Goal: Information Seeking & Learning: Learn about a topic

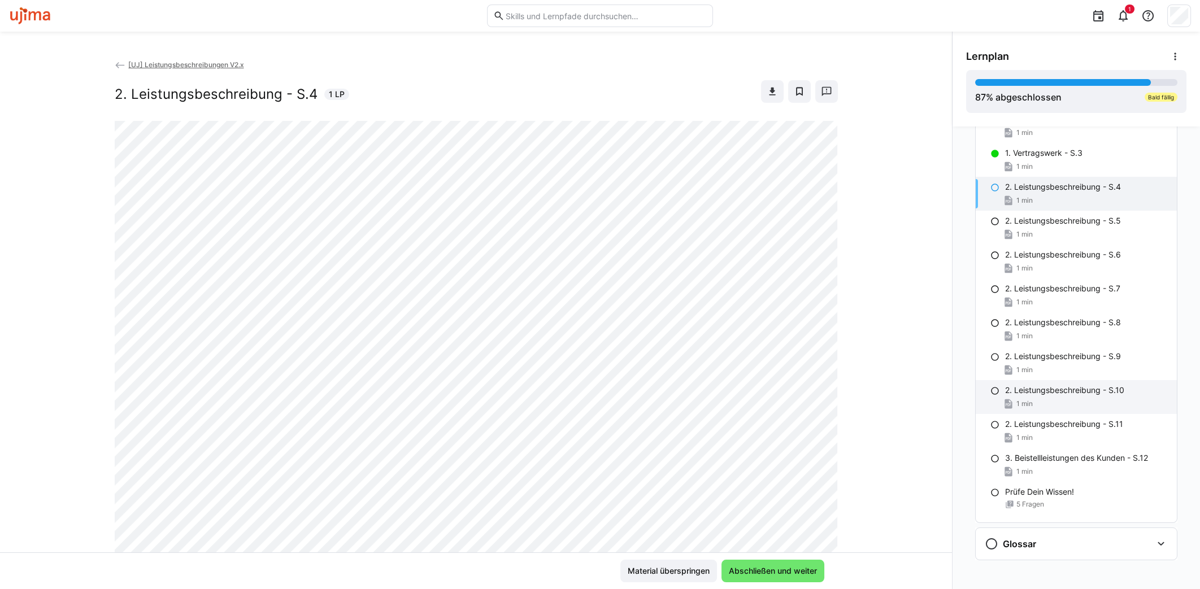
scroll to position [253, 0]
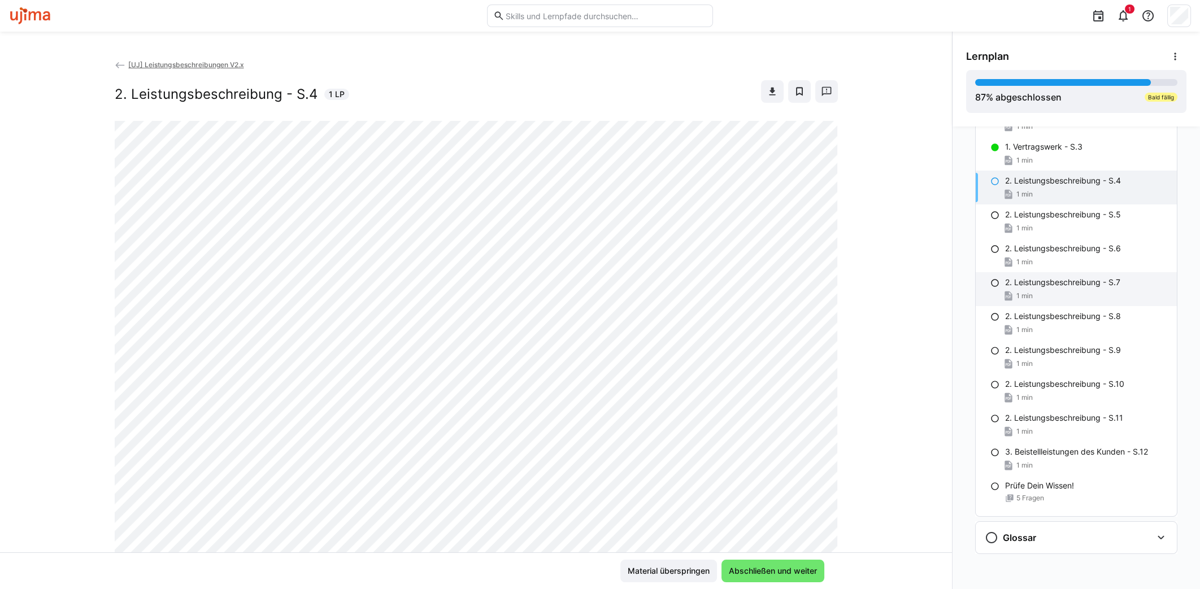
click at [1032, 285] on div "2. Leistungsbeschreibung - S.7 1 min" at bounding box center [1076, 289] width 201 height 34
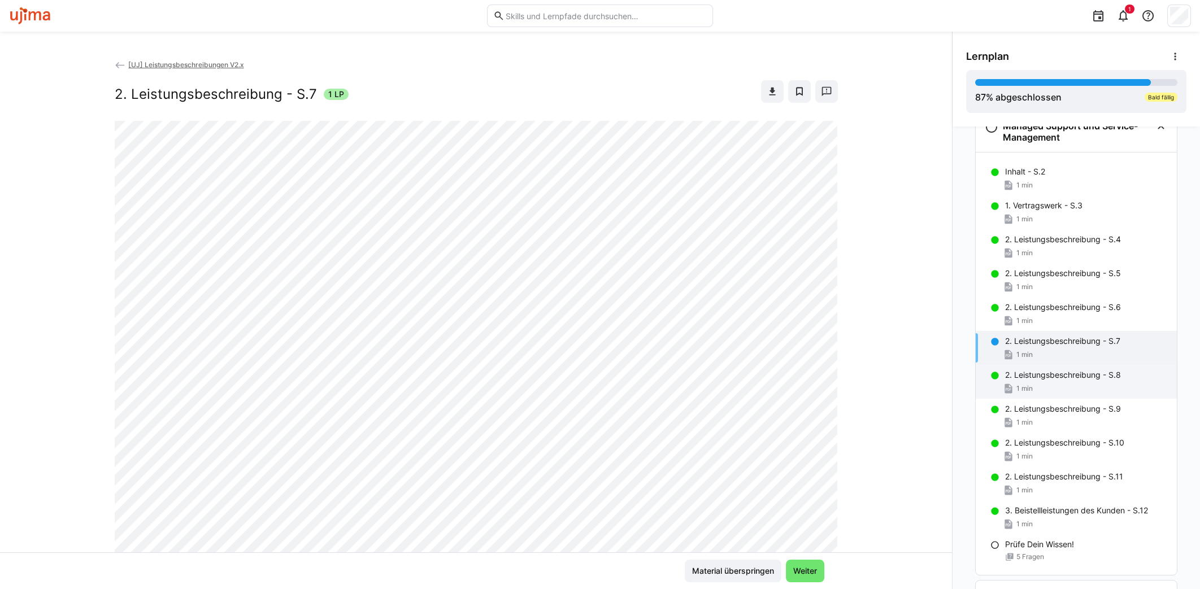
scroll to position [177, 0]
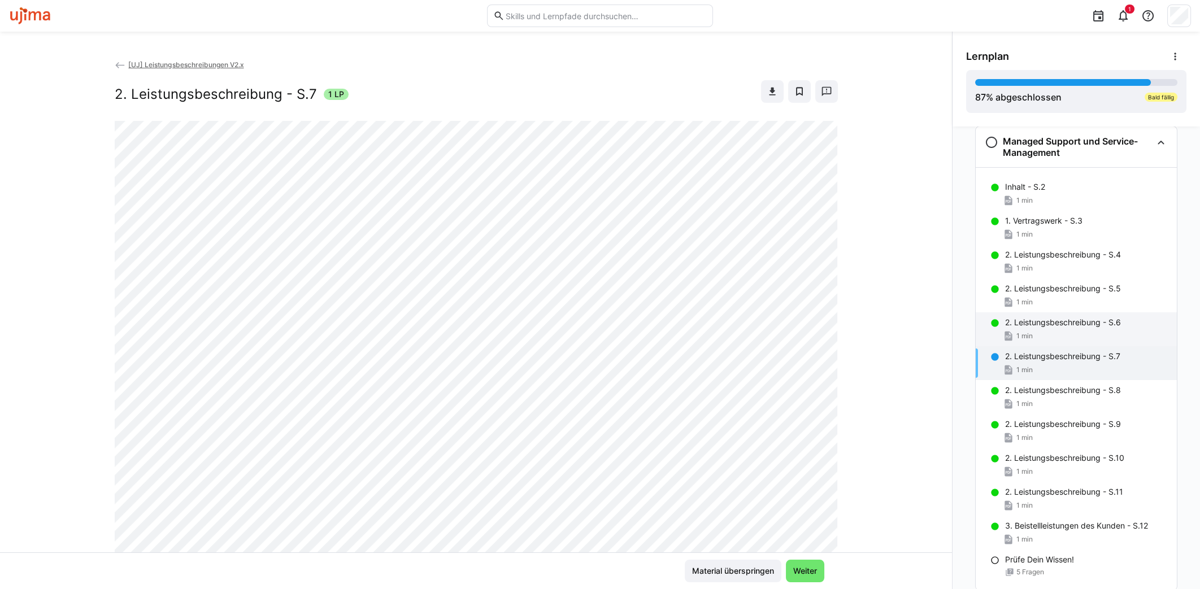
click at [1037, 312] on div "2. Leistungsbeschreibung - S.6 1 min" at bounding box center [1076, 329] width 201 height 34
click at [1038, 291] on p "2. Leistungsbeschreibung - S.5" at bounding box center [1063, 288] width 116 height 11
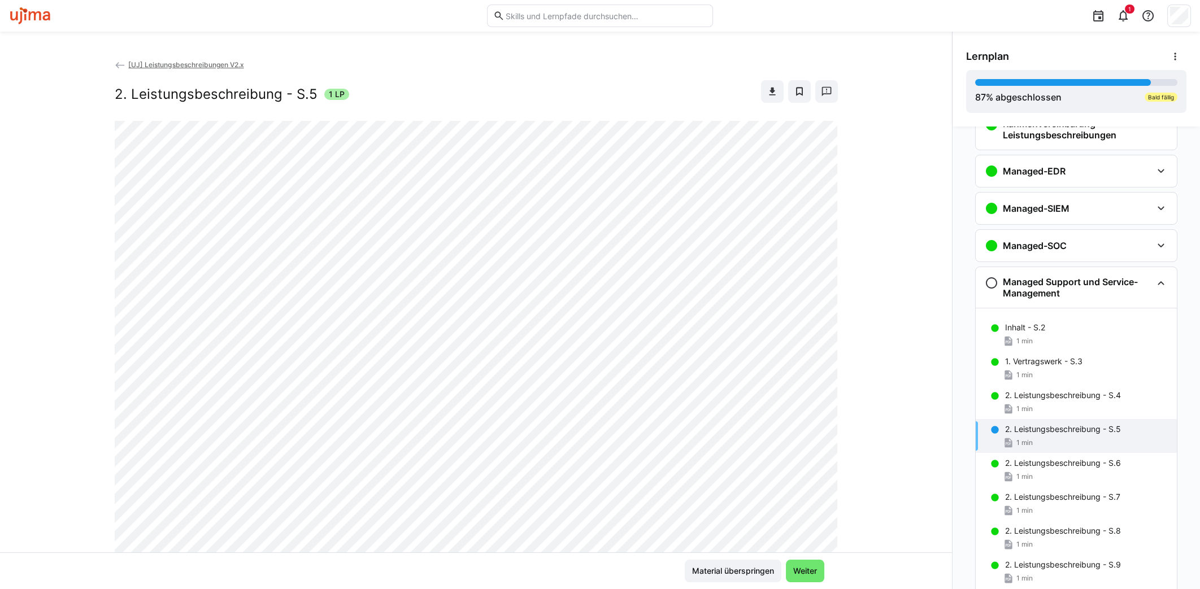
scroll to position [36, 0]
click at [1040, 405] on div "1 min" at bounding box center [1086, 409] width 163 height 11
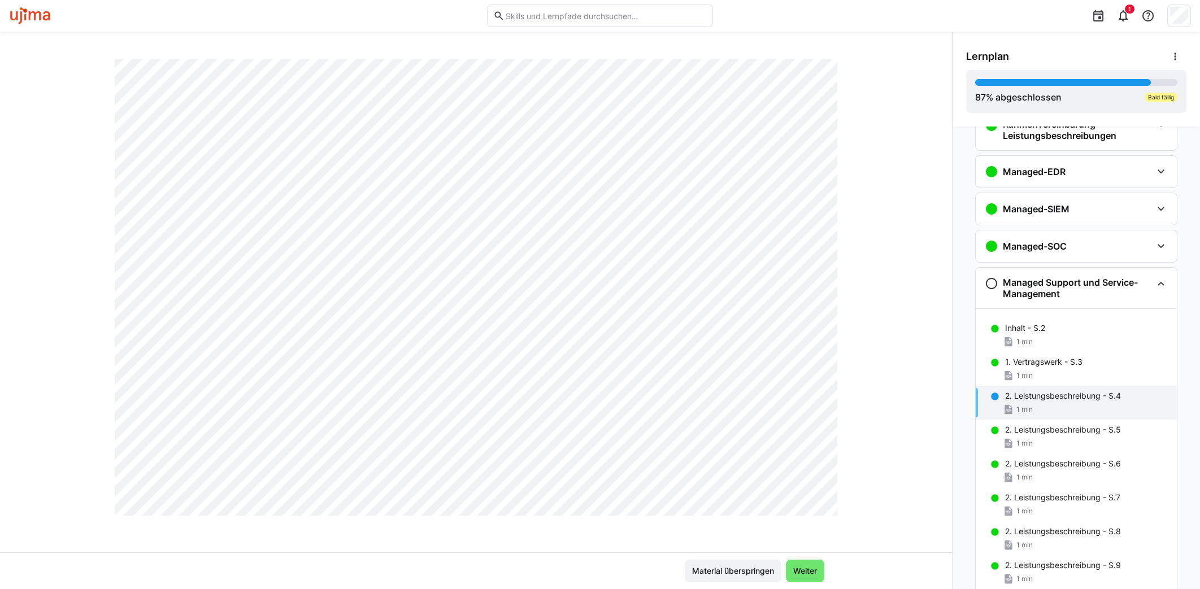
scroll to position [595, 0]
click at [1029, 433] on div "2. Leistungsbeschreibung - S.5 1 min" at bounding box center [1076, 437] width 201 height 34
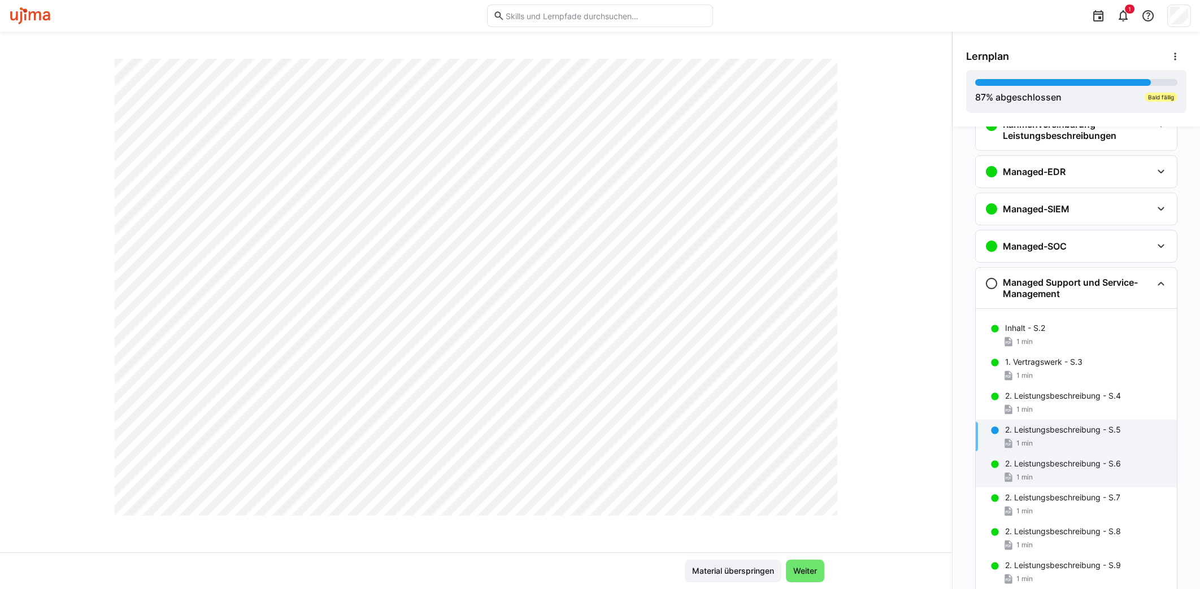
click at [1059, 474] on div "1 min" at bounding box center [1086, 477] width 163 height 11
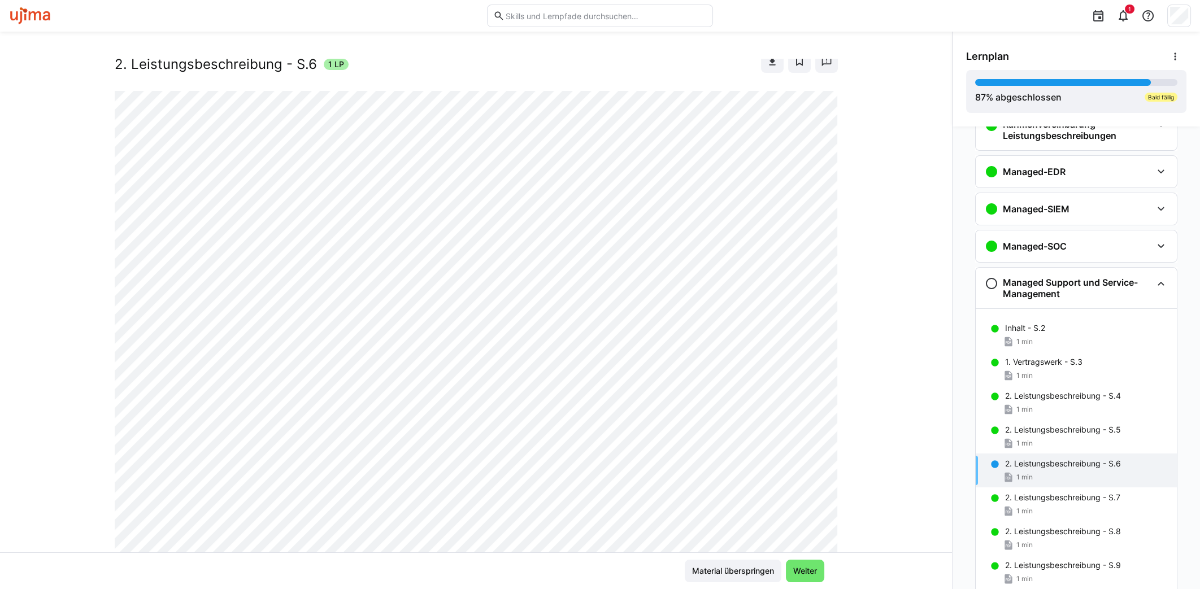
scroll to position [0, 0]
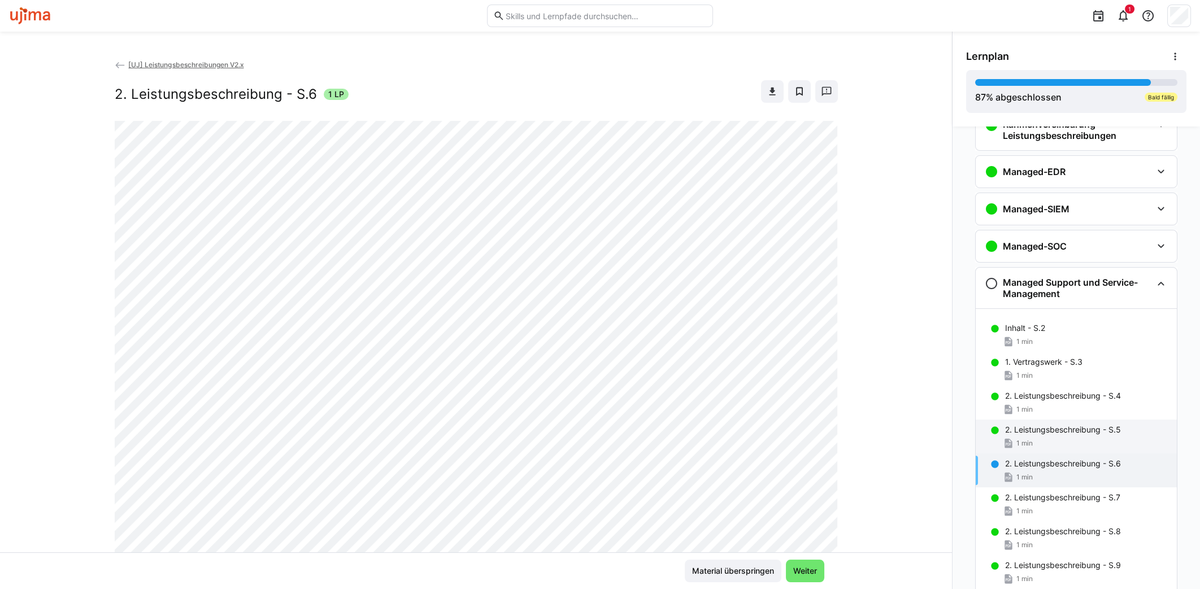
click at [1064, 438] on div "1 min" at bounding box center [1086, 443] width 163 height 11
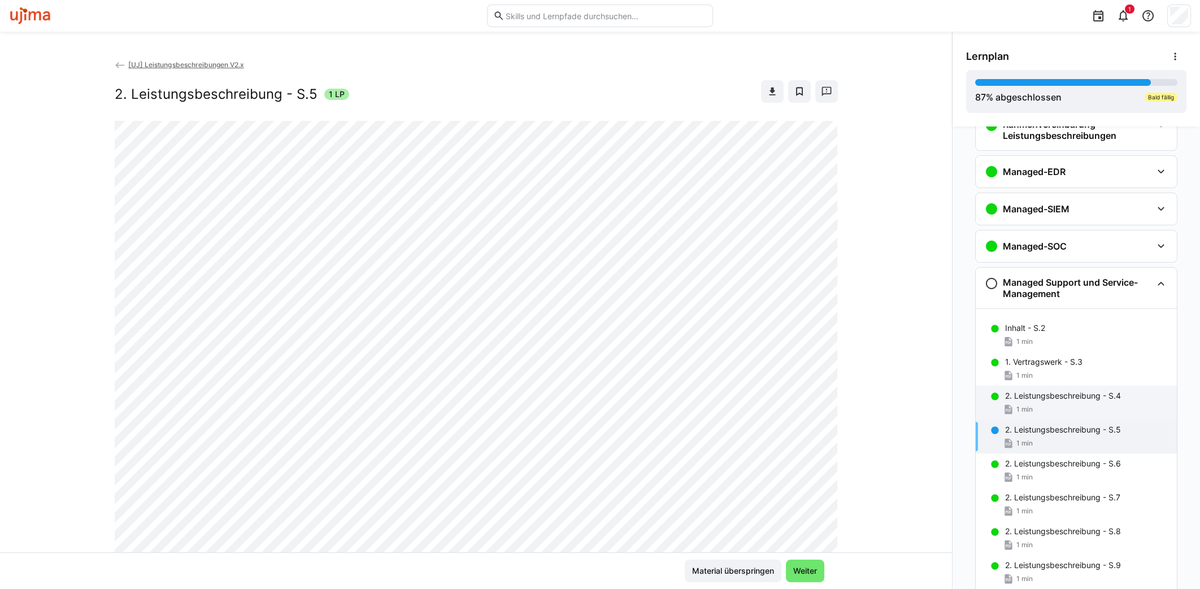
click at [1054, 406] on div "1 min" at bounding box center [1086, 409] width 163 height 11
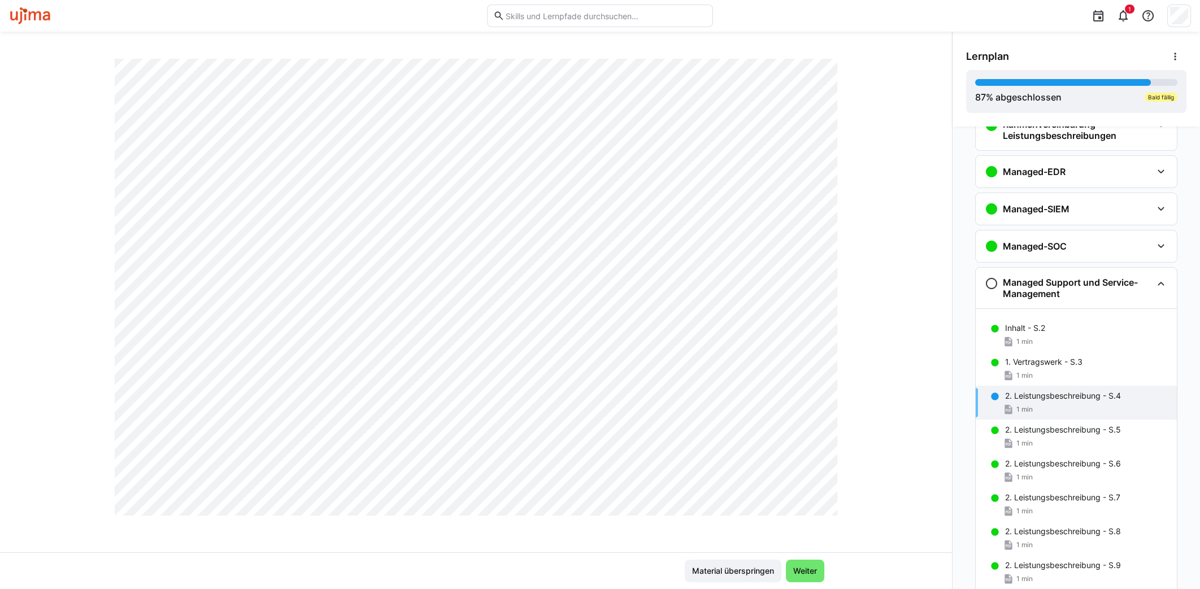
scroll to position [595, 0]
click at [1071, 429] on p "2. Leistungsbeschreibung - S.5" at bounding box center [1063, 429] width 116 height 11
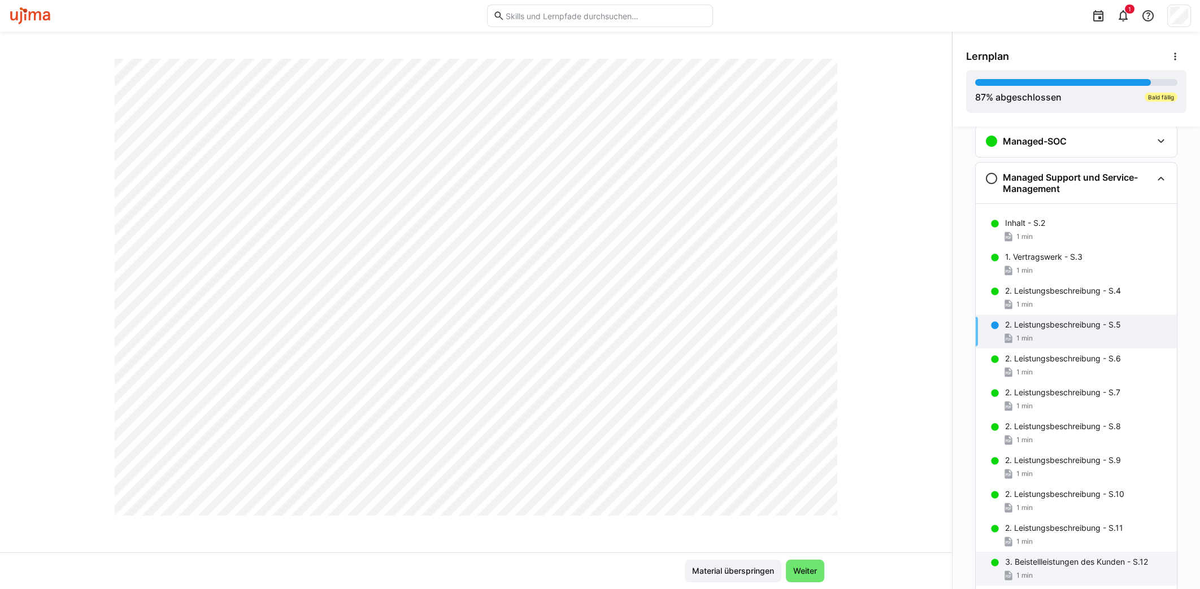
scroll to position [247, 0]
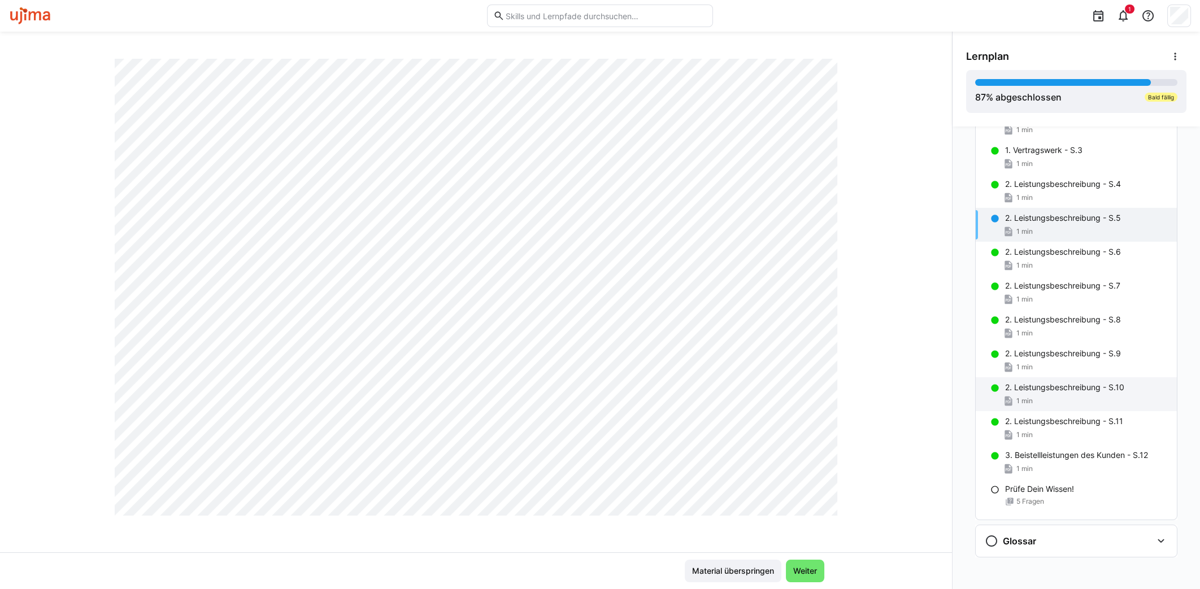
click at [1062, 389] on p "2. Leistungsbeschreibung - S.10" at bounding box center [1064, 387] width 119 height 11
click at [818, 577] on span "Weiter" at bounding box center [805, 571] width 38 height 23
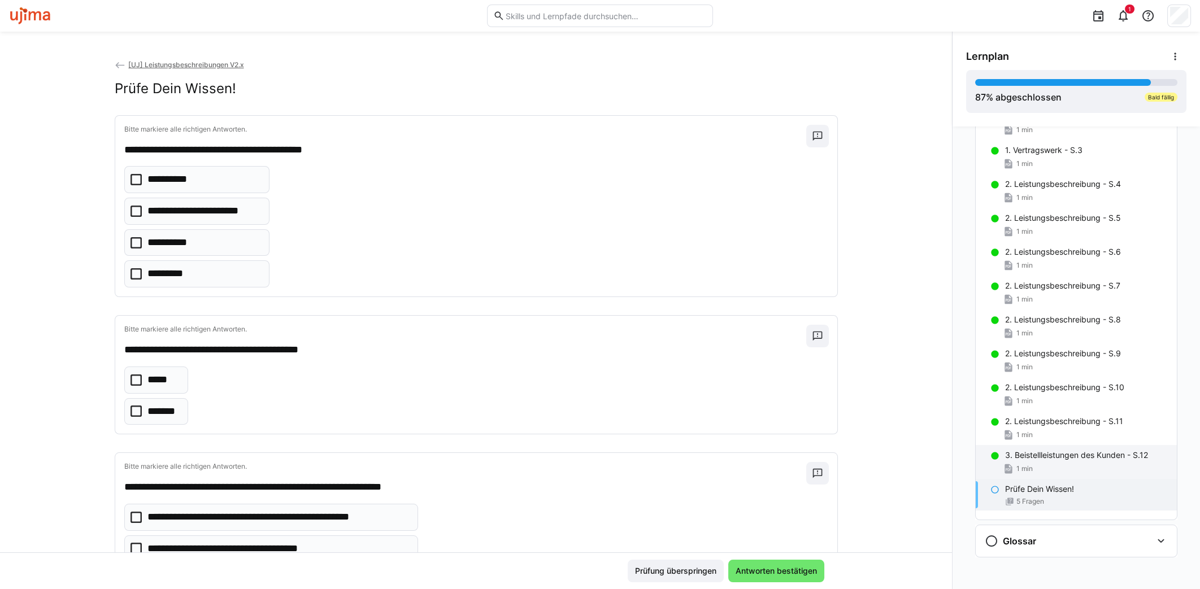
click at [1031, 454] on p "3. Beistellleistungen des Kunden - S.12" at bounding box center [1076, 455] width 143 height 11
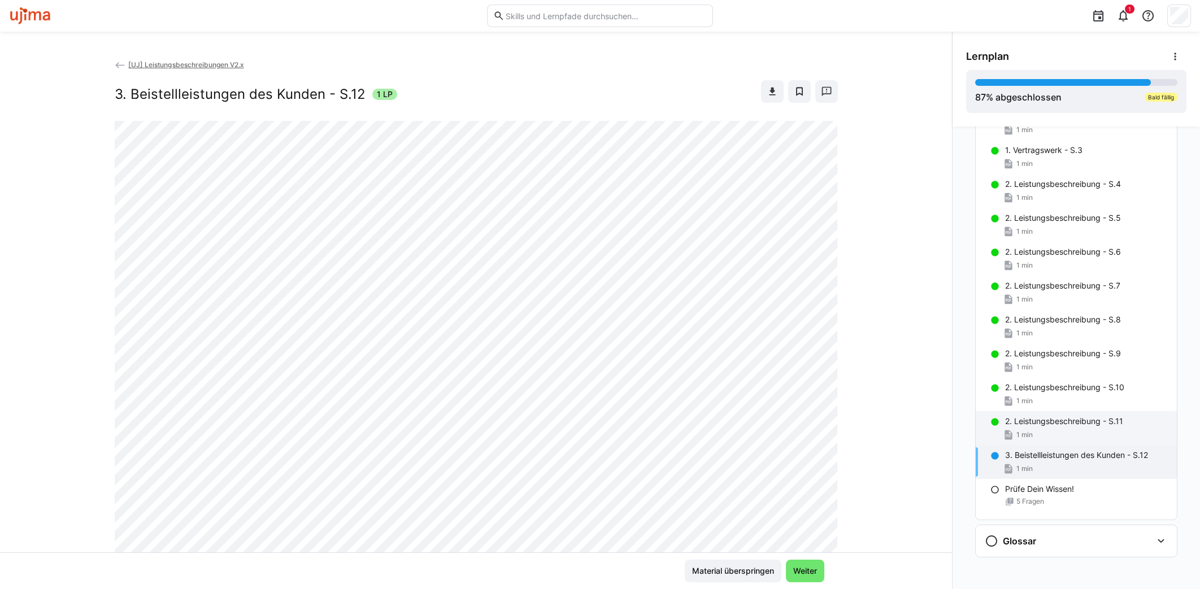
click at [1066, 416] on p "2. Leistungsbeschreibung - S.11" at bounding box center [1064, 421] width 118 height 11
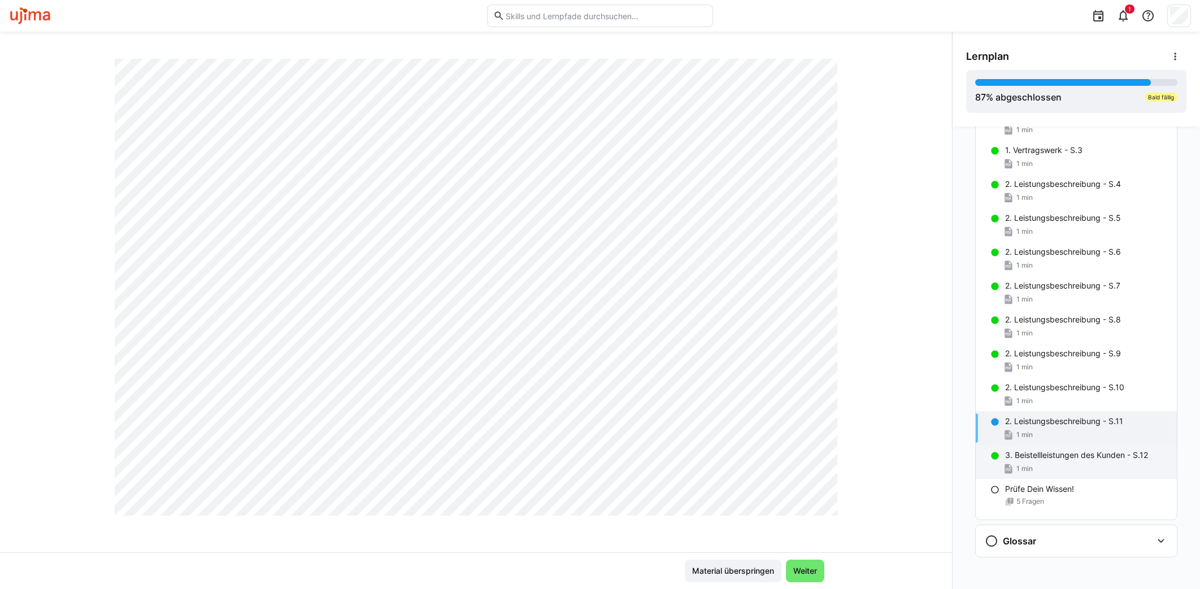
click at [1074, 459] on div "3. Beistellleistungen des Kunden - S.12 1 min" at bounding box center [1076, 462] width 201 height 34
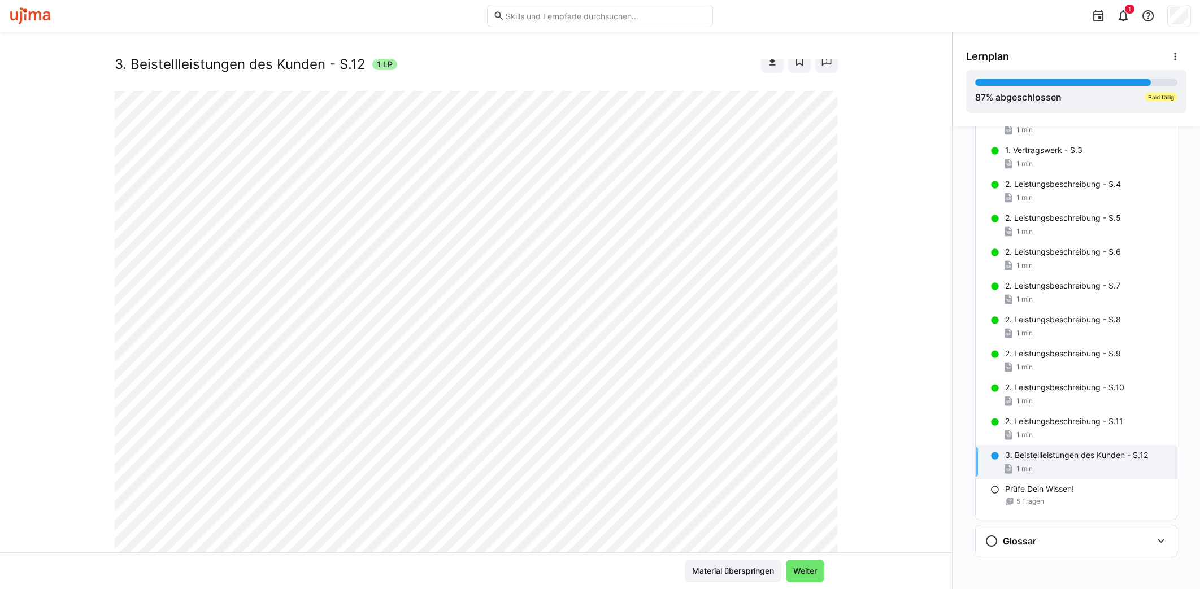
scroll to position [0, 0]
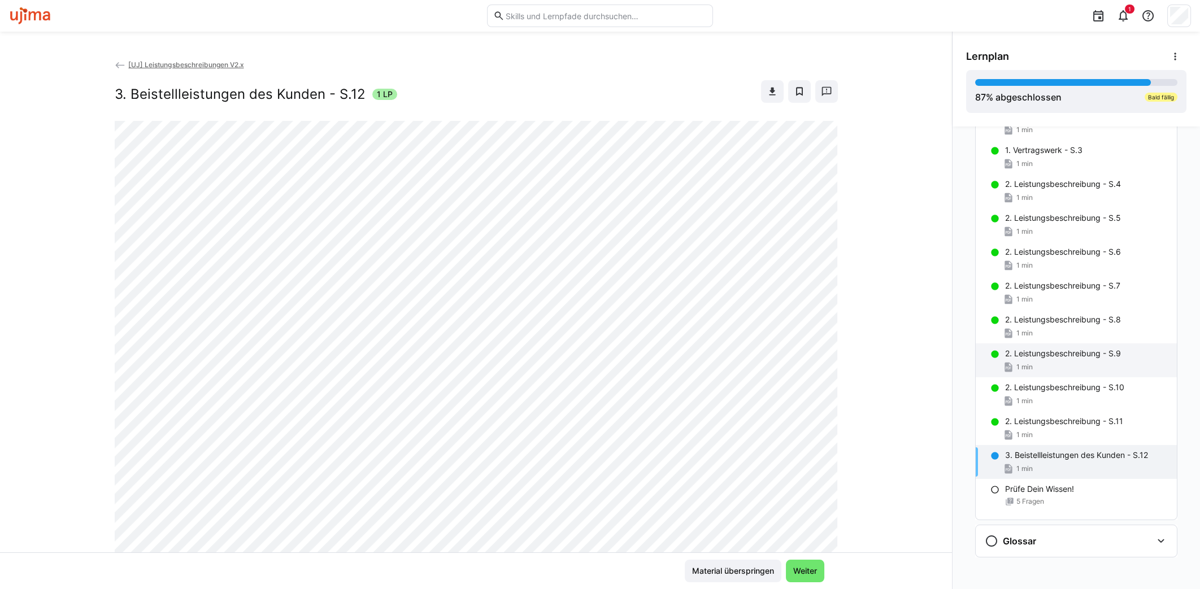
click at [1072, 364] on div "1 min" at bounding box center [1086, 367] width 163 height 11
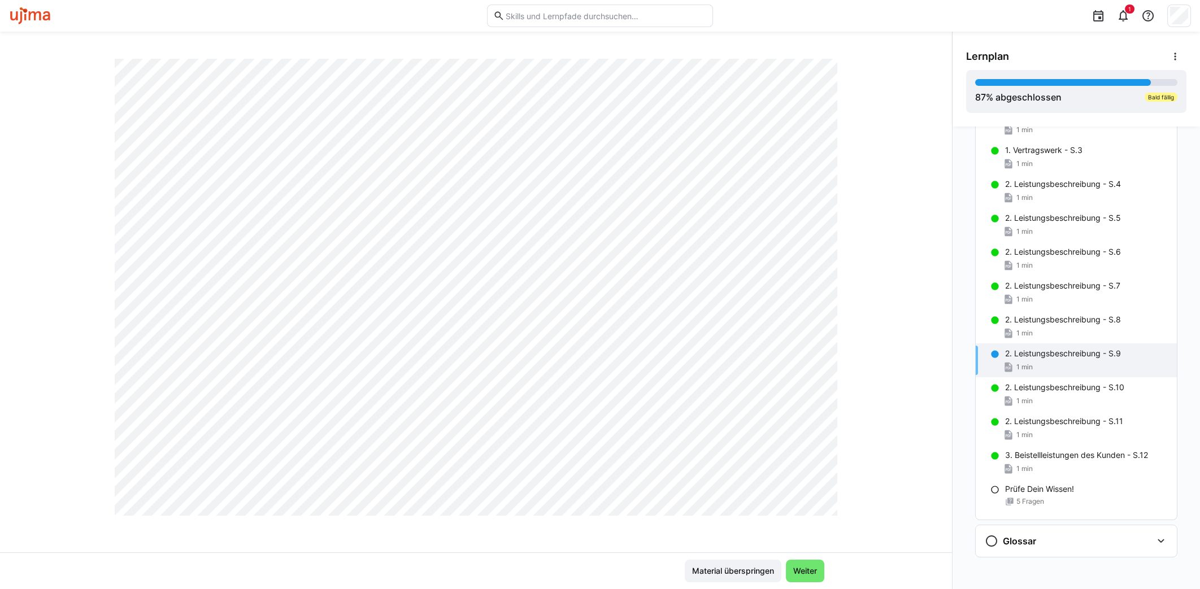
scroll to position [595, 0]
click at [1034, 388] on p "2. Leistungsbeschreibung - S.10" at bounding box center [1064, 387] width 119 height 11
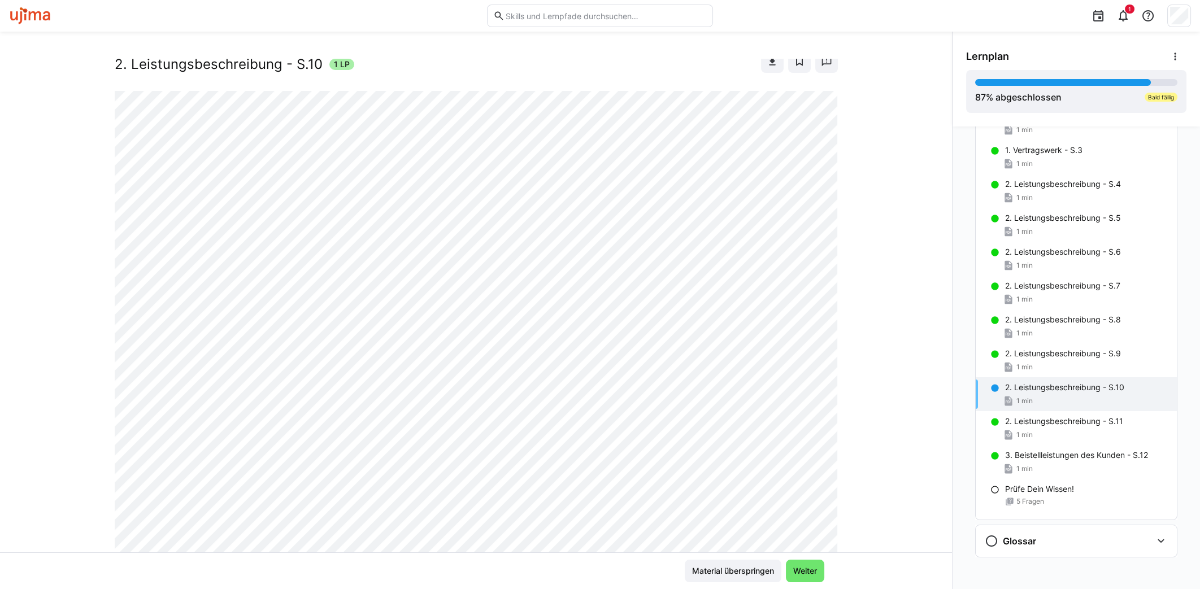
scroll to position [0, 0]
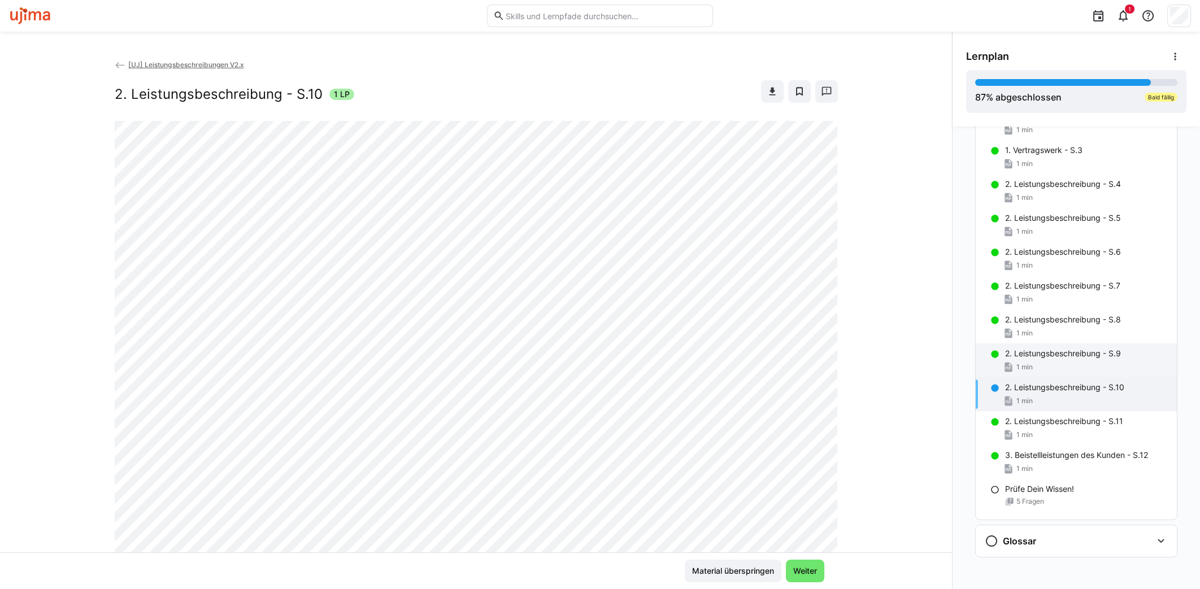
click at [1046, 353] on p "2. Leistungsbeschreibung - S.9" at bounding box center [1063, 353] width 116 height 11
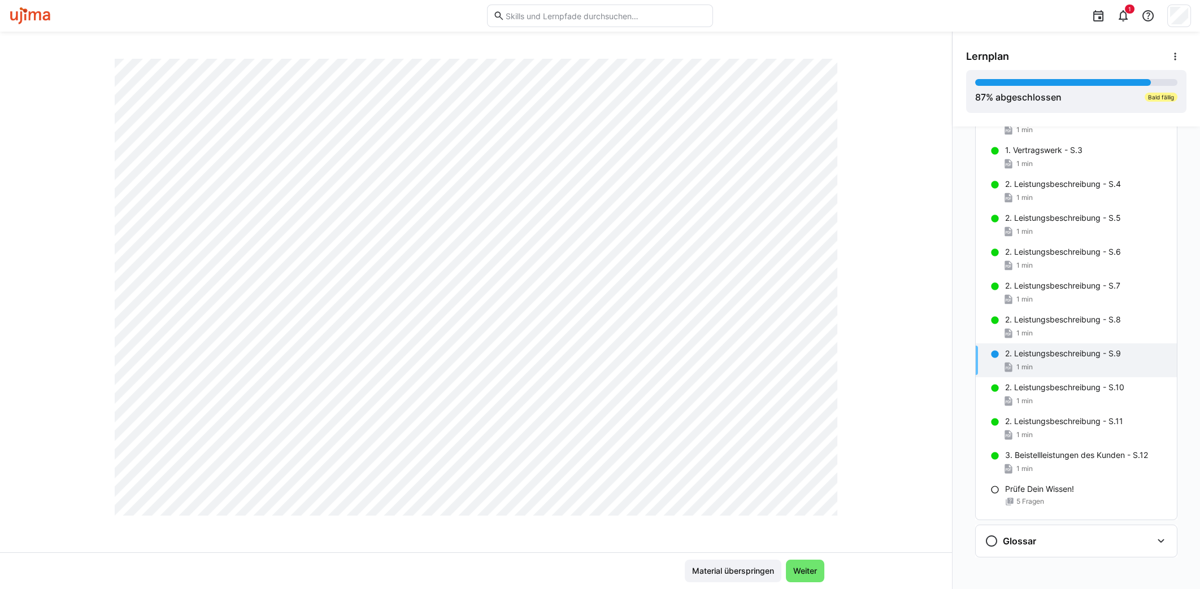
scroll to position [564, 0]
click at [796, 571] on span "Weiter" at bounding box center [805, 571] width 27 height 11
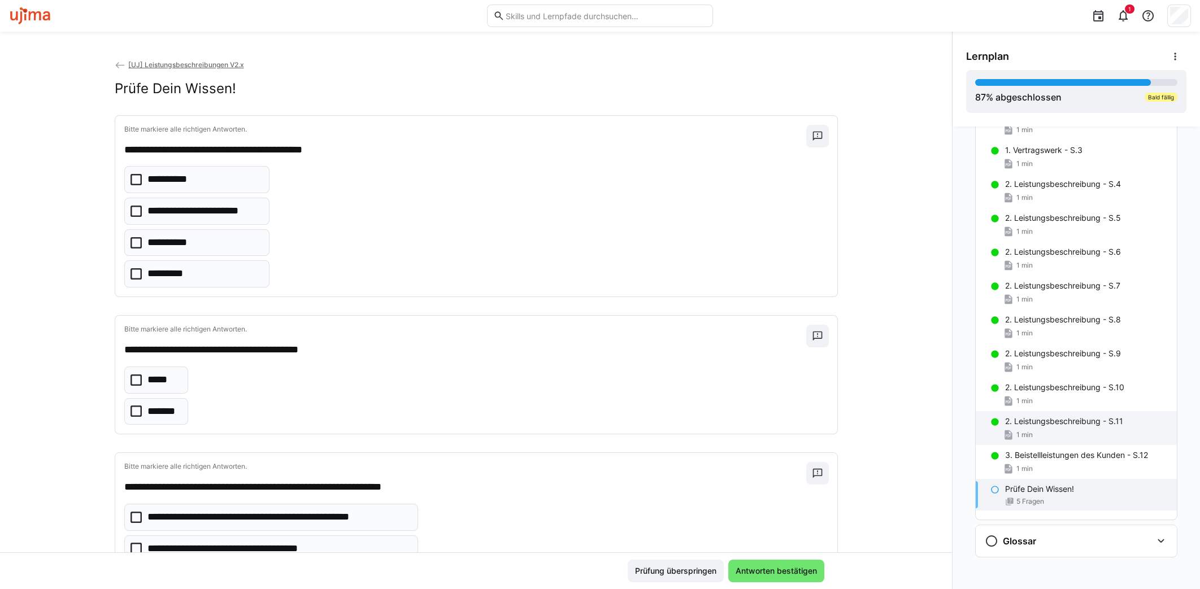
click at [1026, 411] on div "2. Leistungsbeschreibung - S.11 1 min" at bounding box center [1076, 428] width 201 height 34
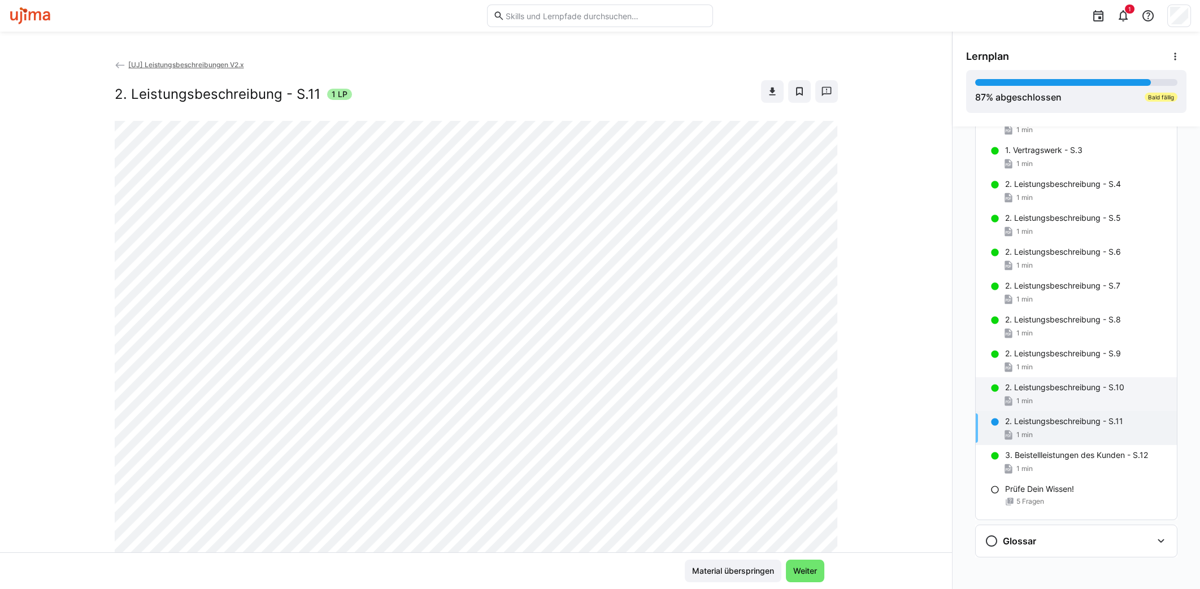
click at [1051, 378] on div "2. Leistungsbeschreibung - S.10 1 min" at bounding box center [1076, 394] width 201 height 34
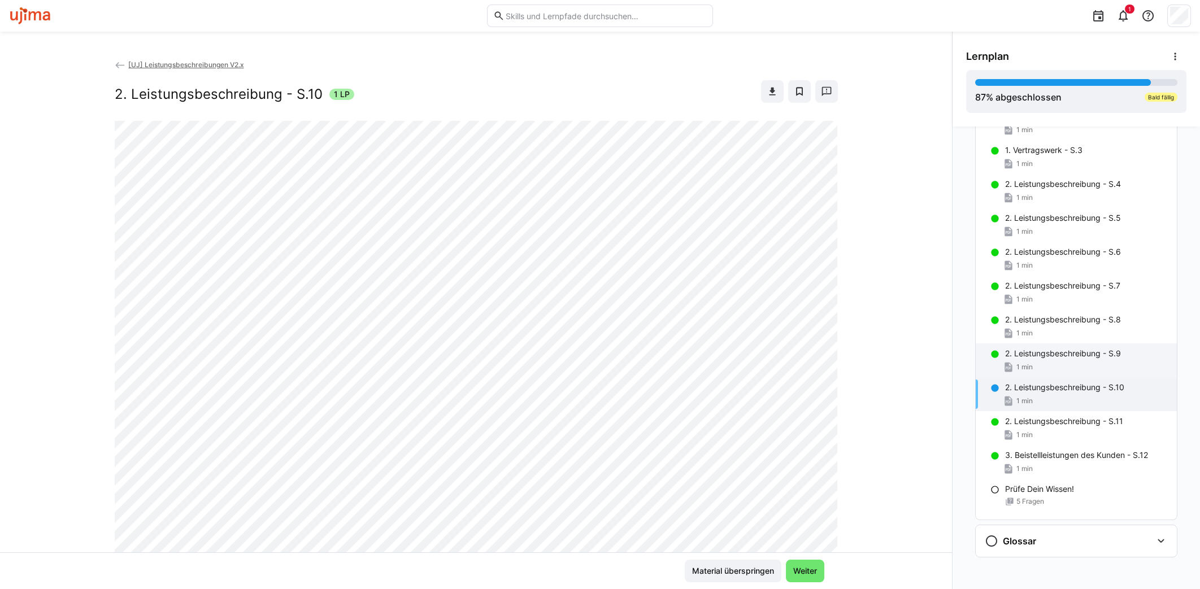
click at [1016, 365] on span "1 min" at bounding box center [1024, 367] width 16 height 9
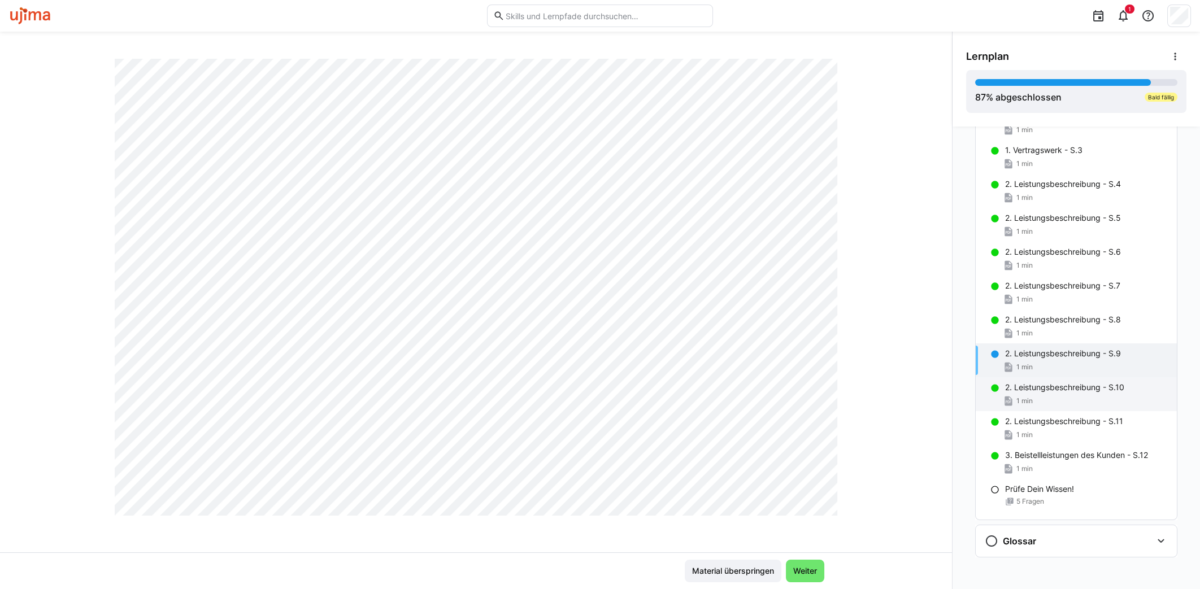
click at [1044, 386] on p "2. Leistungsbeschreibung - S.10" at bounding box center [1064, 387] width 119 height 11
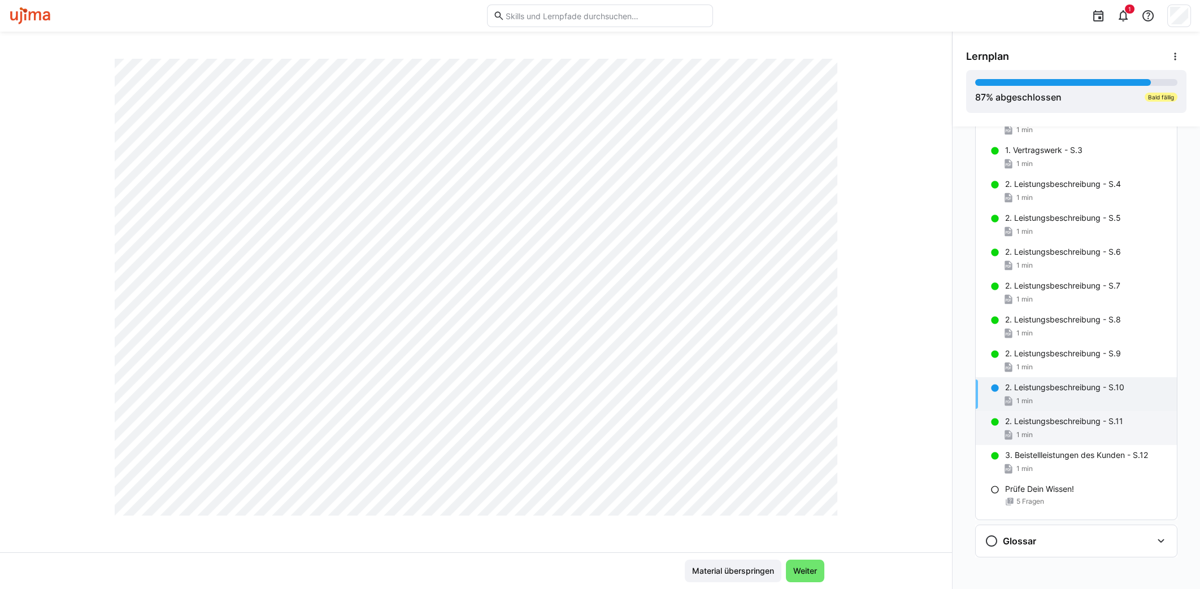
click at [1016, 416] on p "2. Leistungsbeschreibung - S.11" at bounding box center [1064, 421] width 118 height 11
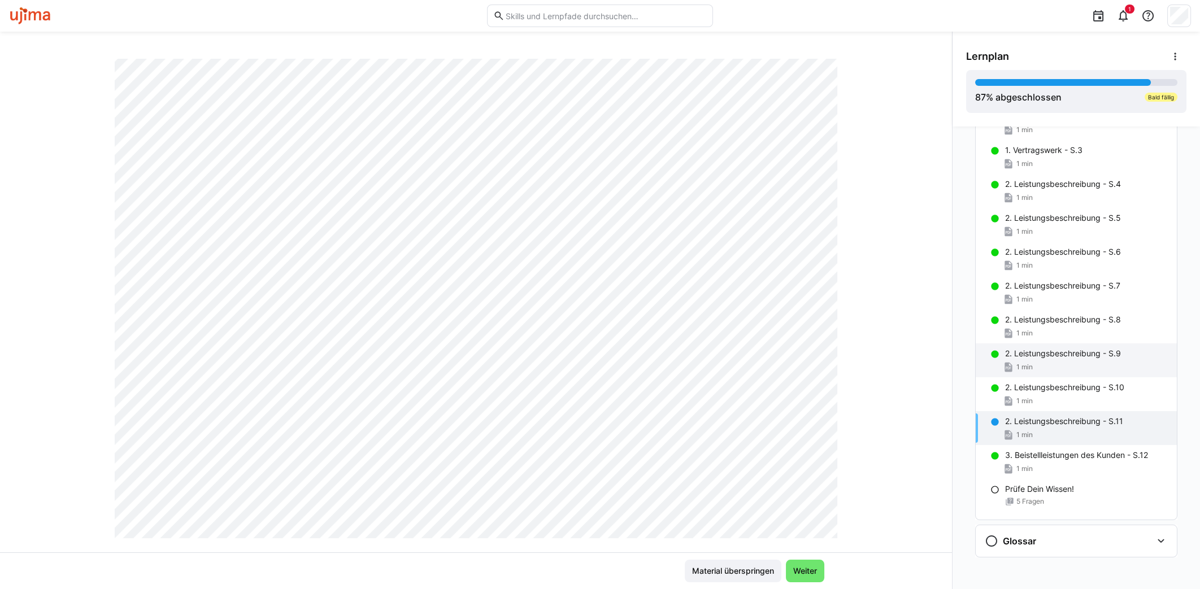
click at [1076, 354] on p "2. Leistungsbeschreibung - S.9" at bounding box center [1063, 353] width 116 height 11
click at [1019, 397] on span "1 min" at bounding box center [1024, 401] width 16 height 9
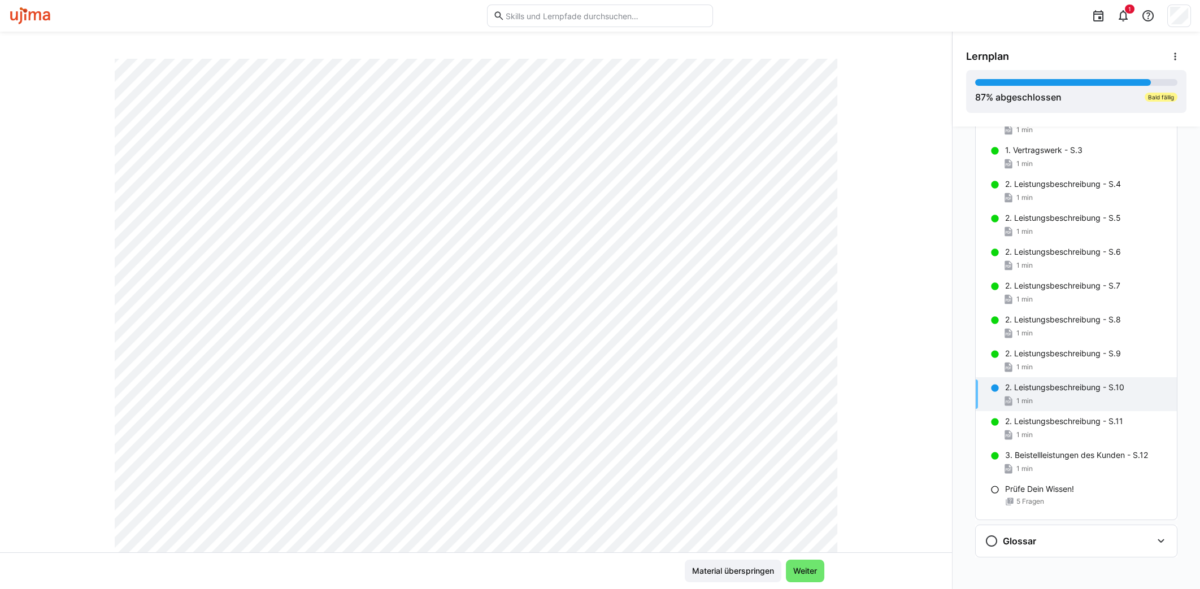
scroll to position [30, 0]
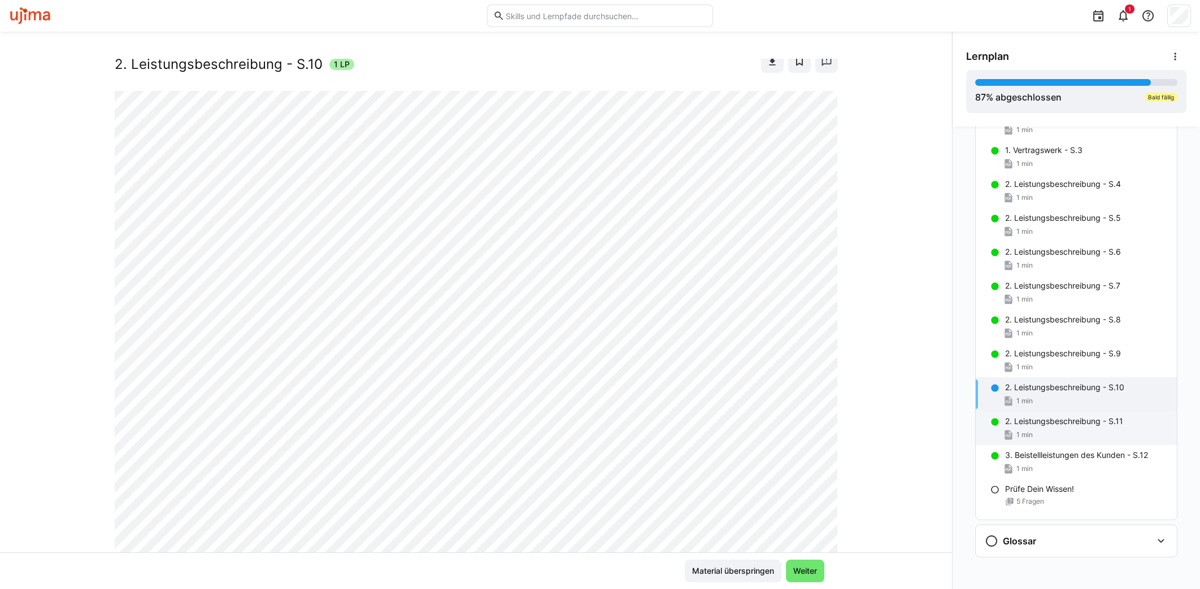
click at [1051, 429] on div "1 min" at bounding box center [1086, 434] width 163 height 11
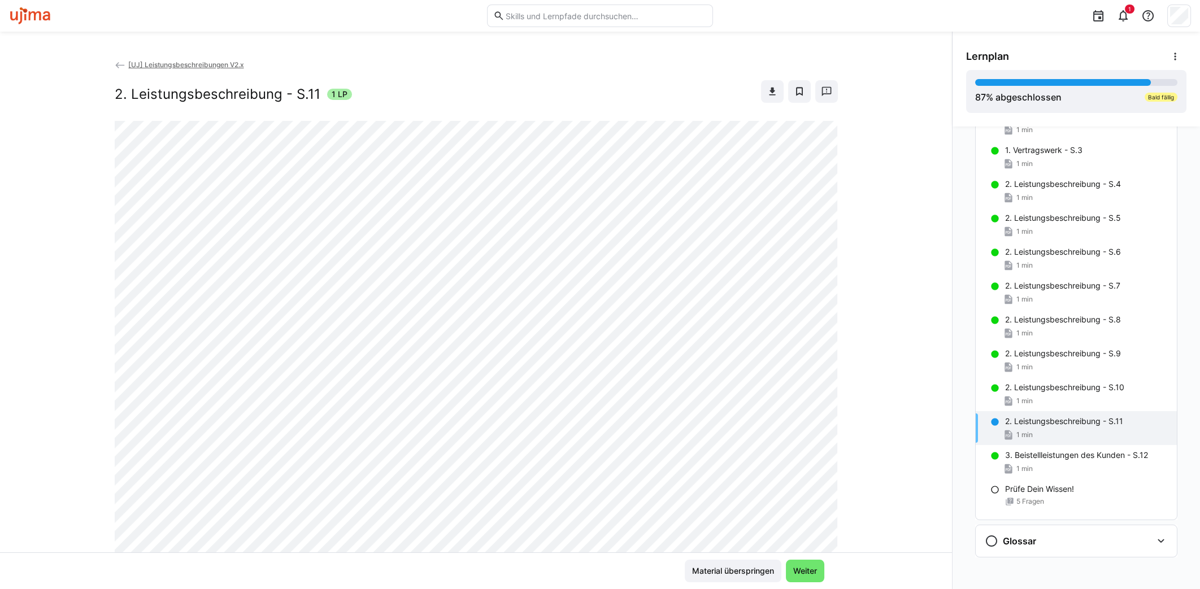
scroll to position [212, 0]
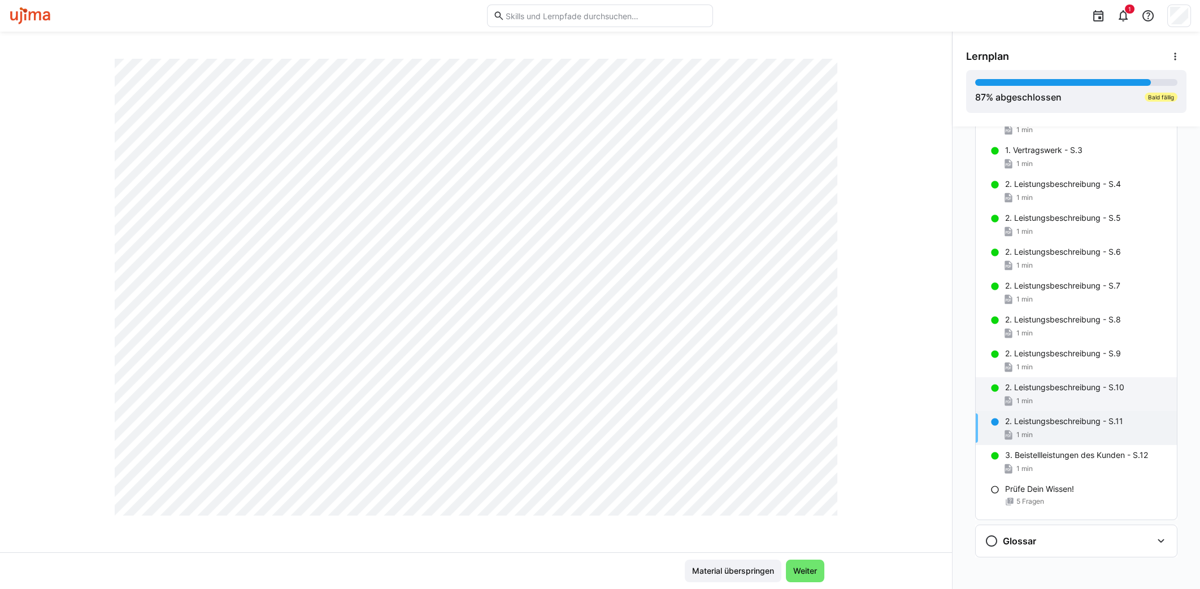
click at [1051, 389] on p "2. Leistungsbeschreibung - S.10" at bounding box center [1064, 387] width 119 height 11
click at [1053, 423] on p "2. Leistungsbeschreibung - S.11" at bounding box center [1064, 421] width 118 height 11
click at [1062, 362] on div "1 min" at bounding box center [1086, 367] width 163 height 11
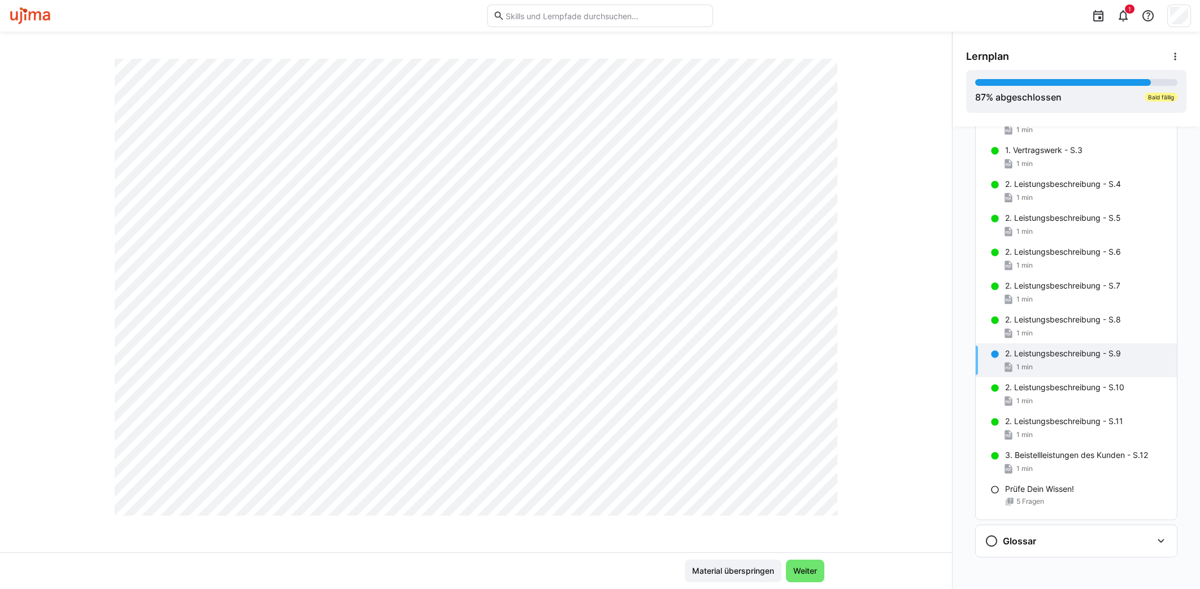
scroll to position [595, 0]
click at [1070, 377] on div "2. Leistungsbeschreibung - S.10 1 min" at bounding box center [1076, 394] width 201 height 34
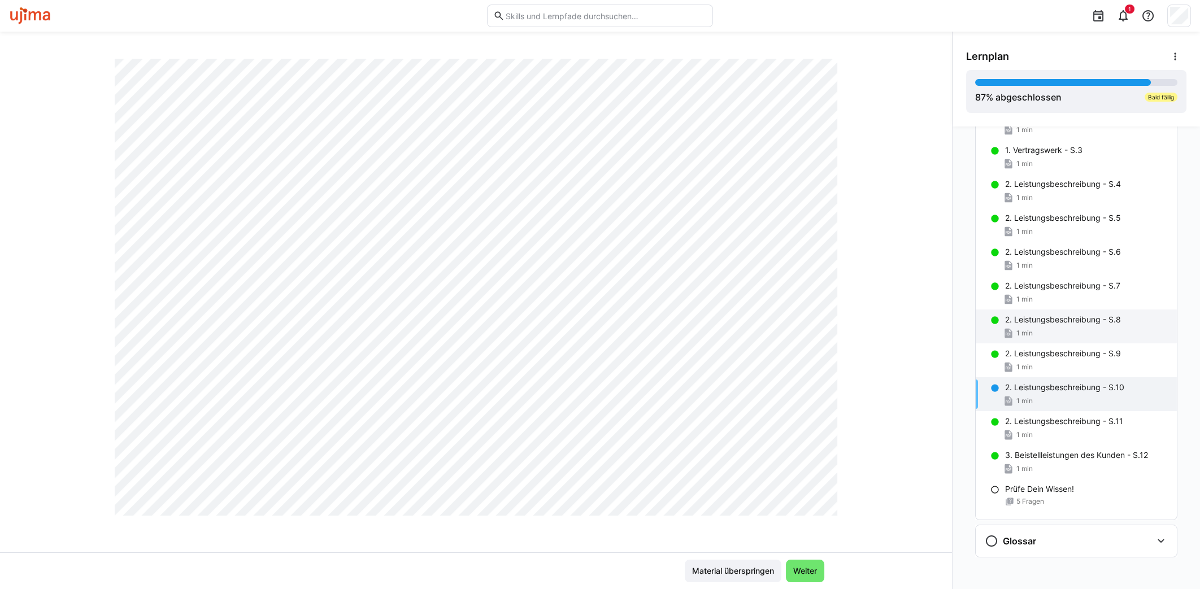
scroll to position [0, 0]
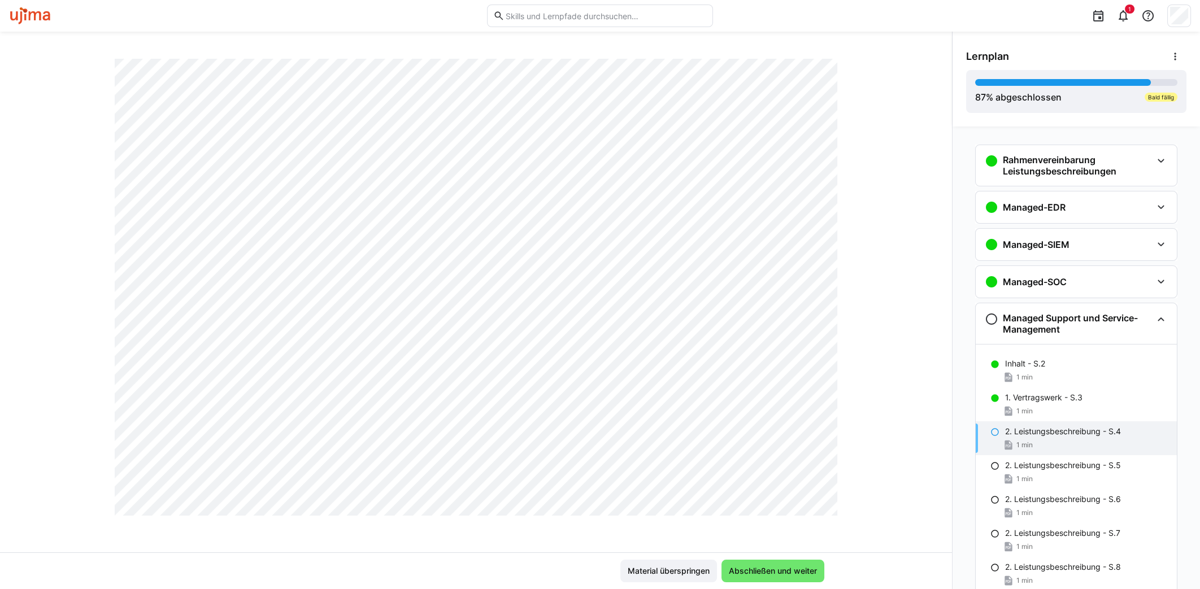
scroll to position [353, 0]
click at [0, 302] on html "1 [UJ] Leistungsbeschreibungen V2.x 2. Leistungsbeschreibung - S.4 1 LP Materia…" at bounding box center [600, 294] width 1200 height 589
click at [48, 212] on div "[UJ] Leistungsbeschreibungen V2.x 2. Leistungsbeschreibung - S.4 1 LP" at bounding box center [476, 306] width 952 height 494
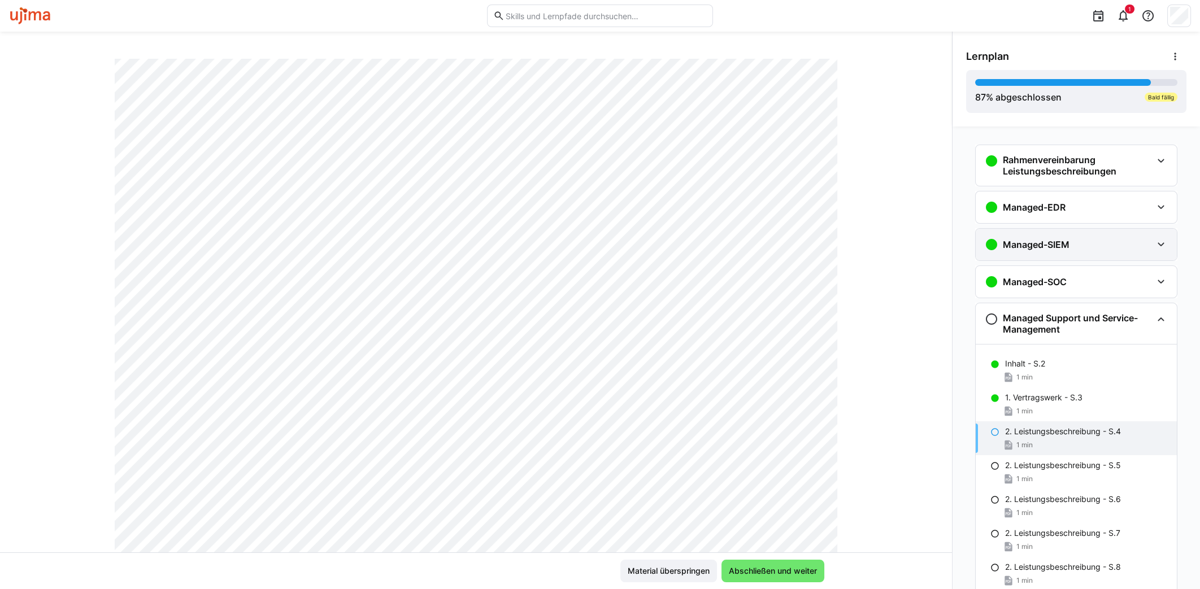
click at [1076, 254] on div "Managed-SIEM" at bounding box center [1076, 245] width 201 height 32
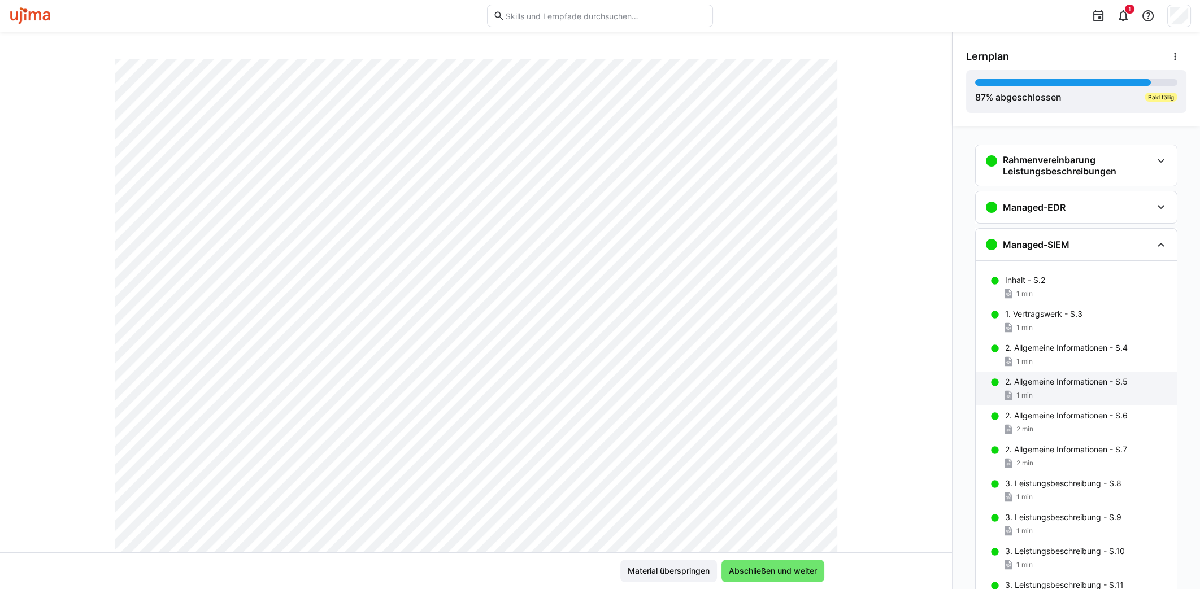
click at [1073, 395] on div "1 min" at bounding box center [1086, 395] width 163 height 11
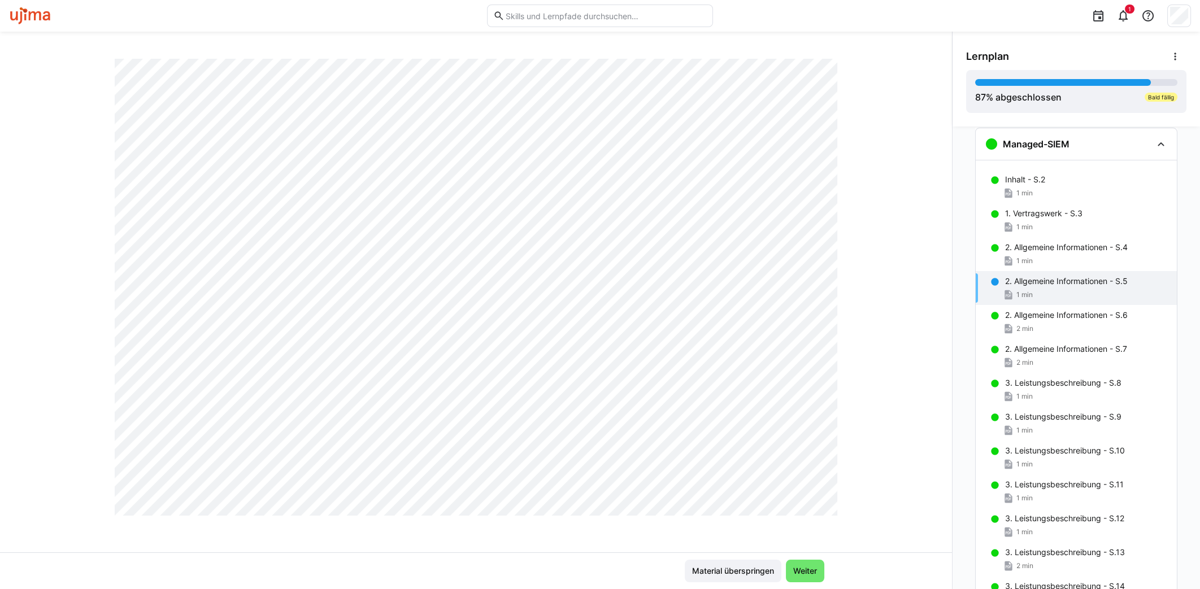
scroll to position [595, 0]
click at [1012, 318] on p "2. Allgemeine Informationen - S.6" at bounding box center [1066, 315] width 123 height 11
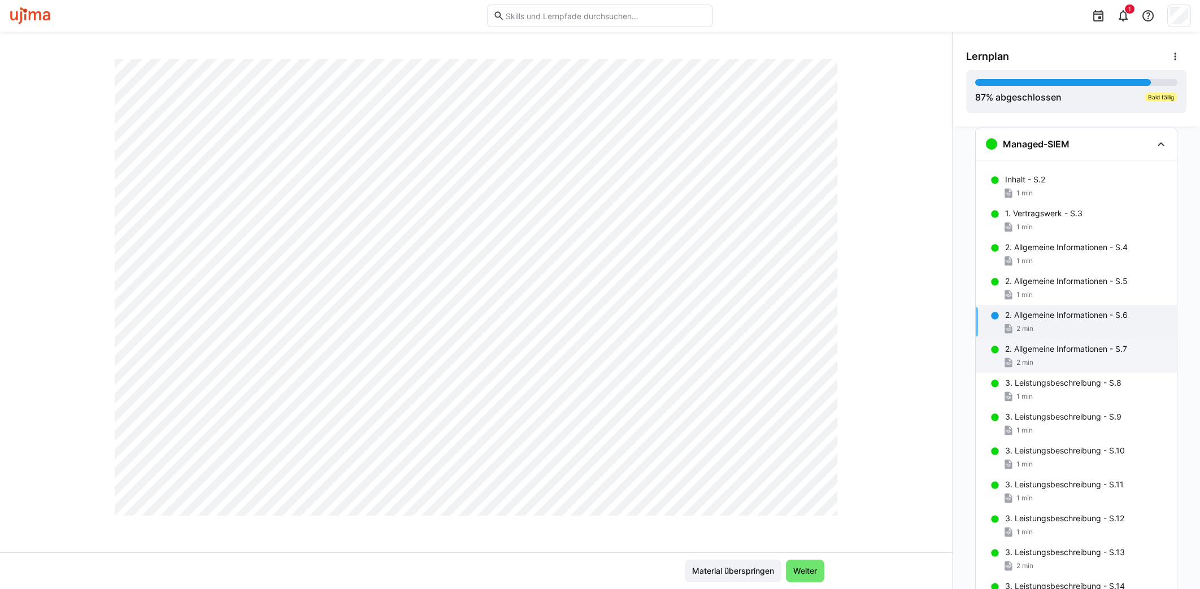
click at [1007, 353] on div "2. Allgemeine Informationen - S.7 2 min" at bounding box center [1076, 356] width 201 height 34
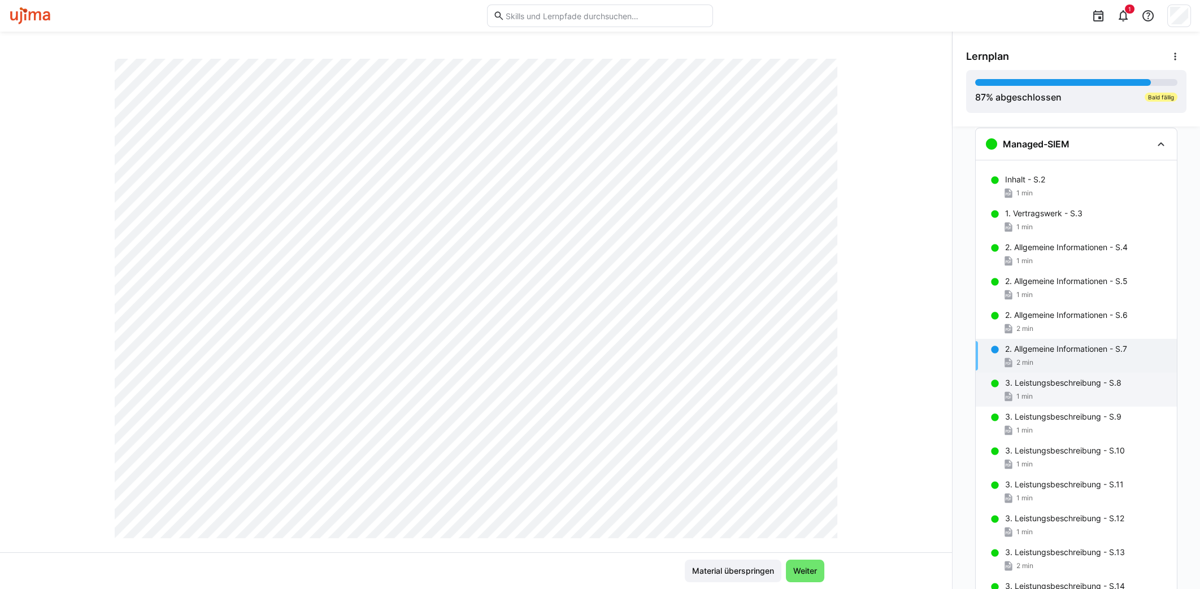
click at [1025, 394] on span "1 min" at bounding box center [1024, 396] width 16 height 9
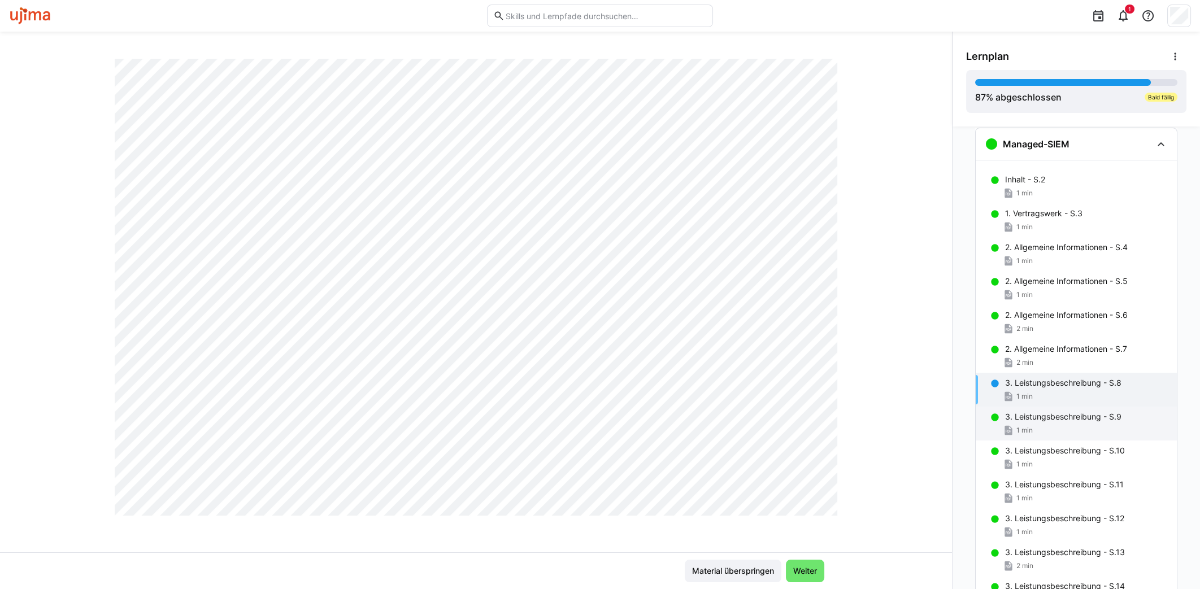
click at [1018, 422] on div "3. Leistungsbeschreibung - S.9 1 min" at bounding box center [1076, 424] width 201 height 34
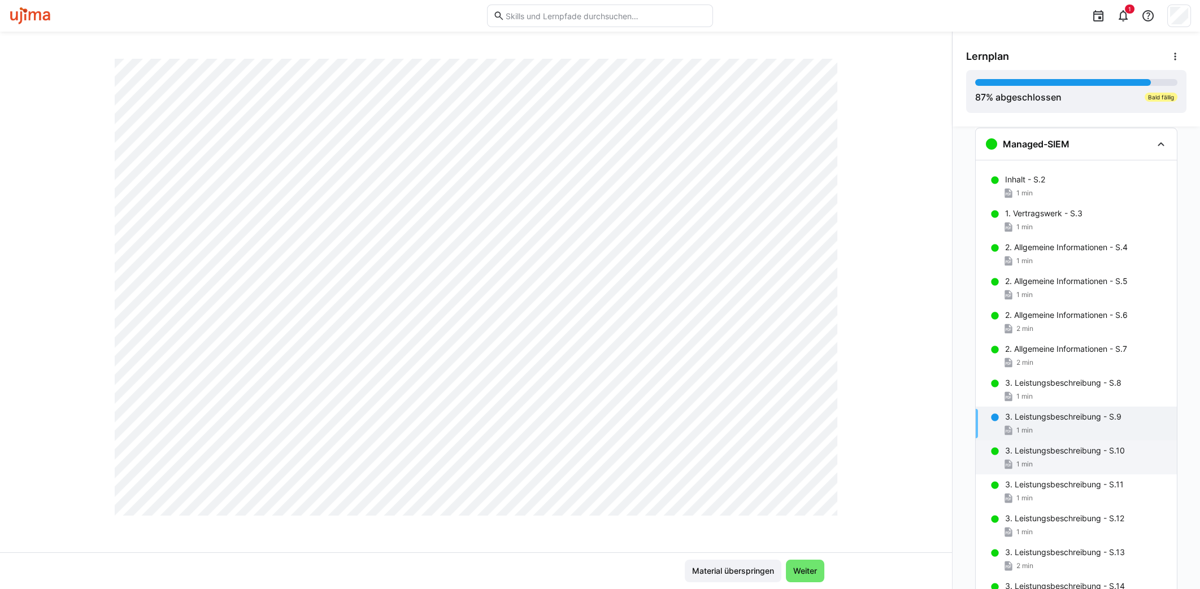
click at [1067, 449] on p "3. Leistungsbeschreibung - S.10" at bounding box center [1065, 450] width 120 height 11
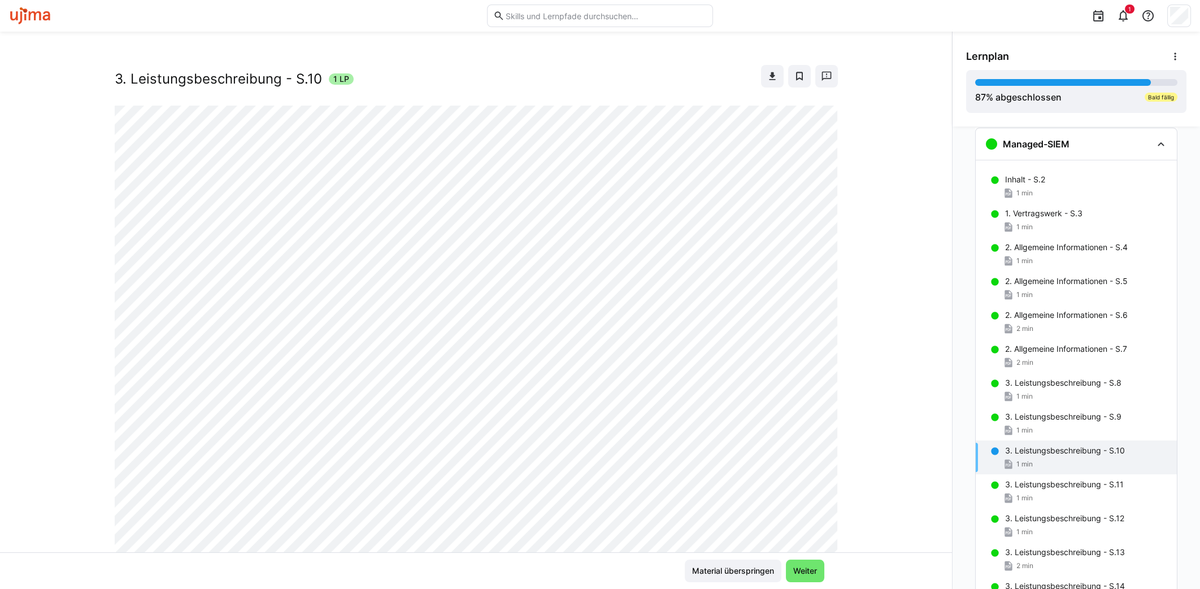
scroll to position [0, 0]
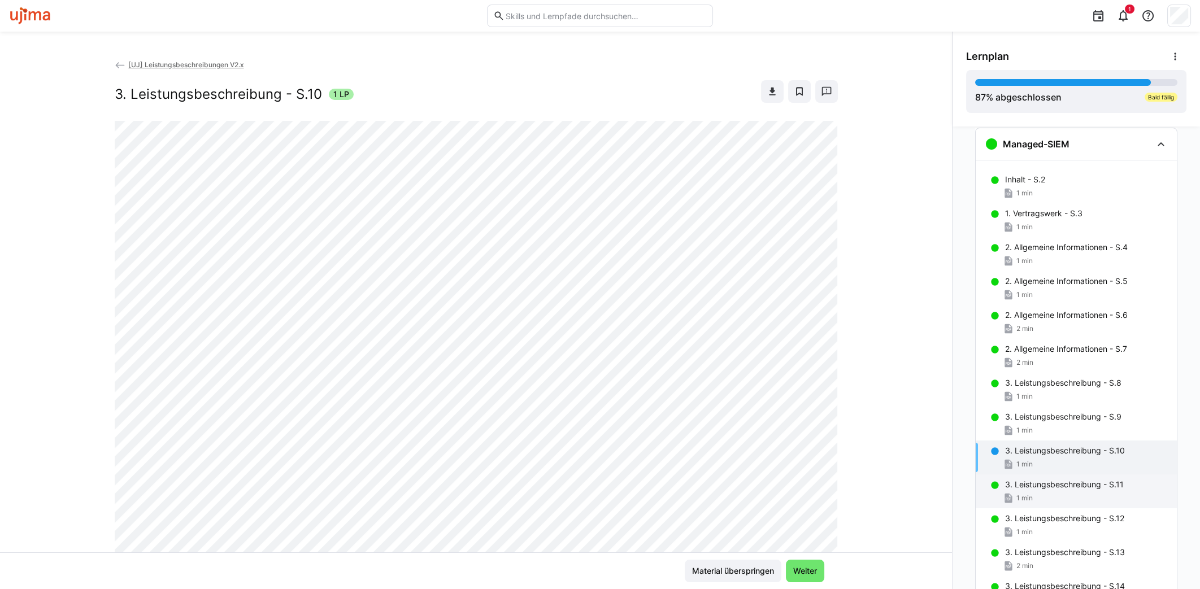
click at [1070, 486] on p "3. Leistungsbeschreibung - S.11" at bounding box center [1064, 484] width 119 height 11
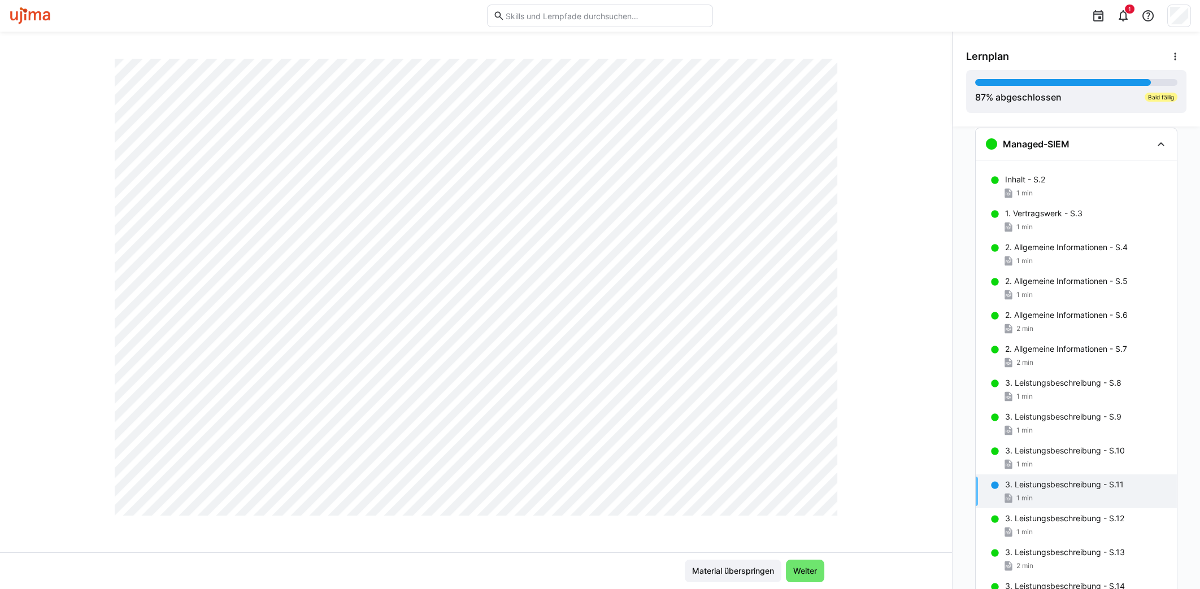
scroll to position [595, 0]
click at [1029, 516] on p "3. Leistungsbeschreibung - S.12" at bounding box center [1064, 518] width 119 height 11
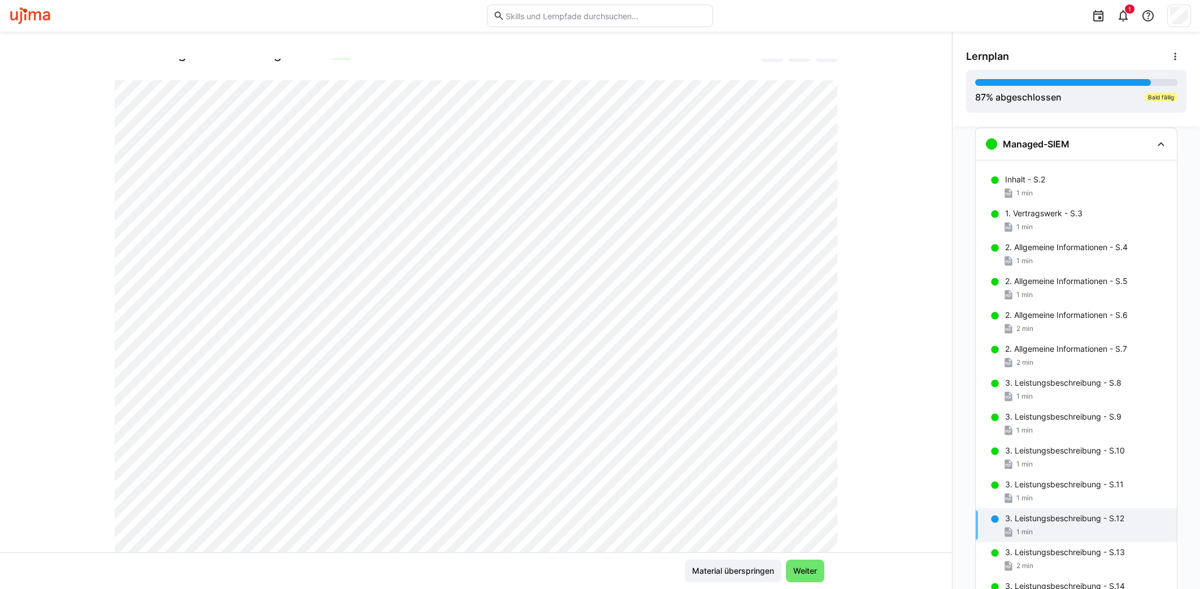
scroll to position [0, 0]
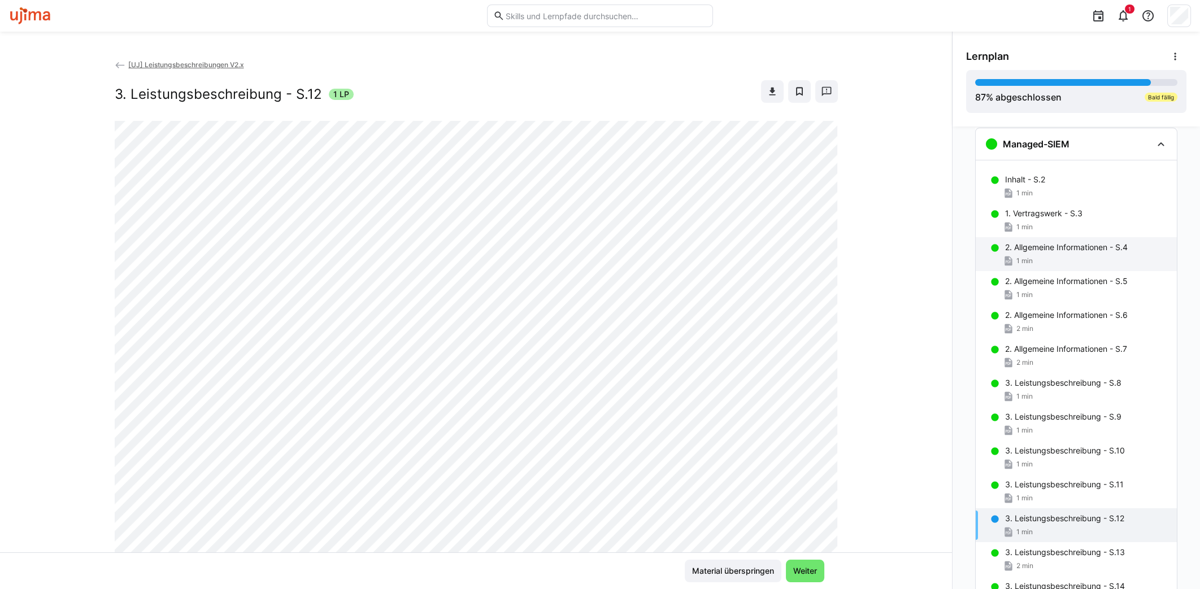
click at [1019, 253] on div "2. Allgemeine Informationen - S.4 1 min" at bounding box center [1076, 254] width 201 height 34
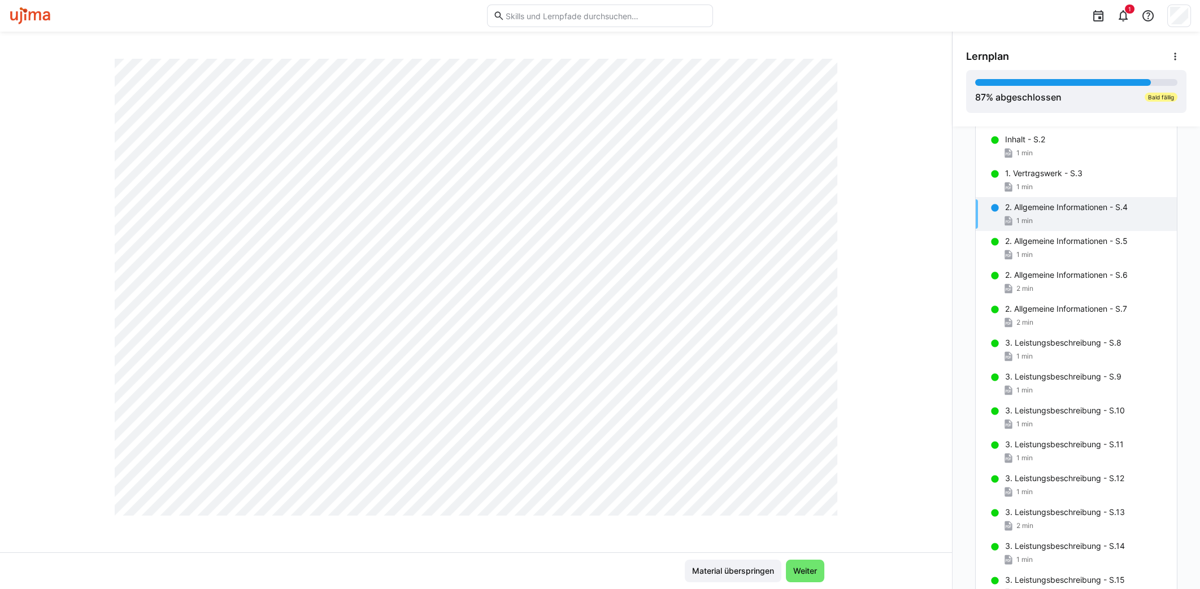
scroll to position [595, 0]
click at [1016, 253] on span "1 min" at bounding box center [1024, 254] width 16 height 9
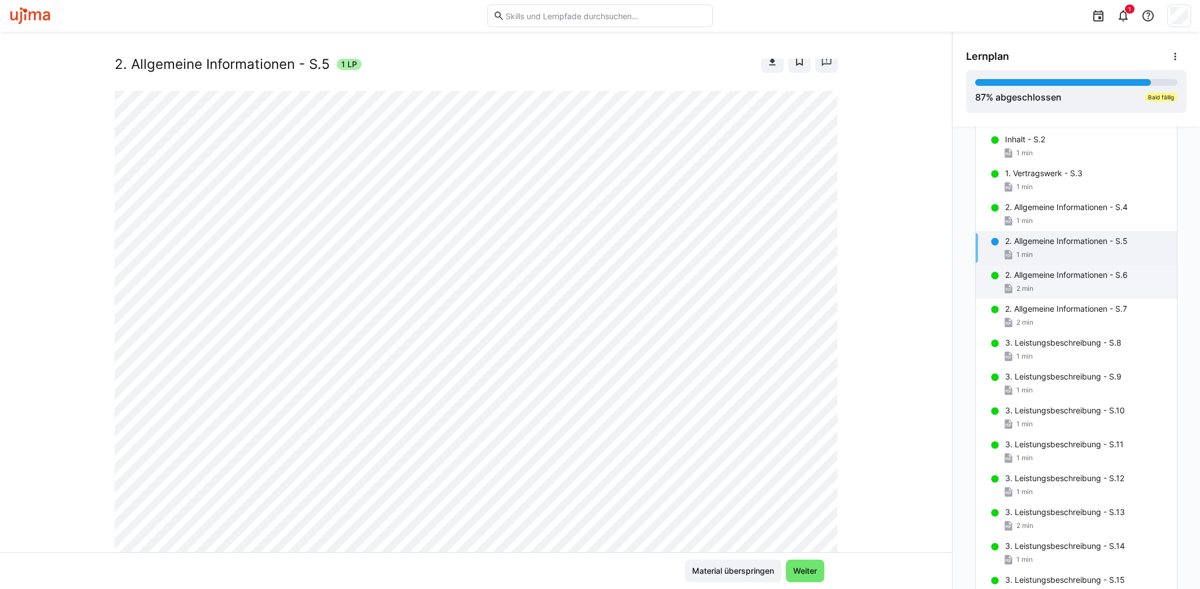
click at [1047, 269] on p "2. Allgemeine Informationen - S.6" at bounding box center [1066, 274] width 123 height 11
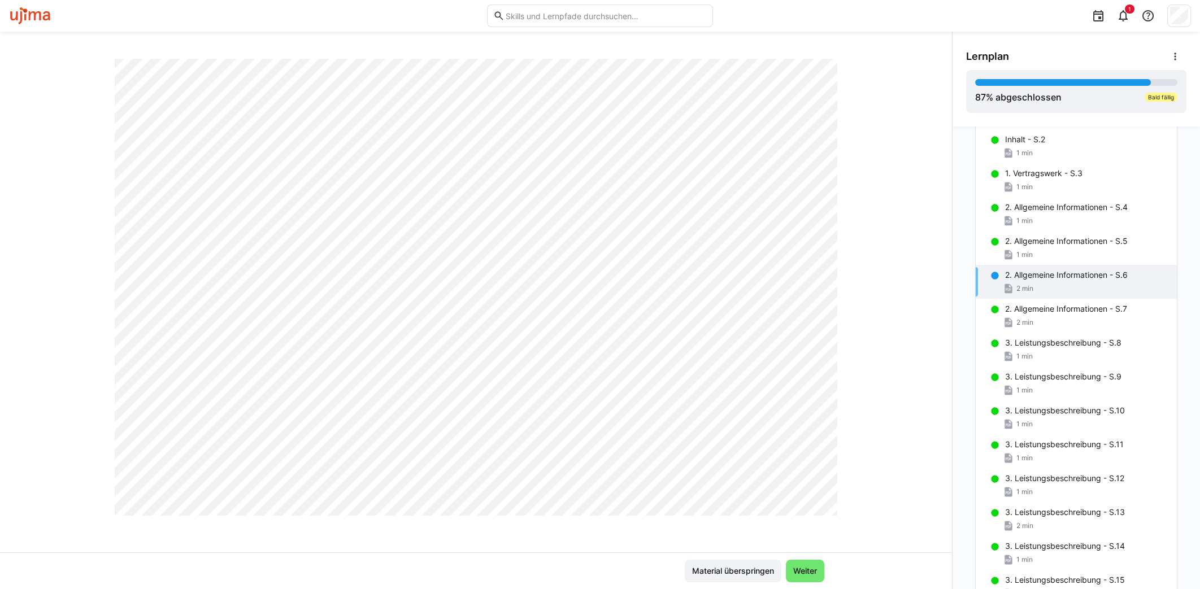
scroll to position [595, 0]
click at [1096, 314] on div "2. Allgemeine Informationen - S.7 2 min" at bounding box center [1076, 316] width 201 height 34
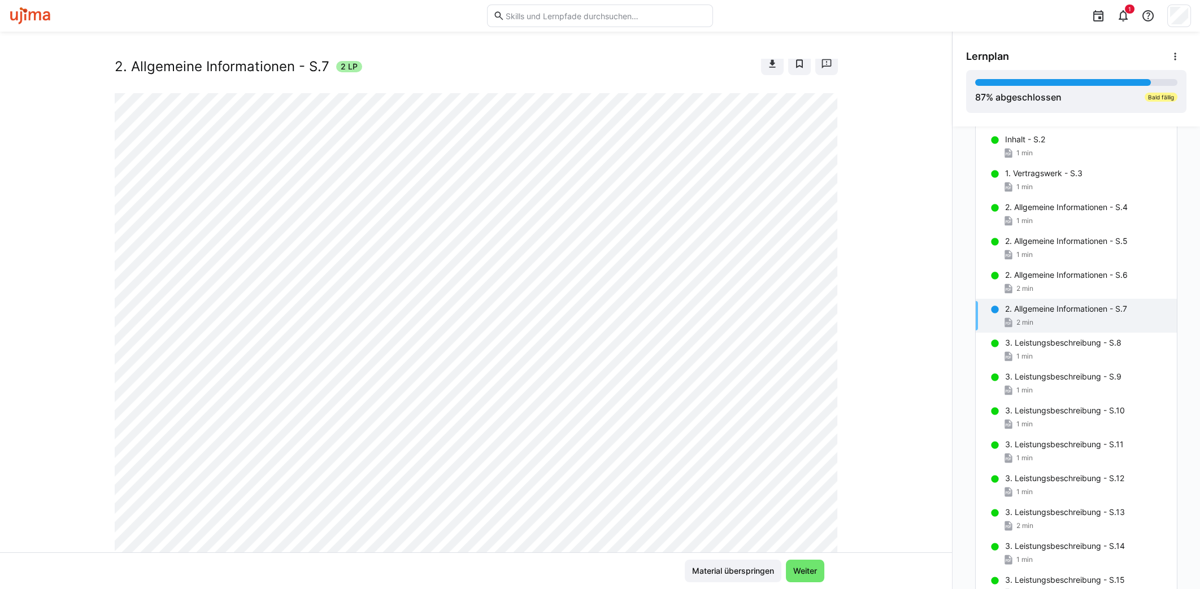
scroll to position [0, 0]
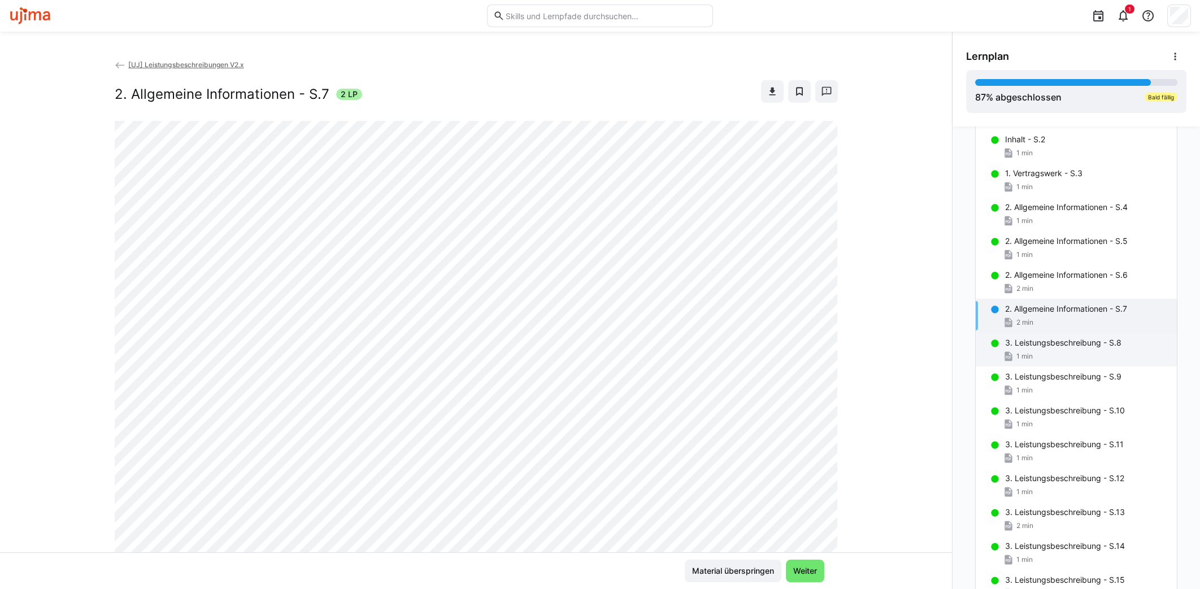
click at [1036, 351] on div "1 min" at bounding box center [1086, 356] width 163 height 11
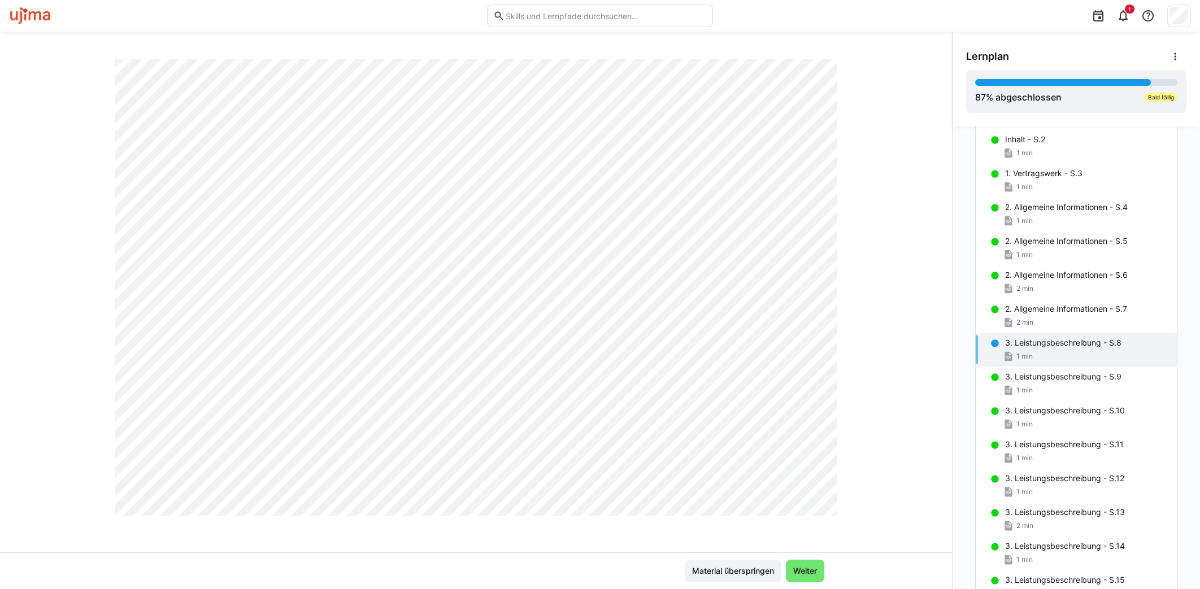
scroll to position [595, 0]
click at [1085, 385] on div "1 min" at bounding box center [1086, 390] width 163 height 11
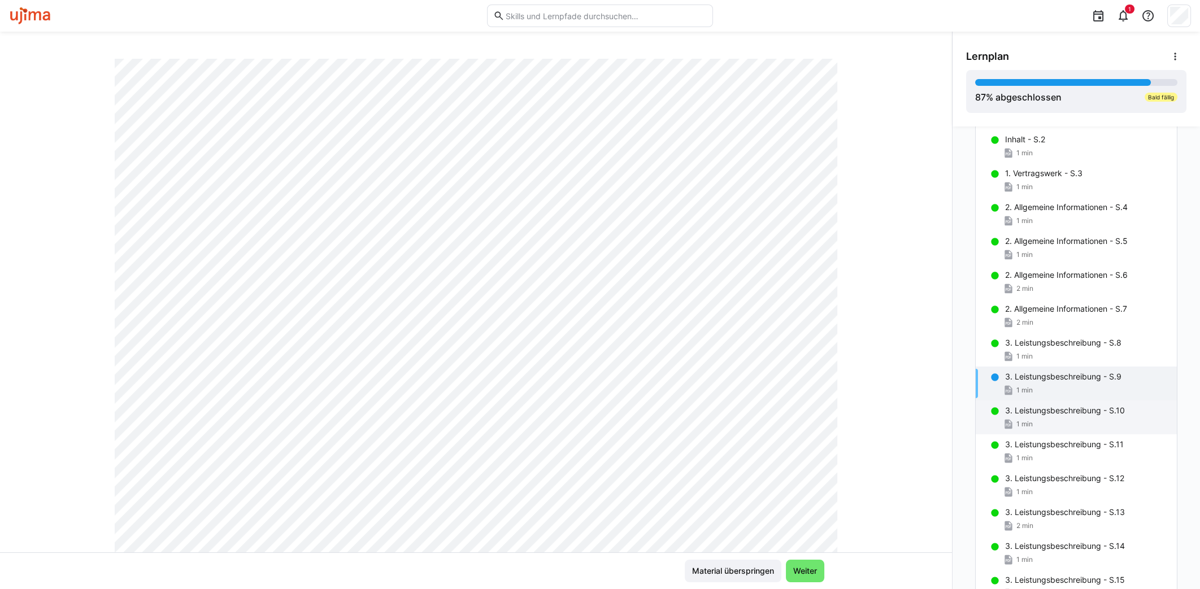
click at [1063, 411] on p "3. Leistungsbeschreibung - S.10" at bounding box center [1065, 410] width 120 height 11
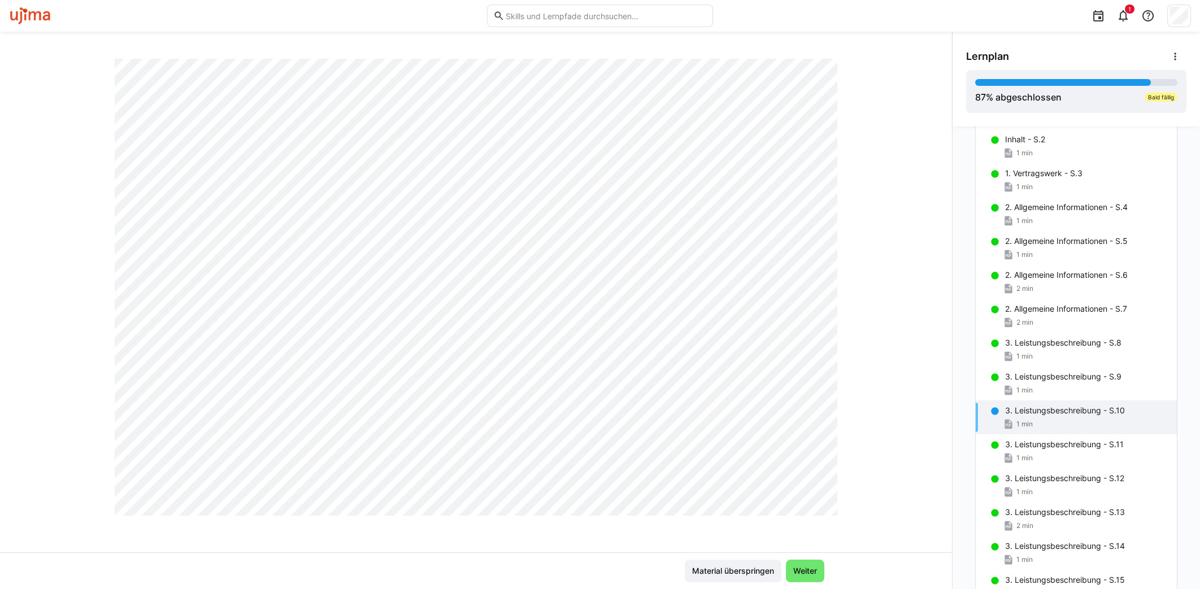
scroll to position [595, 0]
click at [1063, 460] on div "1 min" at bounding box center [1086, 458] width 163 height 11
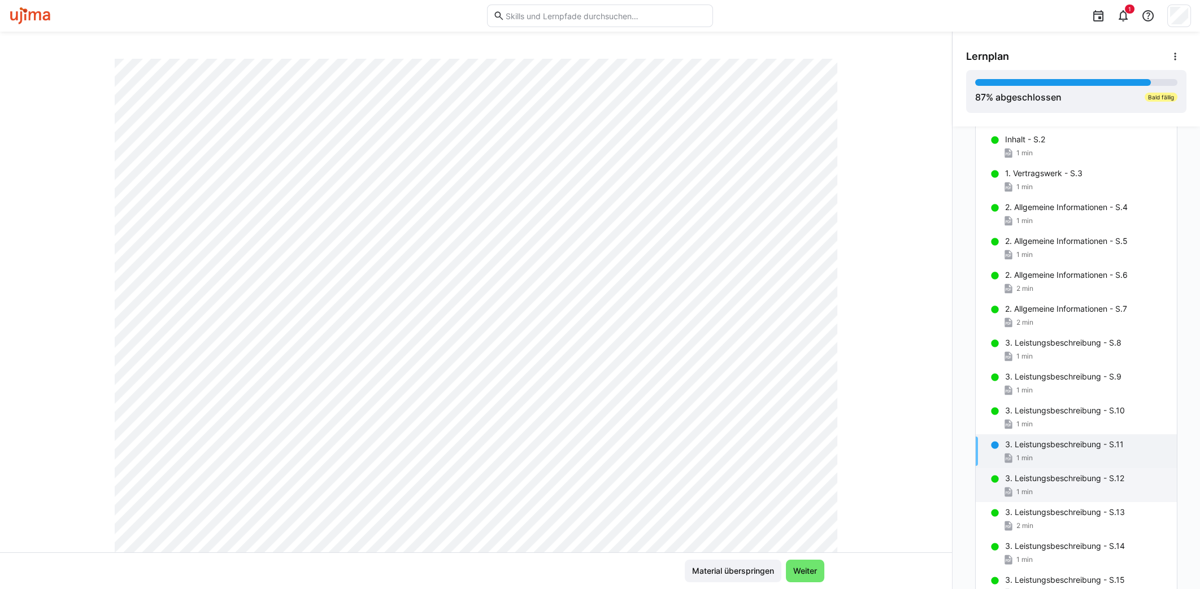
click at [1087, 477] on p "3. Leistungsbeschreibung - S.12" at bounding box center [1064, 478] width 119 height 11
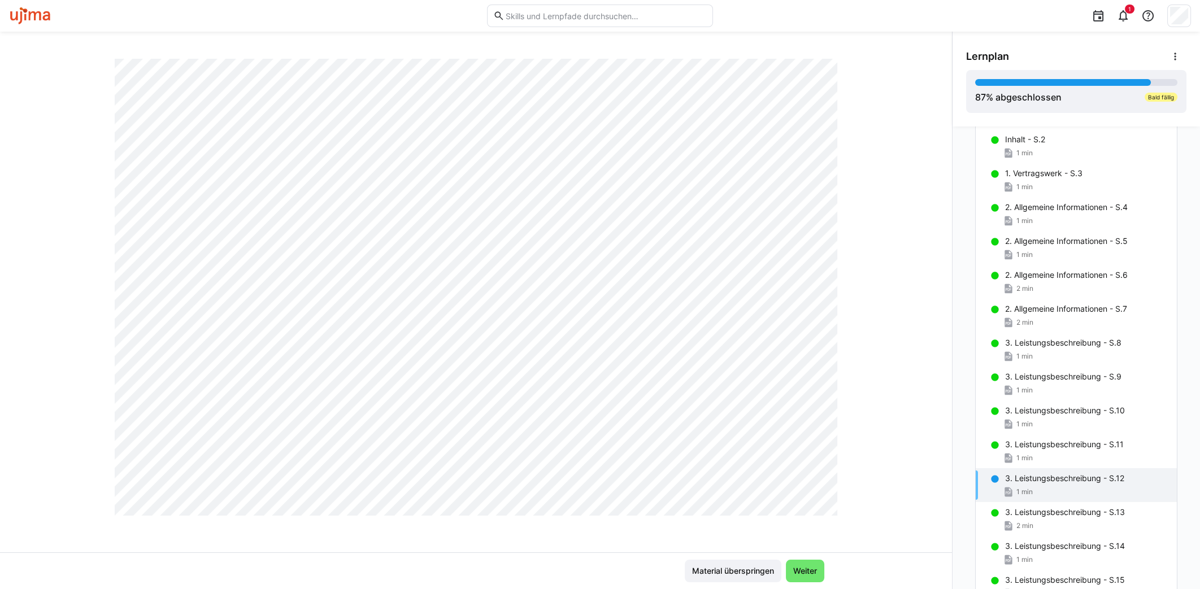
scroll to position [595, 0]
click at [1094, 499] on div "3. Leistungsbeschreibung - S.12 1 min" at bounding box center [1076, 485] width 201 height 34
click at [1094, 507] on p "3. Leistungsbeschreibung - S.13" at bounding box center [1065, 512] width 120 height 11
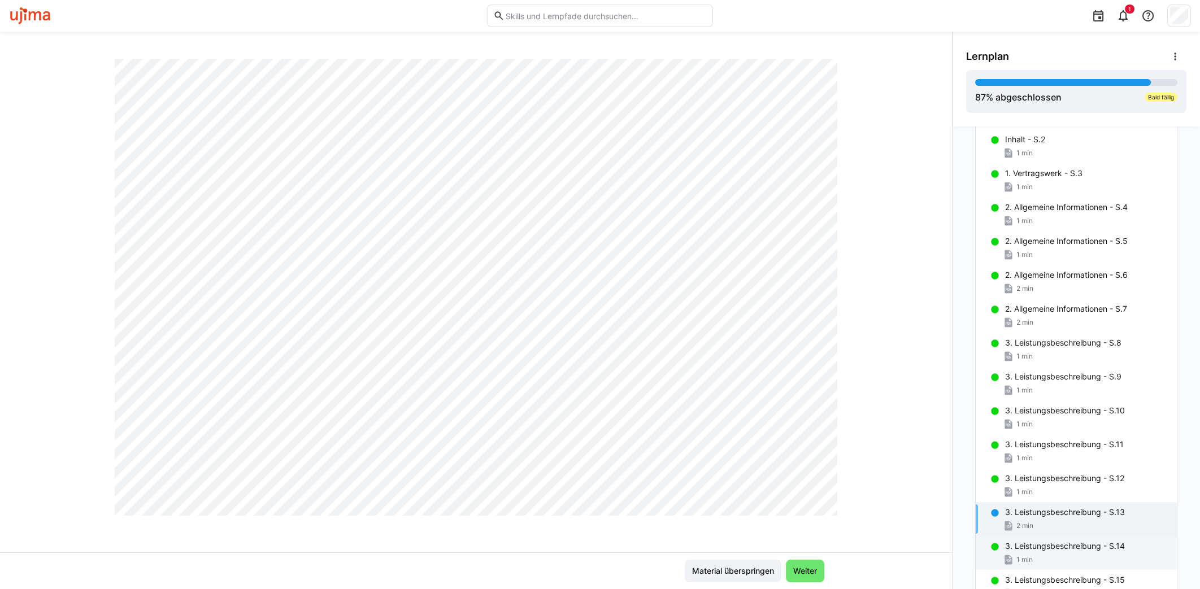
click at [1080, 545] on p "3. Leistungsbeschreibung - S.14" at bounding box center [1065, 546] width 120 height 11
click at [1056, 582] on p "3. Leistungsbeschreibung - S.15" at bounding box center [1065, 580] width 120 height 11
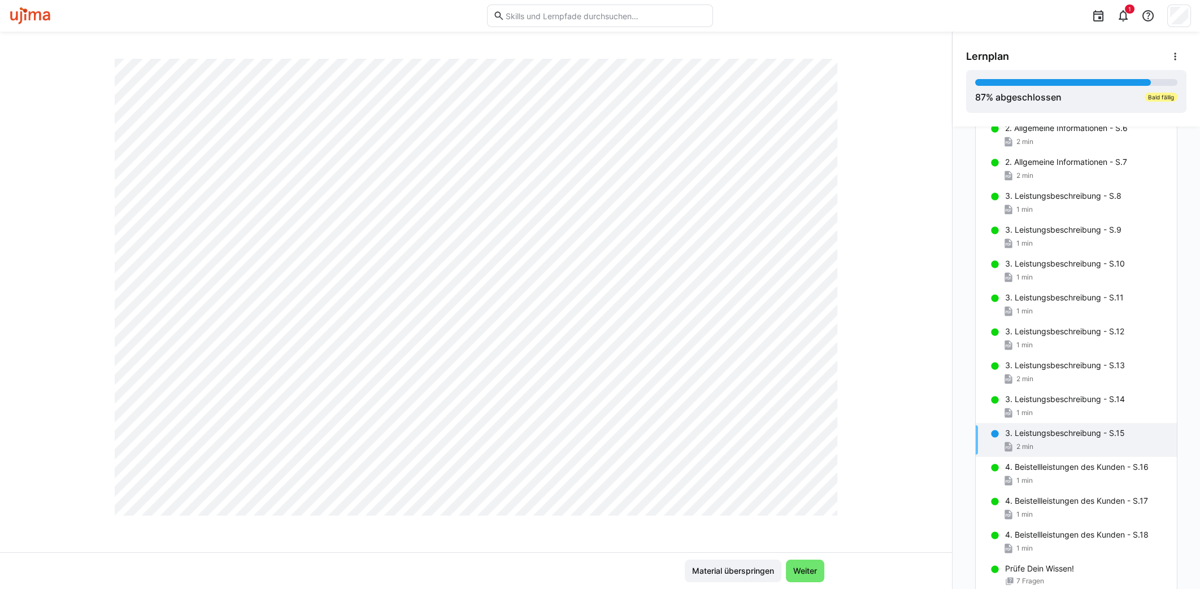
scroll to position [424, 0]
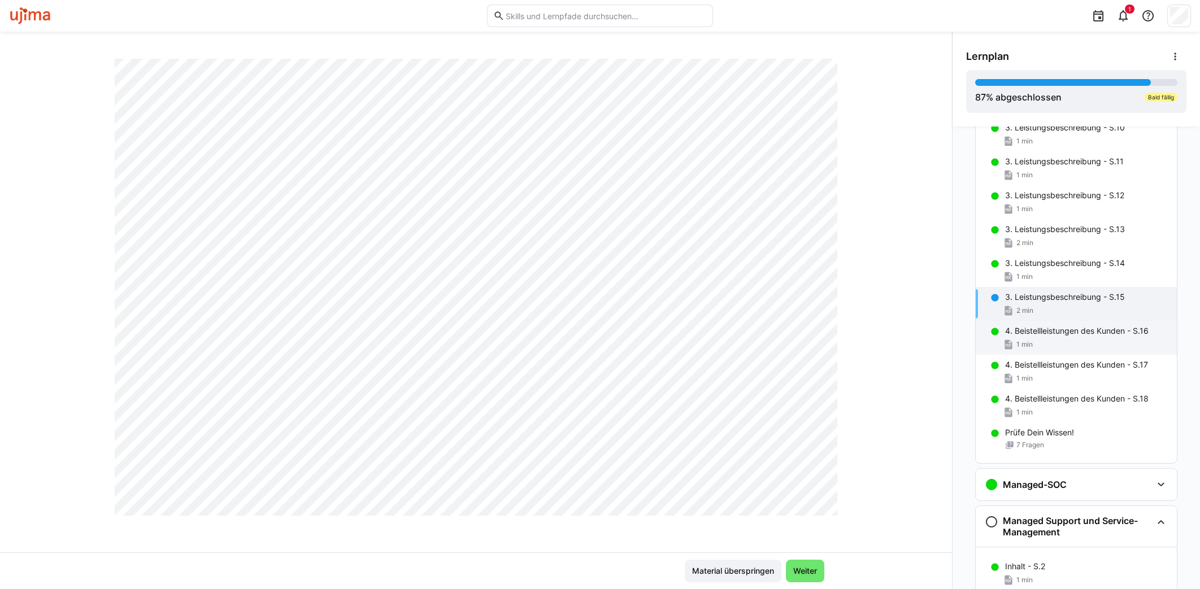
click at [1038, 333] on p "4. Beistellleistungen des Kunden - S.16" at bounding box center [1077, 330] width 144 height 11
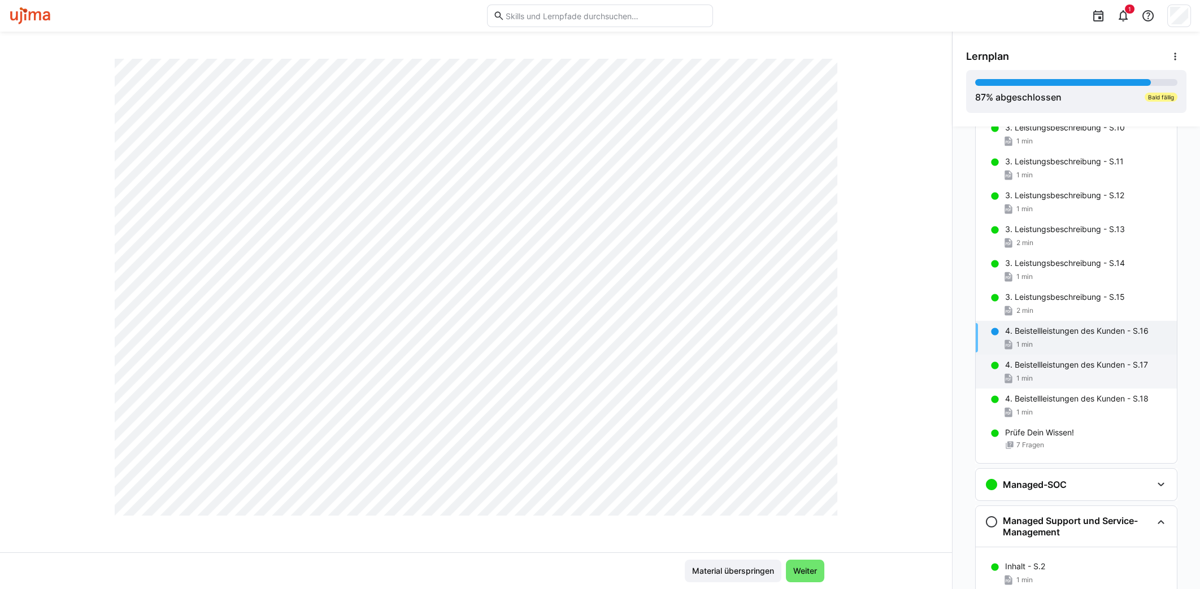
click at [1047, 367] on p "4. Beistellleistungen des Kunden - S.17" at bounding box center [1076, 364] width 143 height 11
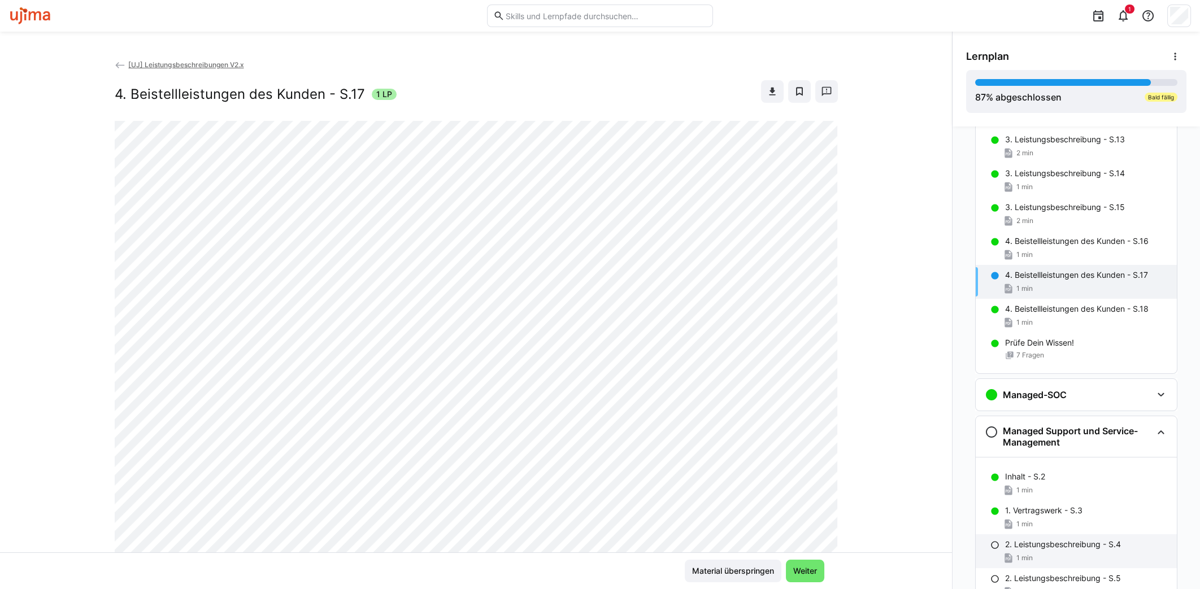
scroll to position [636, 0]
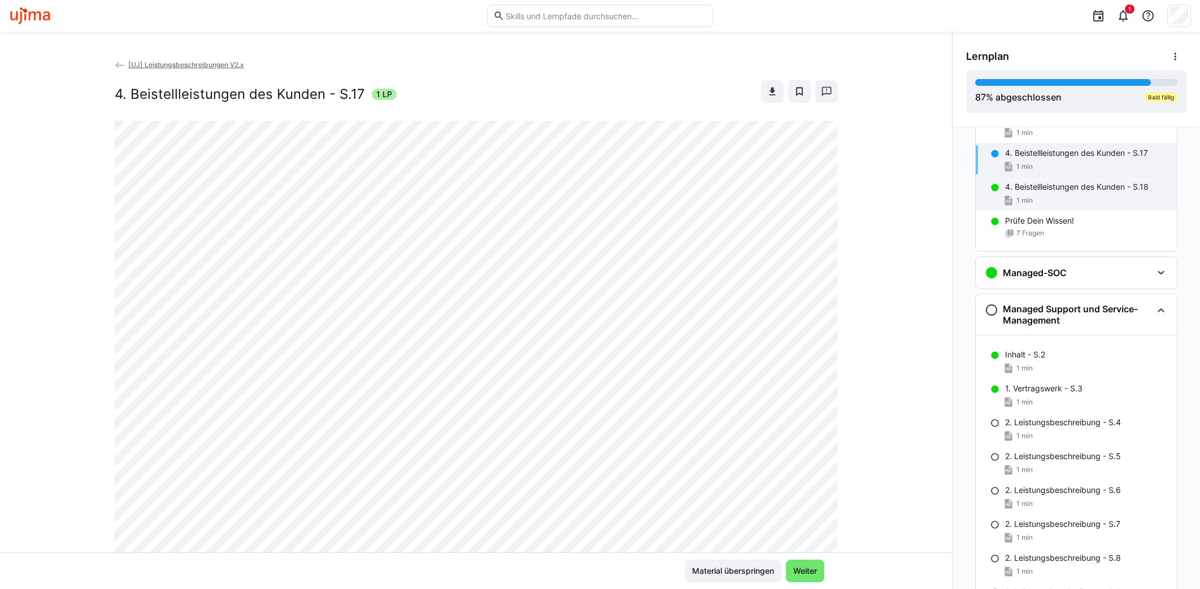
click at [1055, 203] on div "1 min" at bounding box center [1086, 200] width 163 height 11
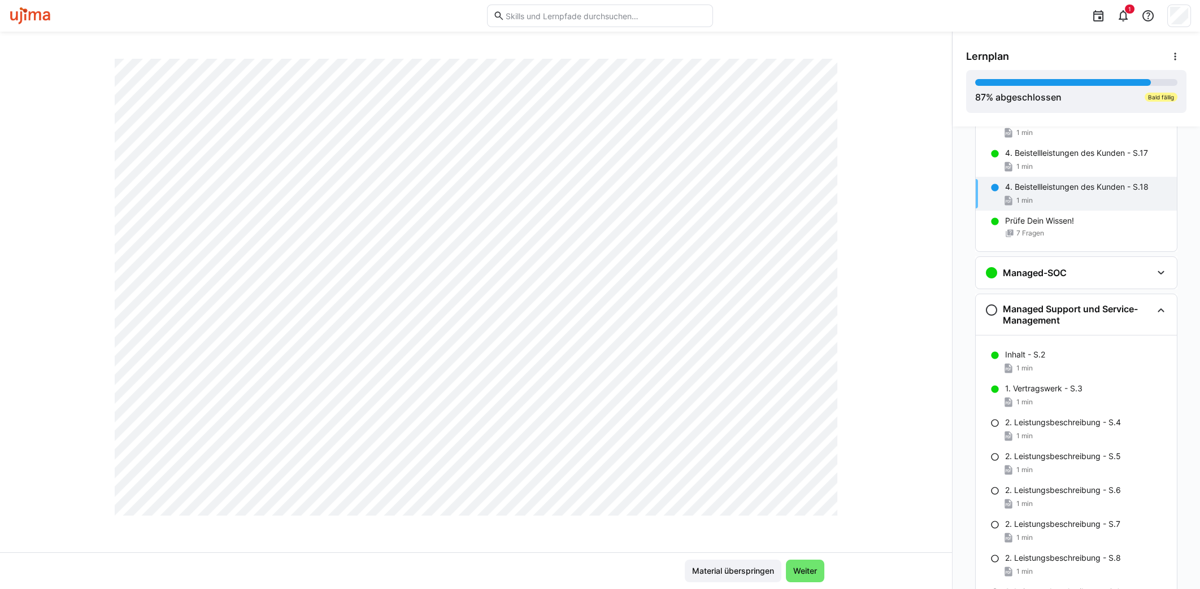
scroll to position [595, 0]
click at [1160, 271] on eds-icon at bounding box center [1161, 273] width 14 height 14
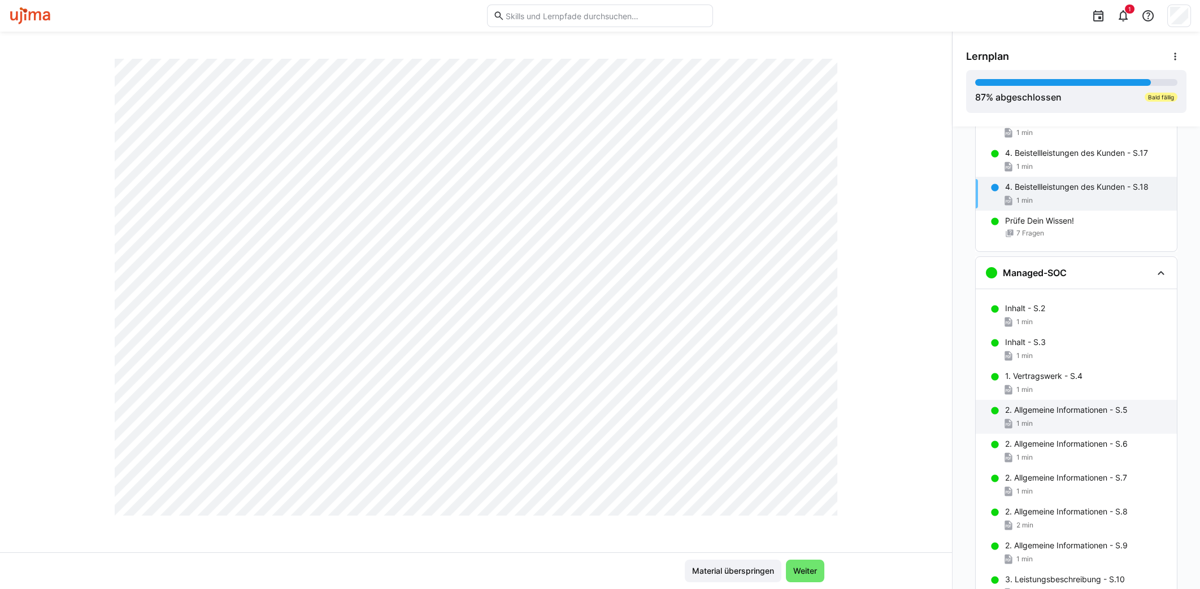
click at [1067, 420] on div "1 min" at bounding box center [1086, 423] width 163 height 11
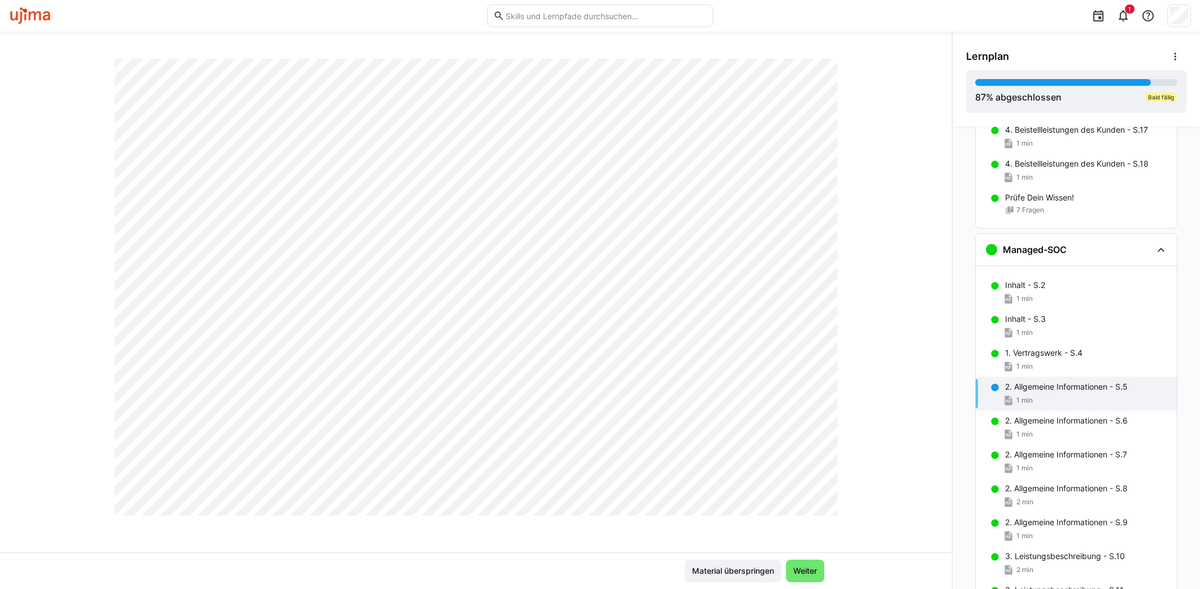
scroll to position [764, 0]
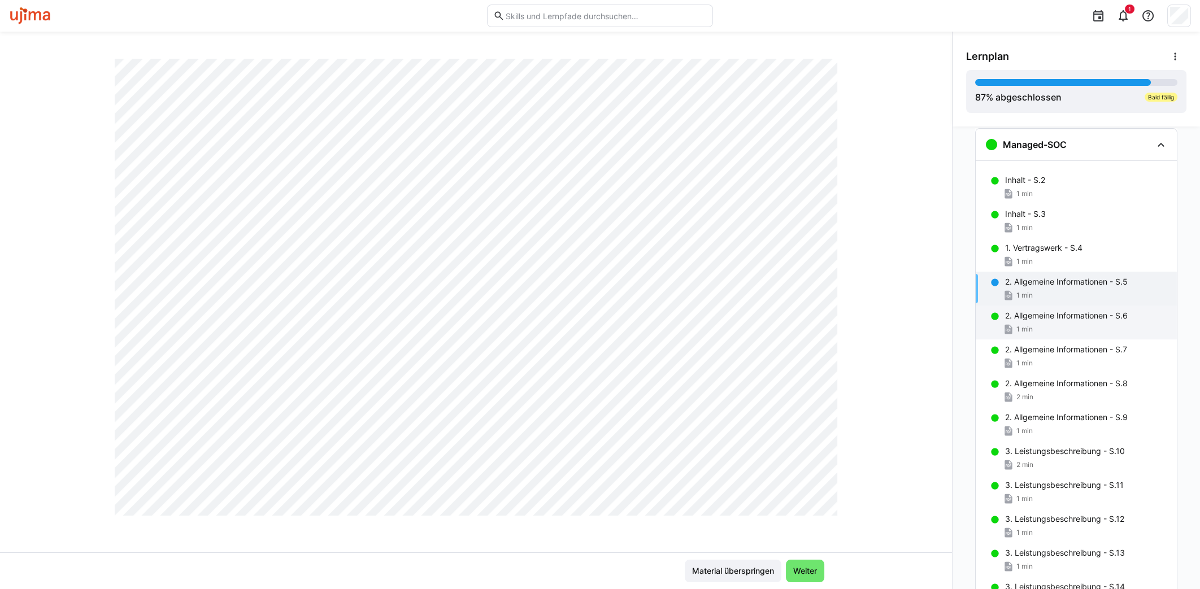
click at [1073, 318] on p "2. Allgemeine Informationen - S.6" at bounding box center [1066, 315] width 123 height 11
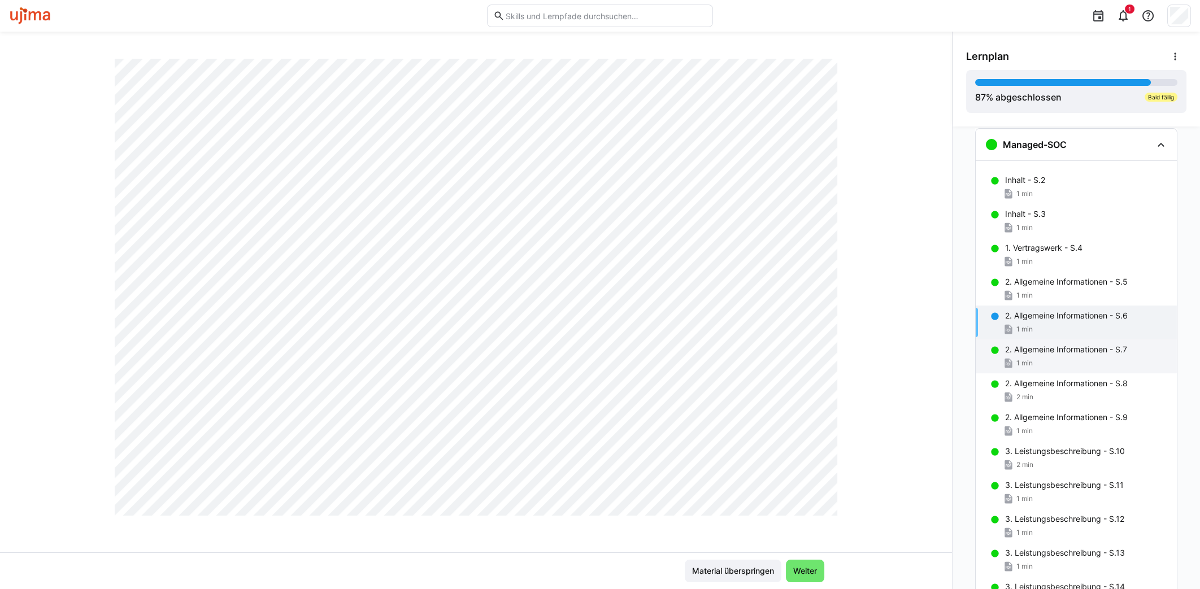
click at [1024, 362] on span "1 min" at bounding box center [1024, 363] width 16 height 9
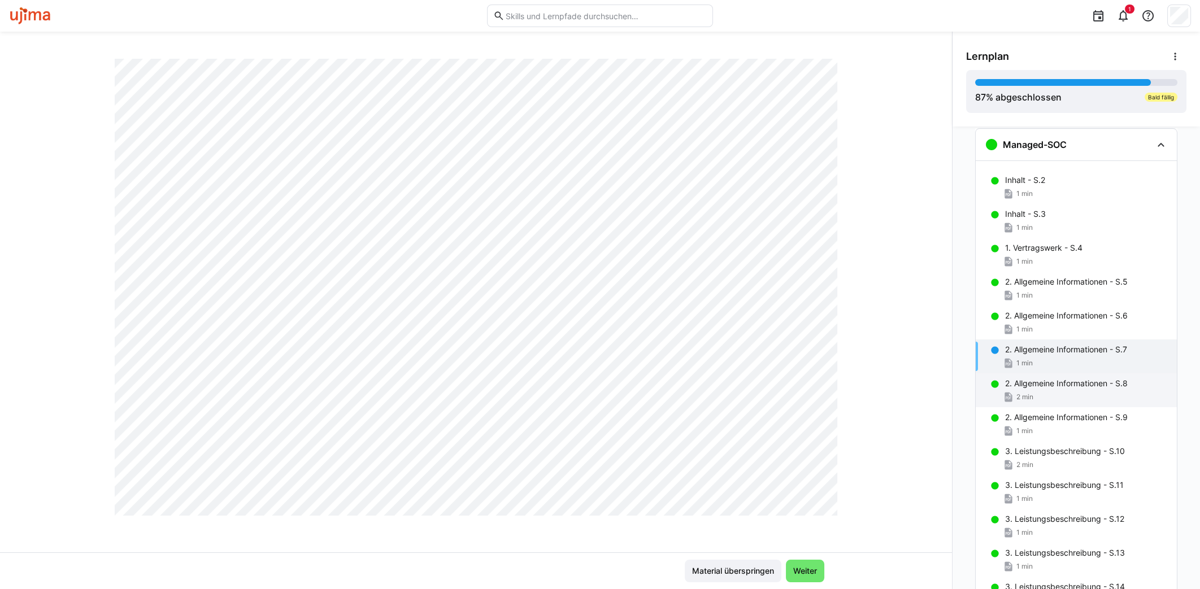
click at [1053, 393] on div "2 min" at bounding box center [1086, 397] width 163 height 11
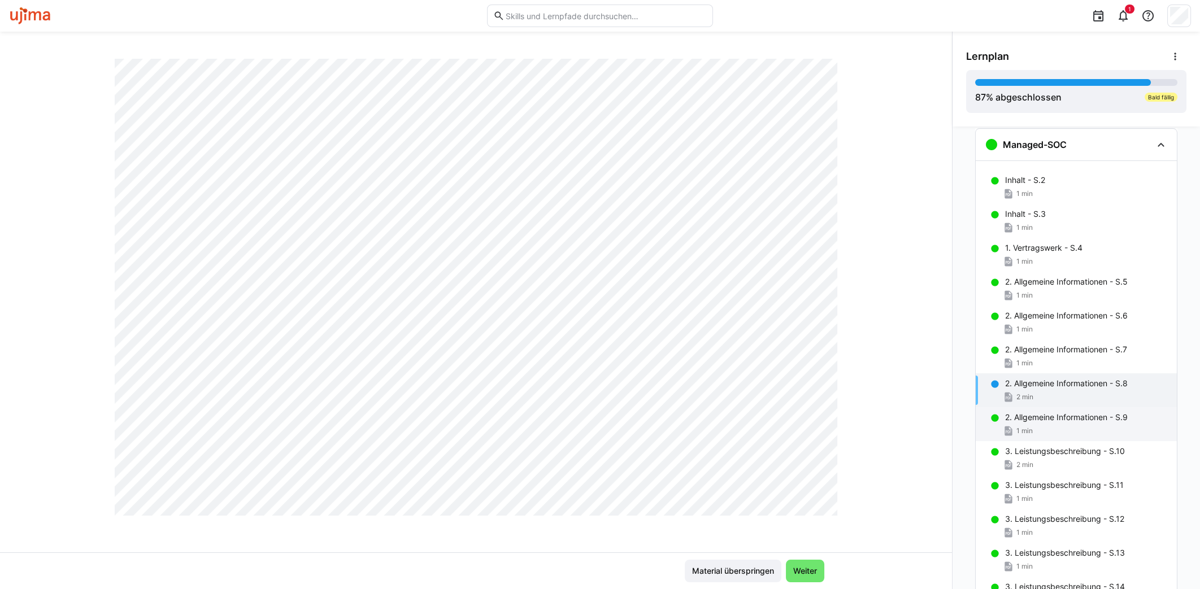
click at [1060, 425] on div "1 min" at bounding box center [1086, 430] width 163 height 11
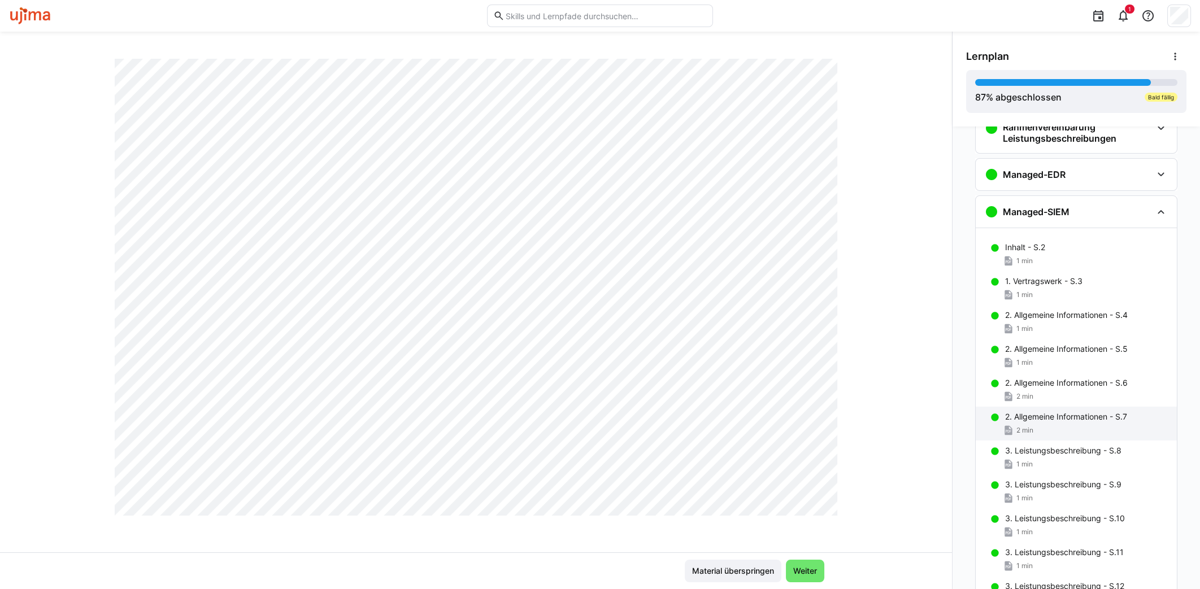
scroll to position [0, 0]
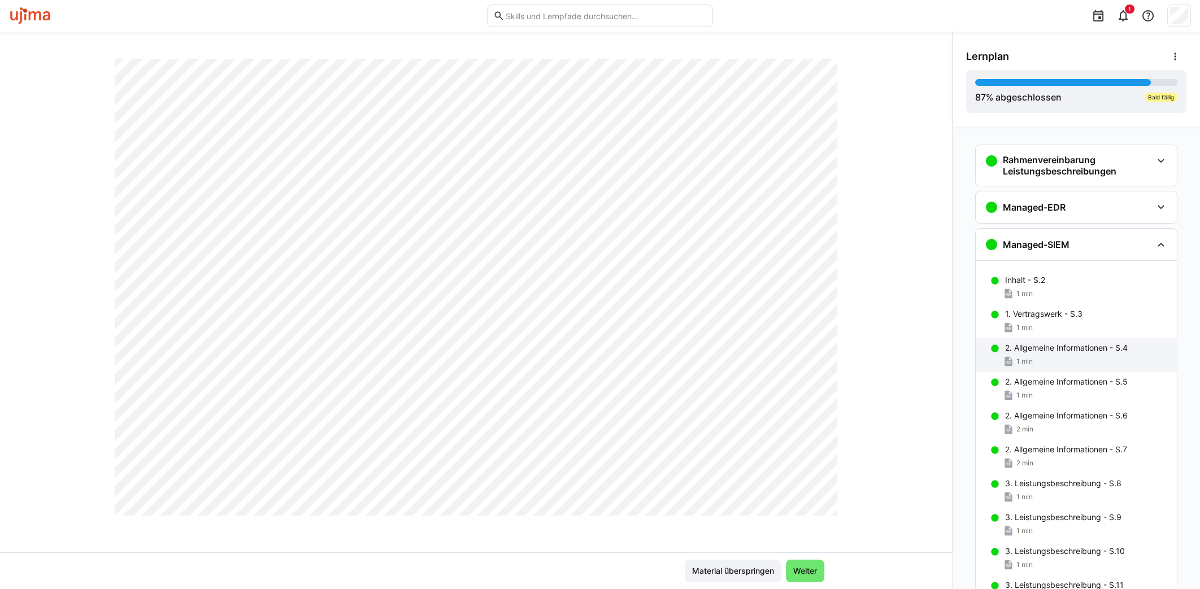
click at [1087, 360] on div "1 min" at bounding box center [1086, 361] width 163 height 11
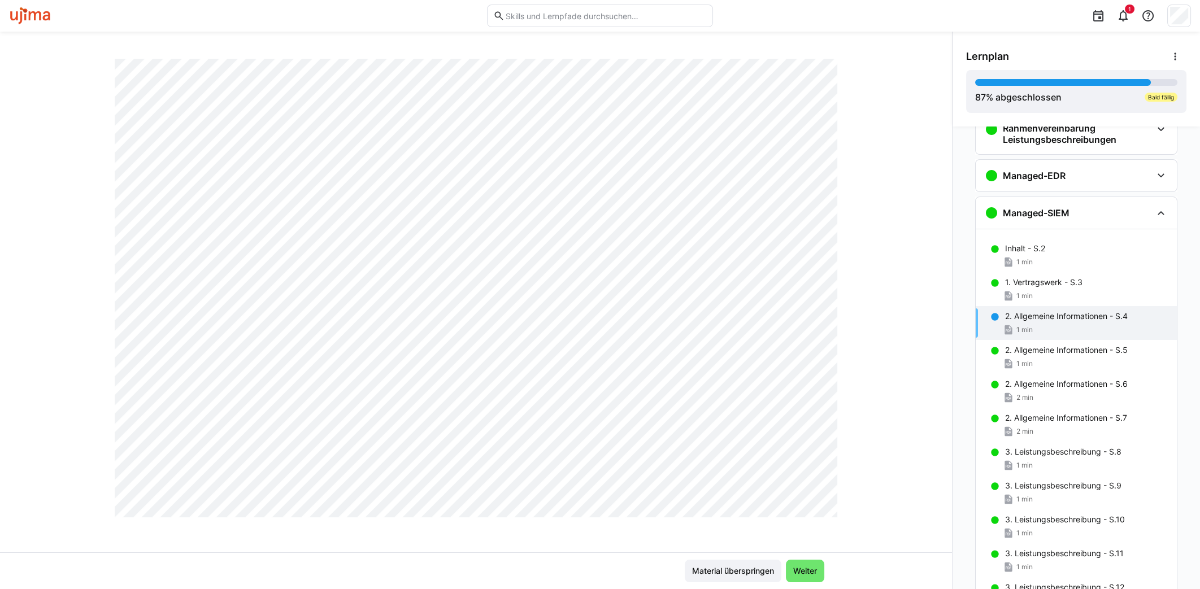
scroll to position [101, 0]
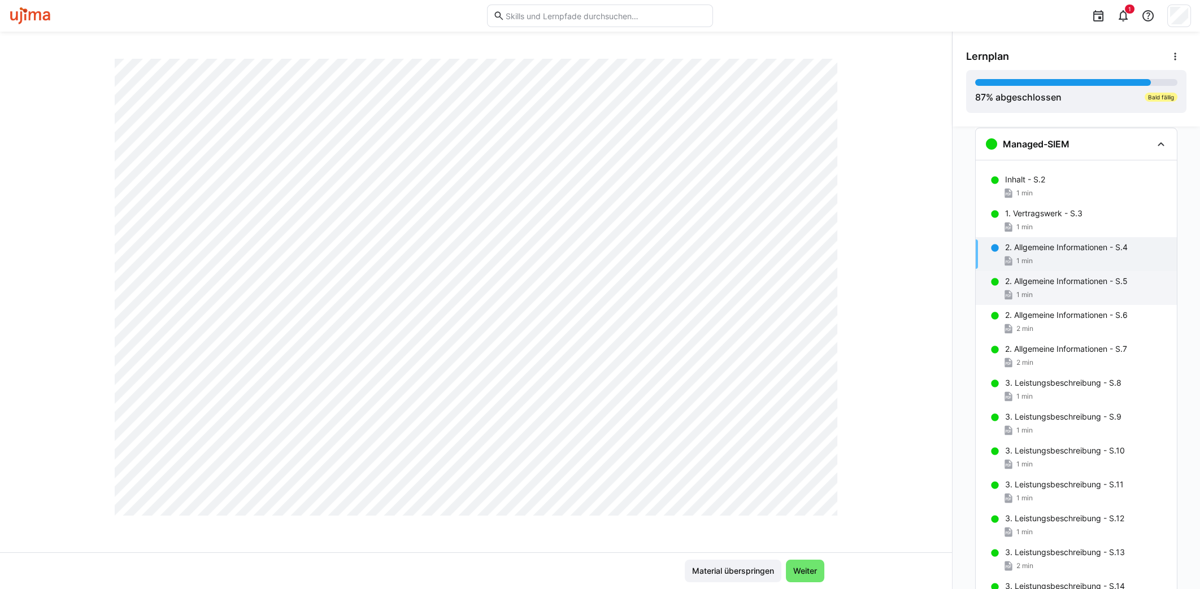
click at [1110, 285] on p "2. Allgemeine Informationen - S.5" at bounding box center [1066, 281] width 123 height 11
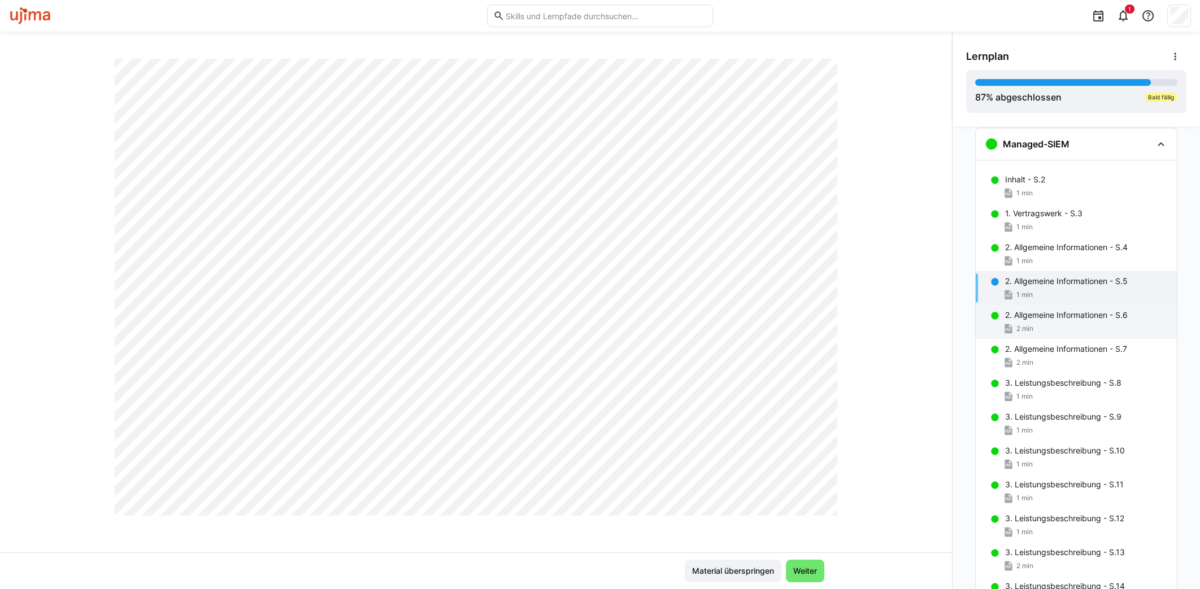
click at [1058, 324] on div "2 min" at bounding box center [1086, 328] width 163 height 11
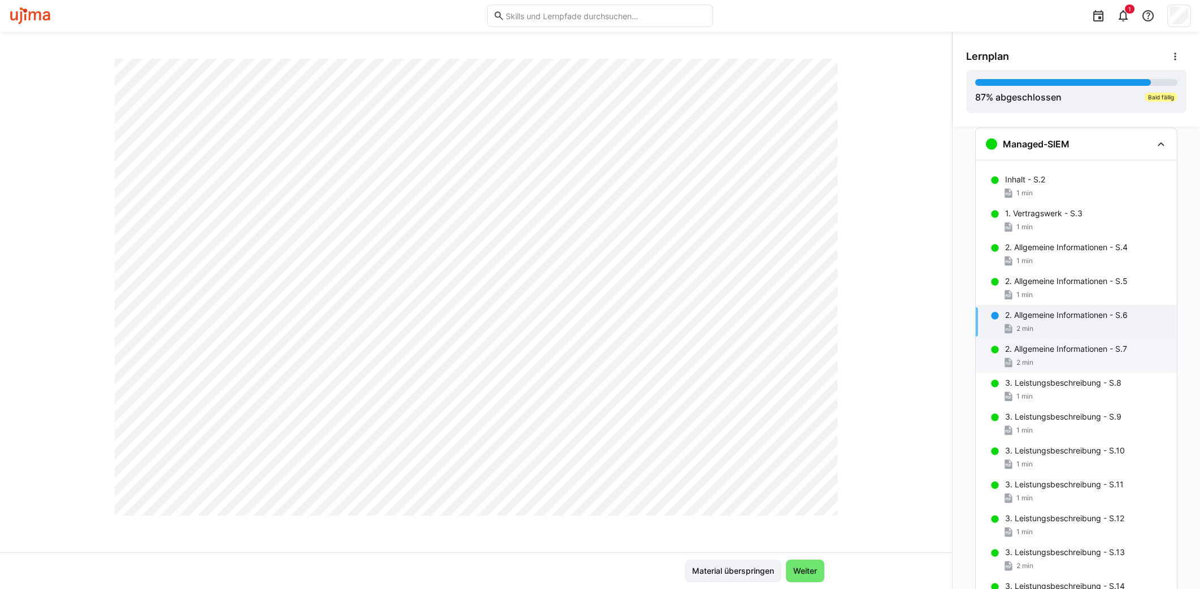
click at [1063, 345] on p "2. Allgemeine Informationen - S.7" at bounding box center [1066, 349] width 122 height 11
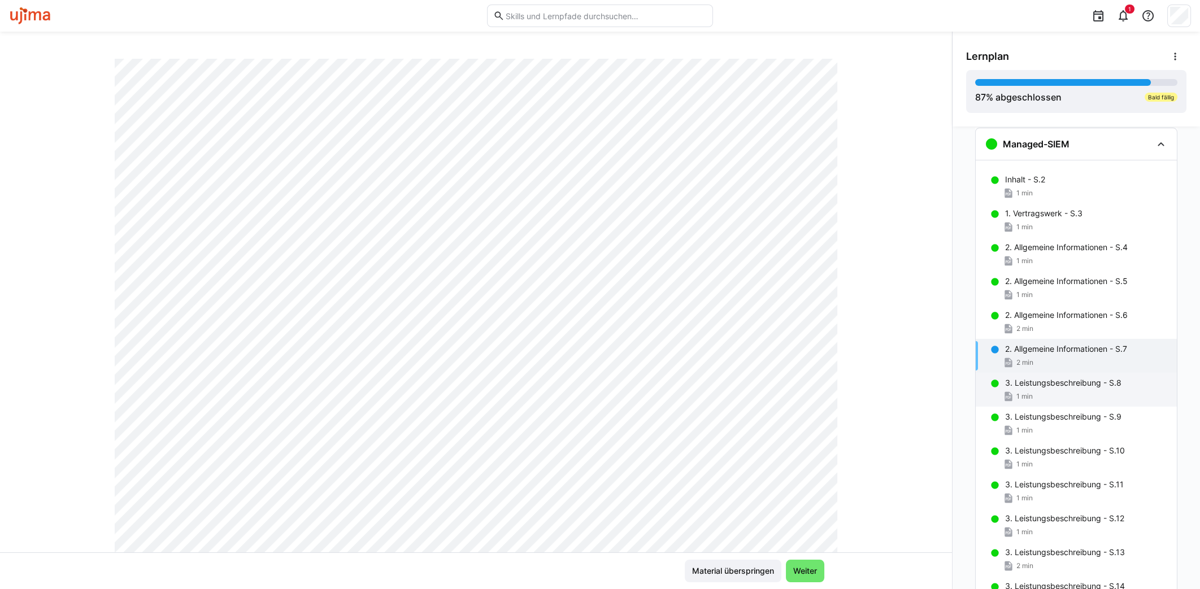
click at [1108, 378] on p "3. Leistungsbeschreibung - S.8" at bounding box center [1063, 382] width 116 height 11
click at [1090, 353] on div "2. Allgemeine Informationen - S.7 2 min" at bounding box center [1076, 356] width 201 height 34
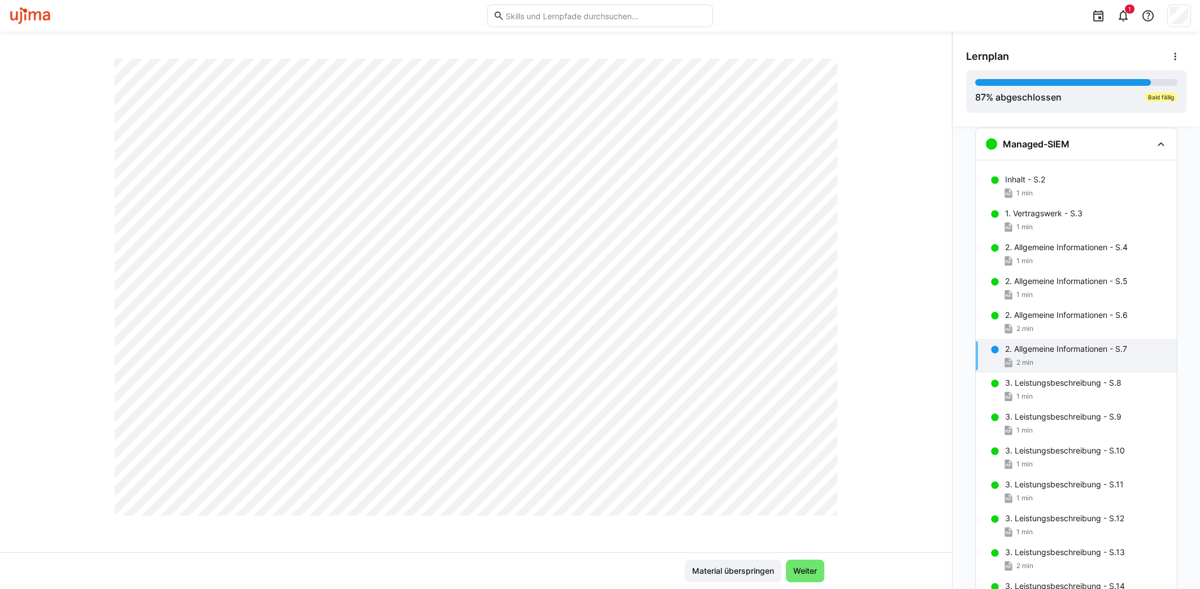
scroll to position [595, 0]
click at [1086, 388] on div "3. Leistungsbeschreibung - S.8 1 min" at bounding box center [1076, 390] width 201 height 34
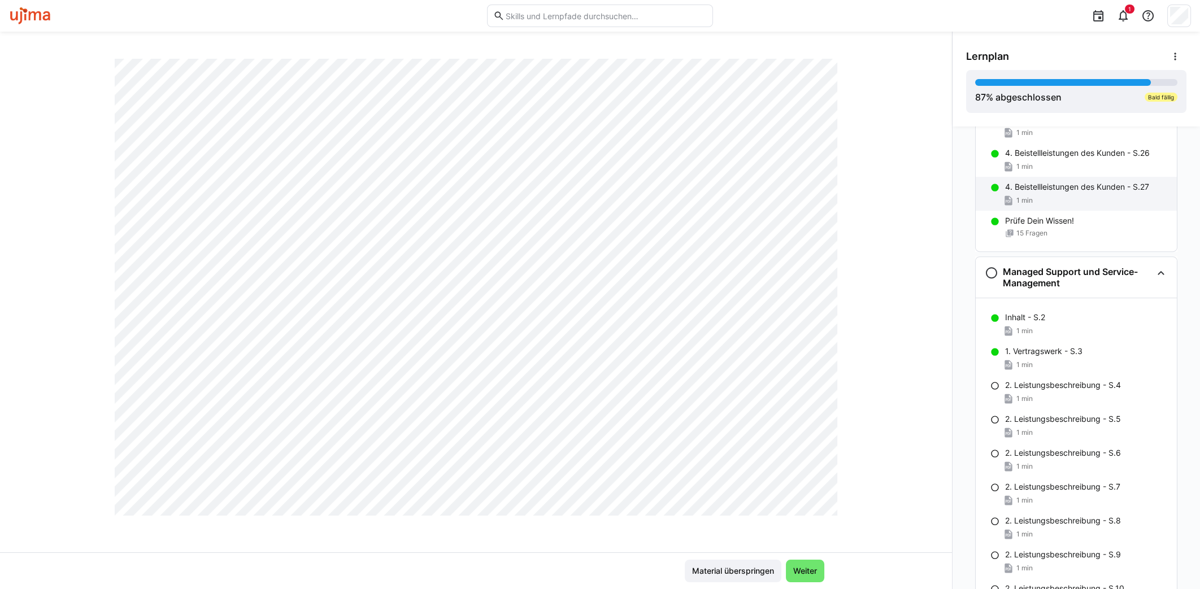
scroll to position [1654, 0]
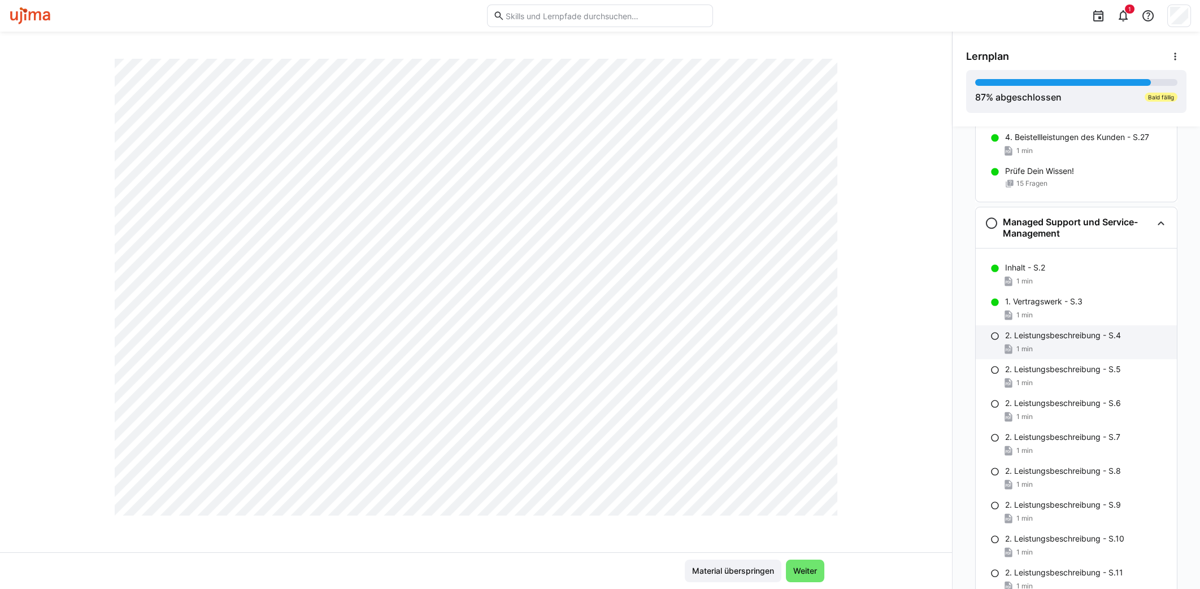
click at [1033, 331] on p "2. Leistungsbeschreibung - S.4" at bounding box center [1063, 335] width 116 height 11
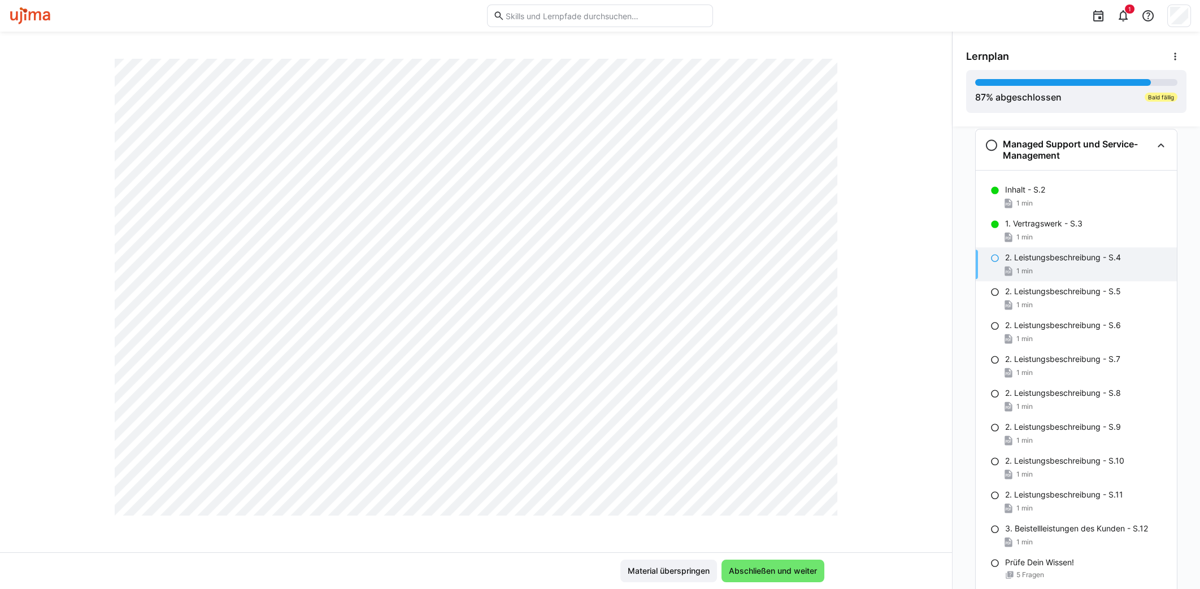
scroll to position [595, 0]
click at [1077, 286] on p "2. Leistungsbeschreibung - S.5" at bounding box center [1063, 291] width 116 height 11
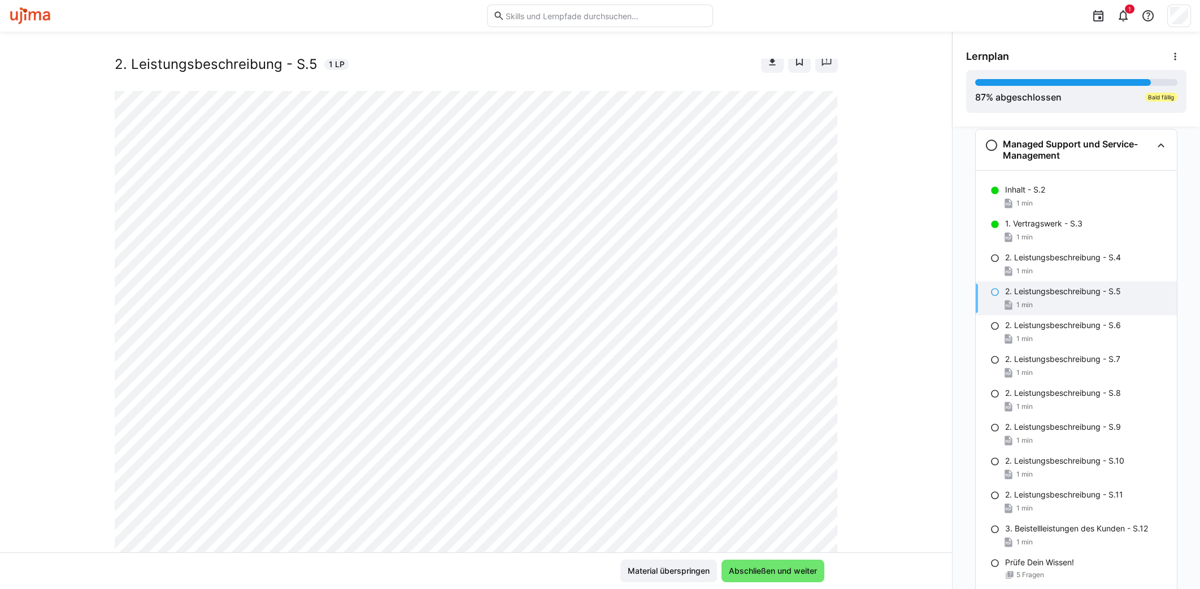
scroll to position [0, 0]
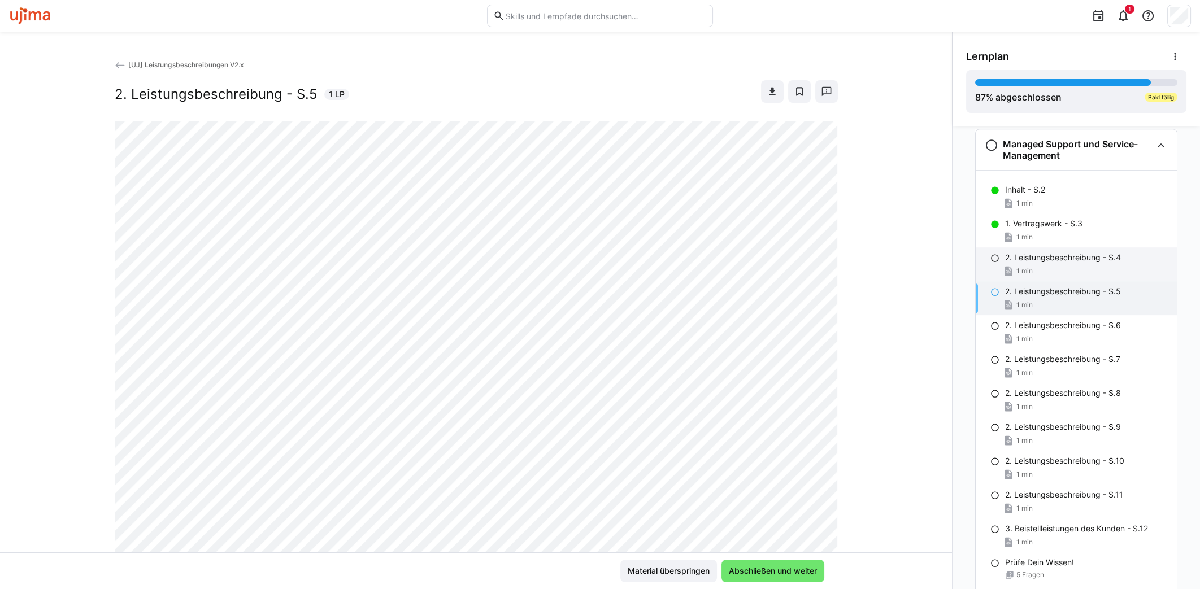
click at [1044, 252] on p "2. Leistungsbeschreibung - S.4" at bounding box center [1063, 257] width 116 height 11
click at [789, 564] on span "Abschließen und weiter" at bounding box center [772, 571] width 103 height 23
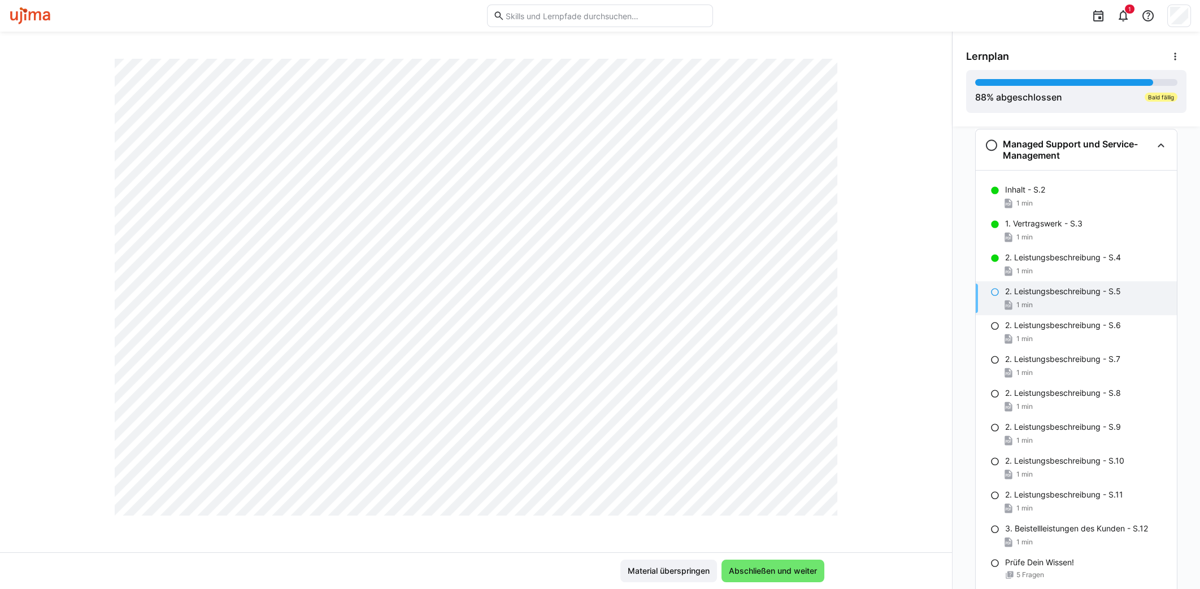
scroll to position [595, 0]
click at [786, 564] on span "Abschließen und weiter" at bounding box center [772, 571] width 103 height 23
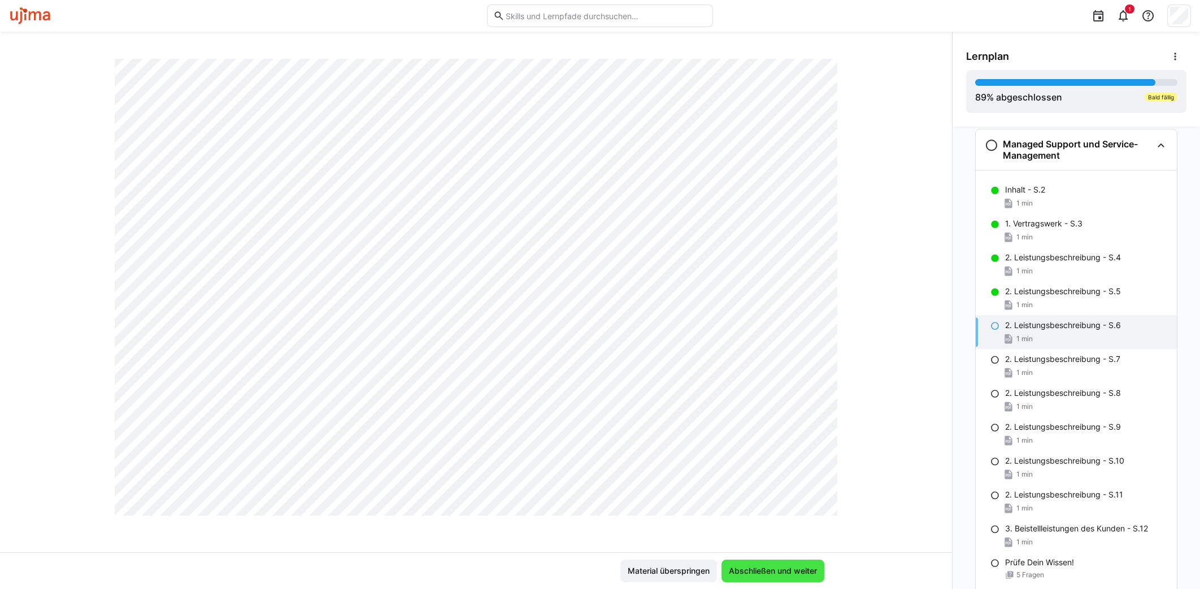
click at [751, 576] on span "Abschließen und weiter" at bounding box center [773, 571] width 92 height 11
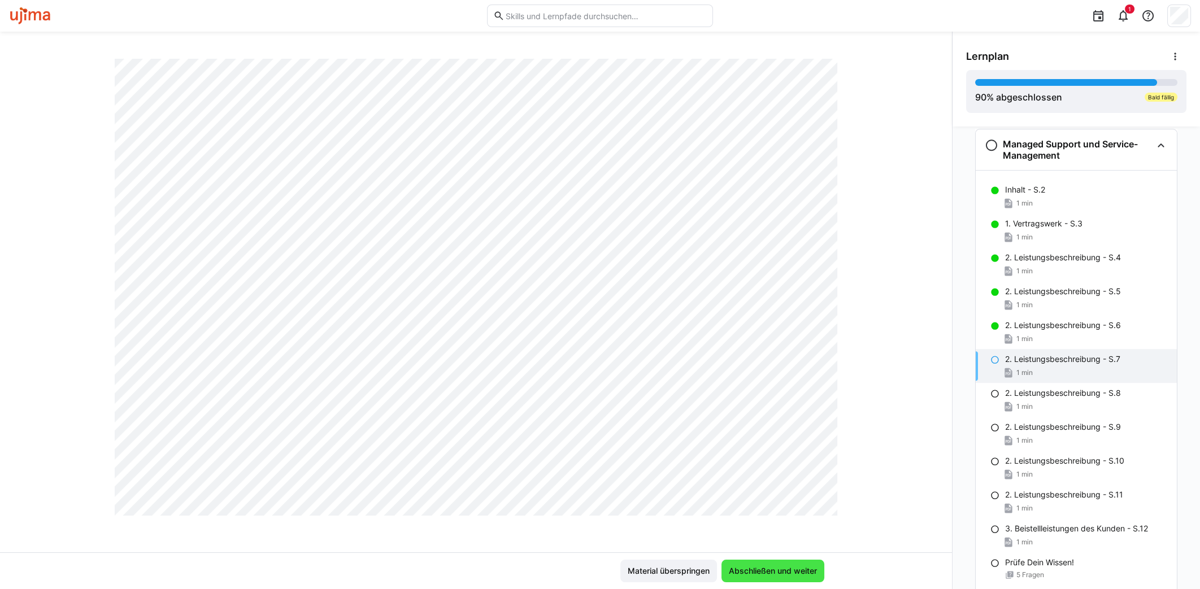
click at [772, 573] on span "Abschließen und weiter" at bounding box center [773, 571] width 92 height 11
click at [785, 573] on span "Abschließen und weiter" at bounding box center [773, 571] width 92 height 11
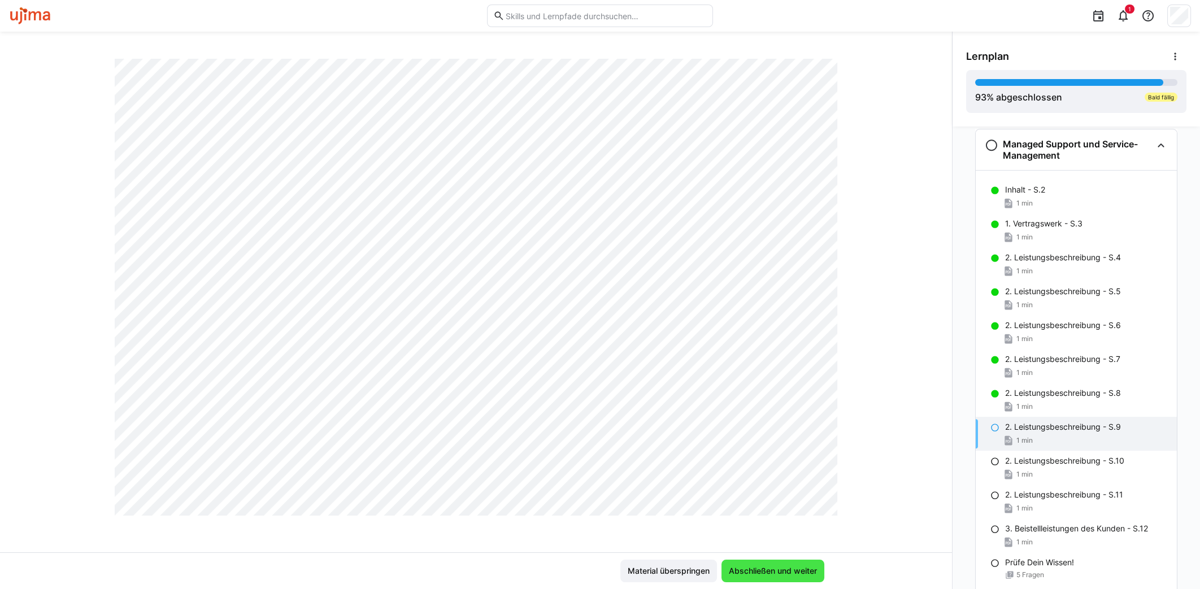
scroll to position [0, 0]
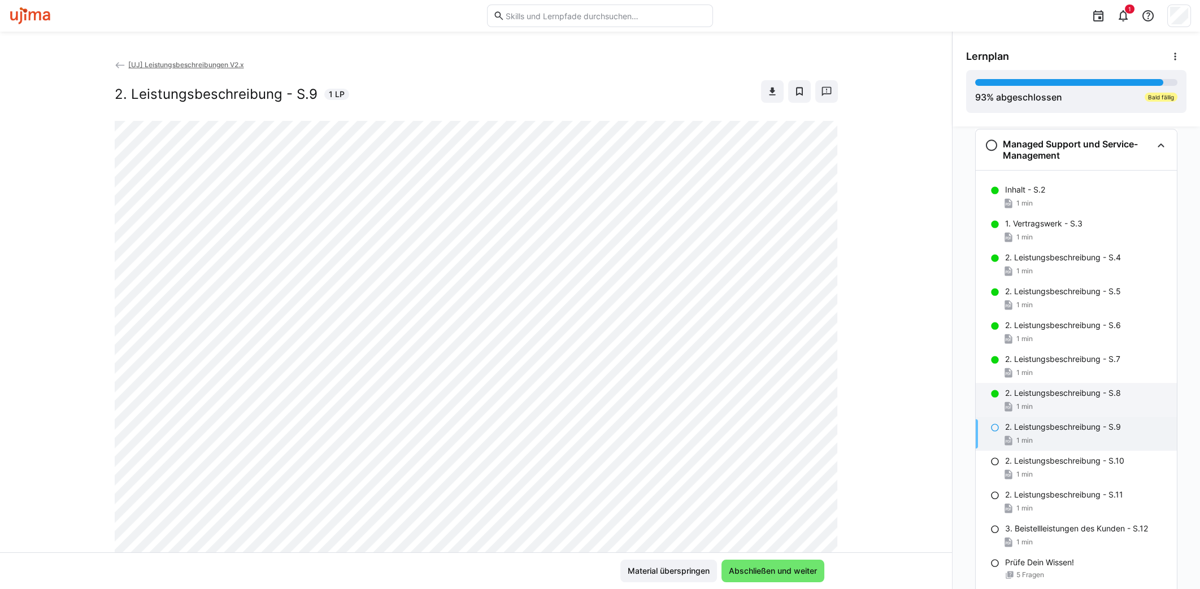
click at [1079, 390] on p "2. Leistungsbeschreibung - S.8" at bounding box center [1063, 393] width 116 height 11
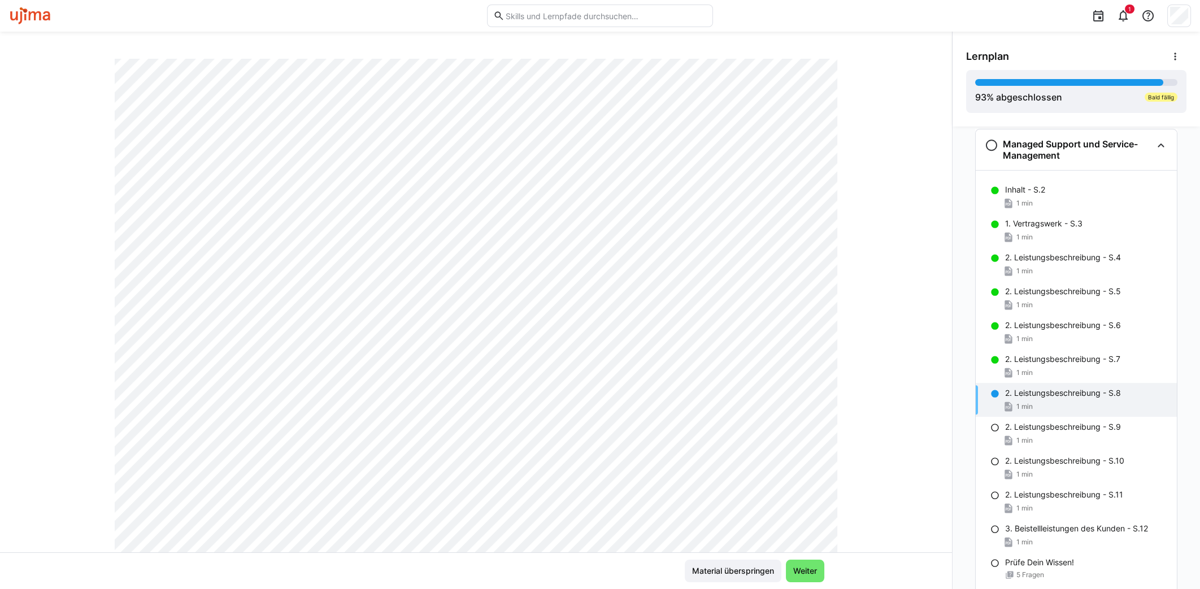
scroll to position [282, 0]
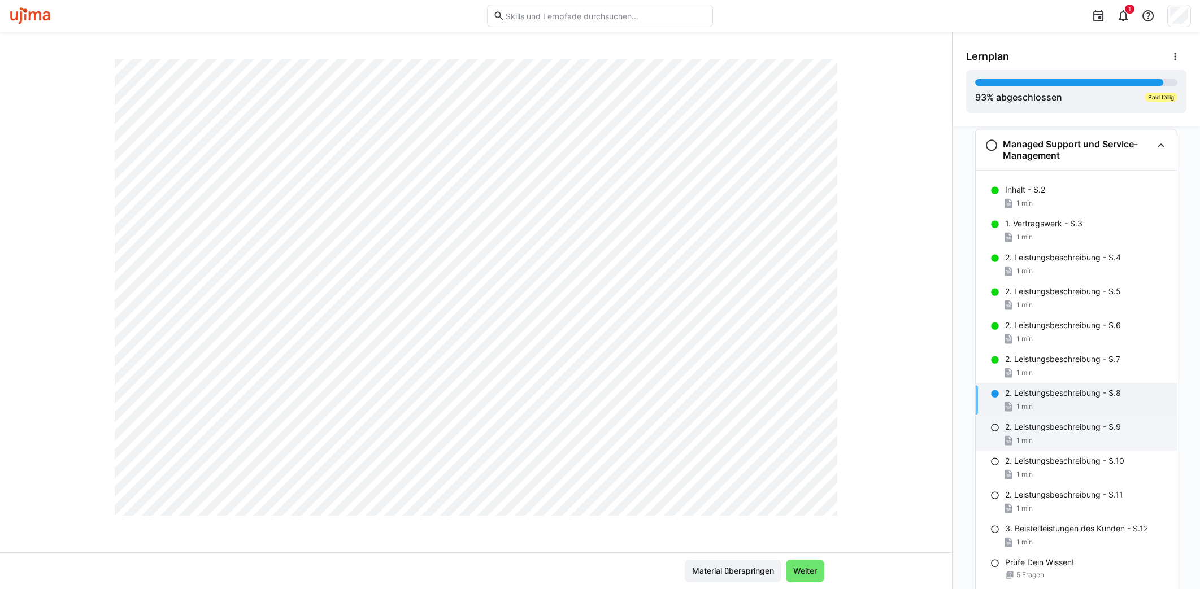
click at [1047, 430] on p "2. Leistungsbeschreibung - S.9" at bounding box center [1063, 426] width 116 height 11
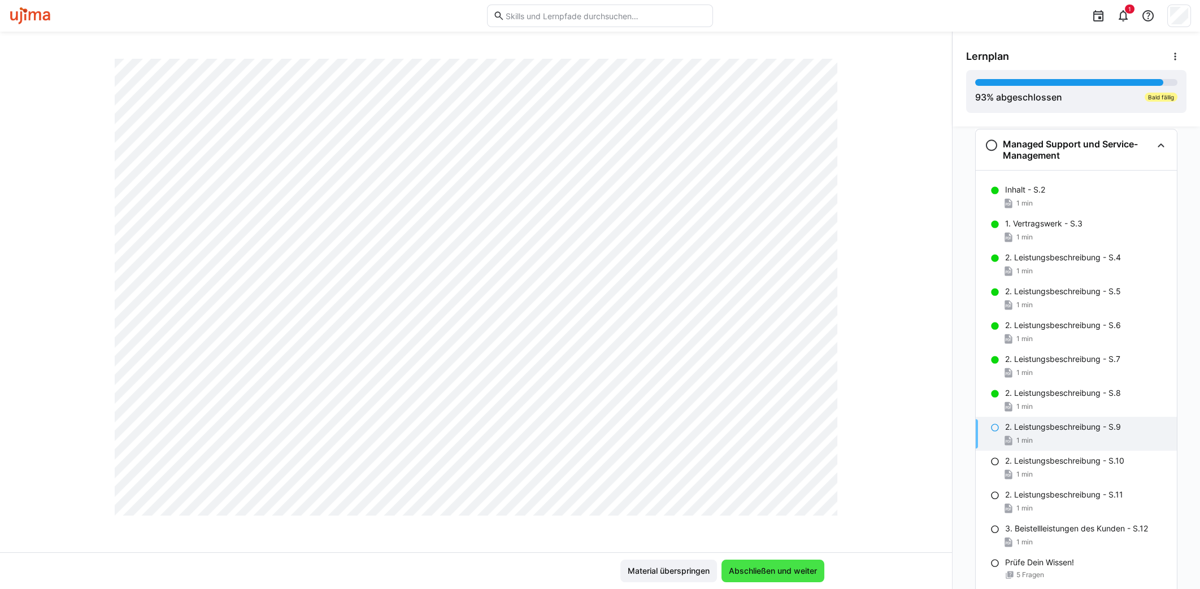
click at [806, 574] on span "Abschließen und weiter" at bounding box center [773, 571] width 92 height 11
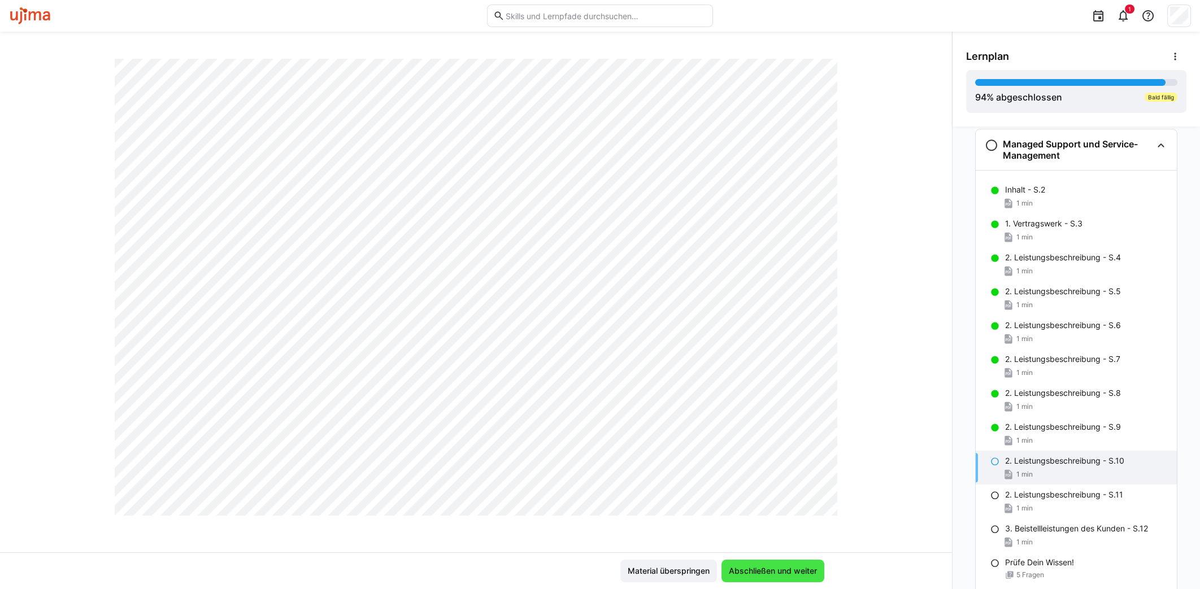
scroll to position [0, 0]
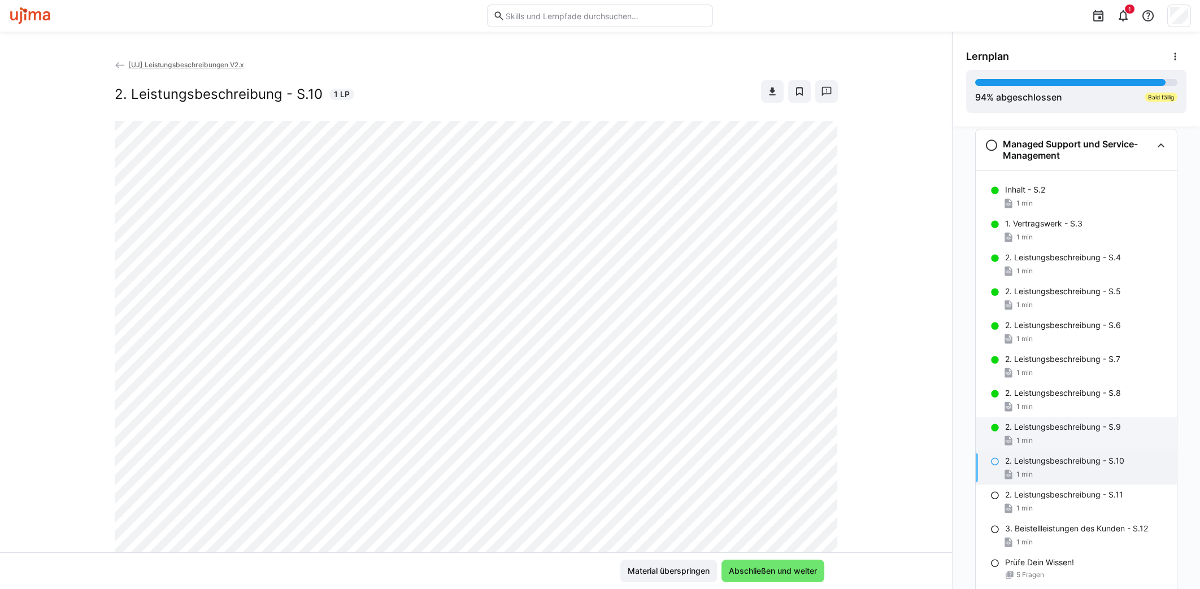
click at [1063, 435] on div "1 min" at bounding box center [1086, 440] width 163 height 11
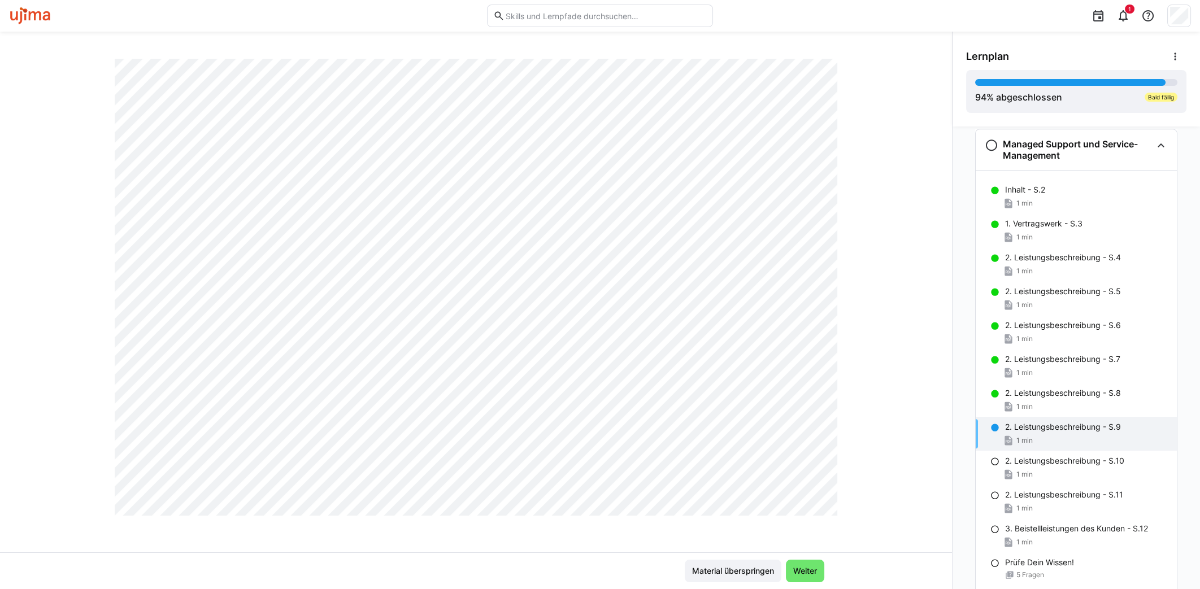
scroll to position [595, 0]
click at [1047, 464] on p "2. Leistungsbeschreibung - S.10" at bounding box center [1064, 460] width 119 height 11
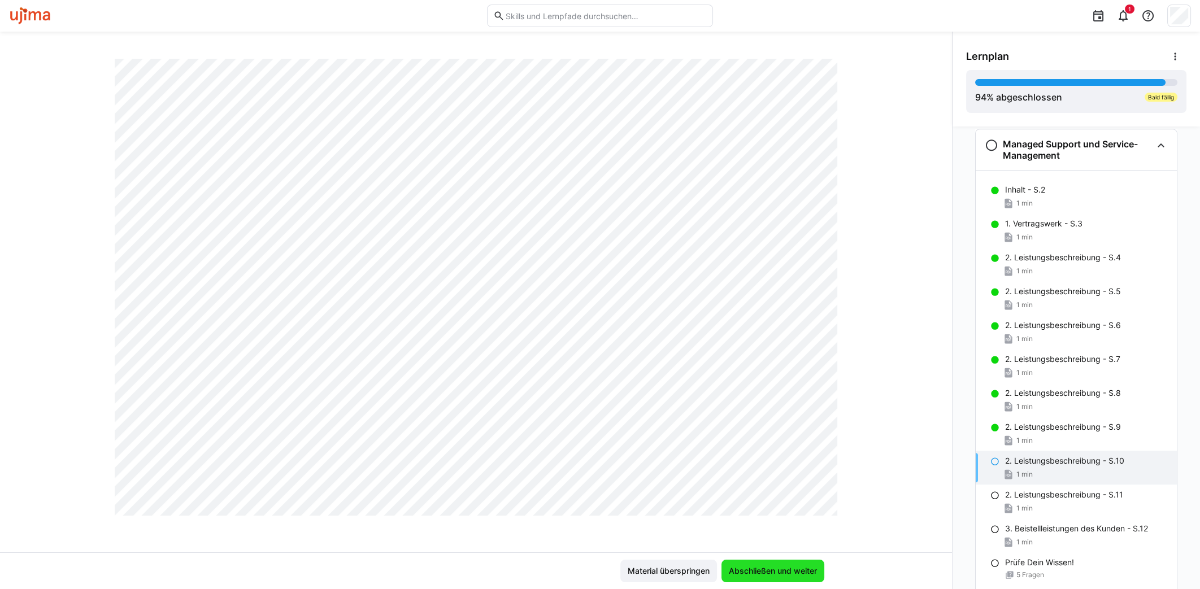
click at [744, 568] on span "Abschließen und weiter" at bounding box center [773, 571] width 92 height 11
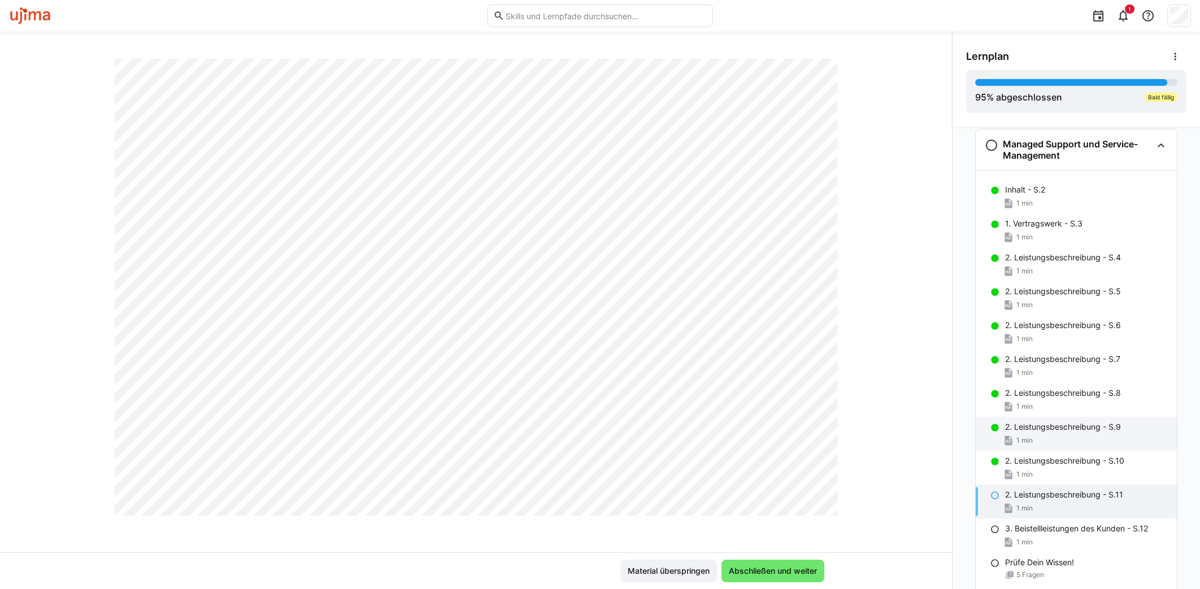
click at [1077, 424] on p "2. Leistungsbeschreibung - S.9" at bounding box center [1063, 426] width 116 height 11
click at [1050, 486] on div "2. Leistungsbeschreibung - S.11 1 min" at bounding box center [1076, 502] width 201 height 34
click at [759, 571] on span "Abschließen und weiter" at bounding box center [773, 571] width 92 height 11
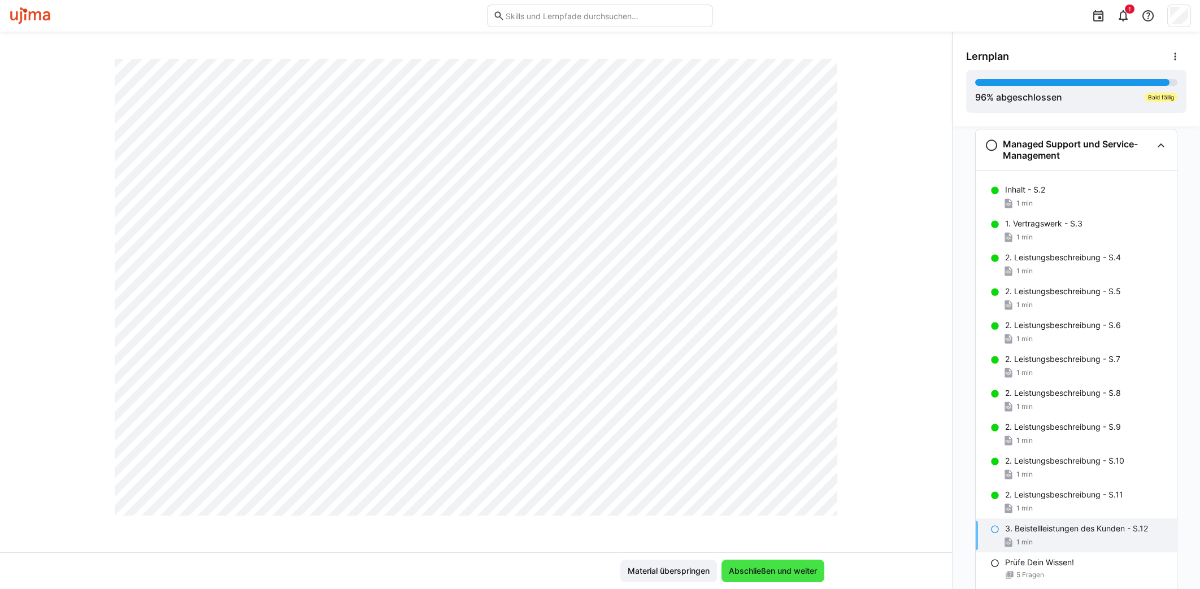
click at [773, 573] on span "Abschließen und weiter" at bounding box center [773, 571] width 92 height 11
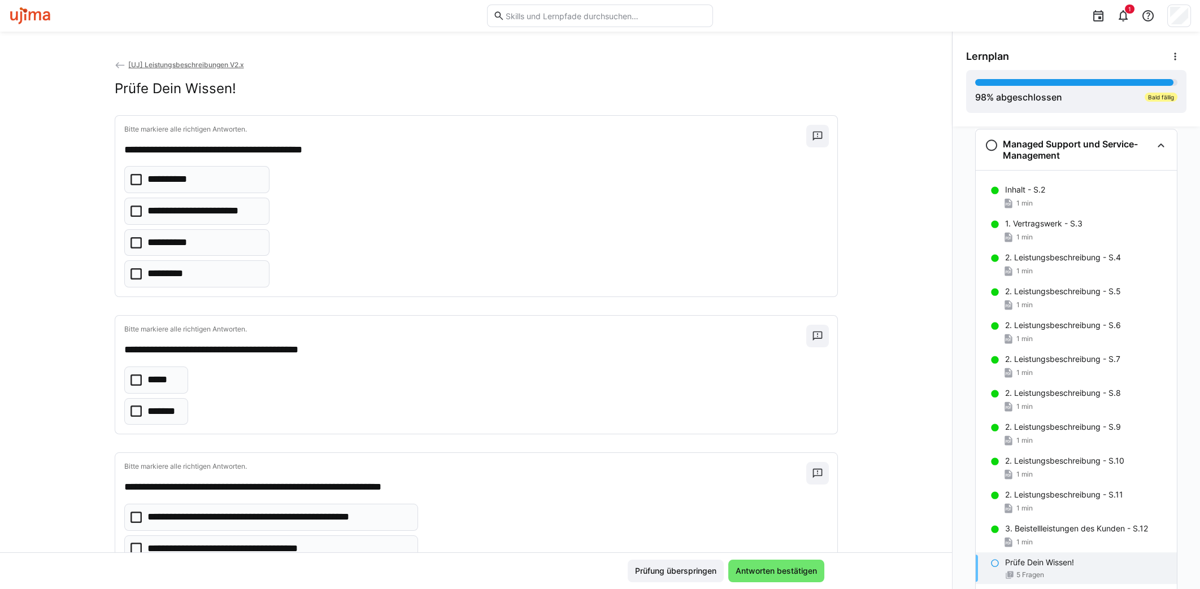
click at [213, 214] on p "**********" at bounding box center [204, 211] width 114 height 15
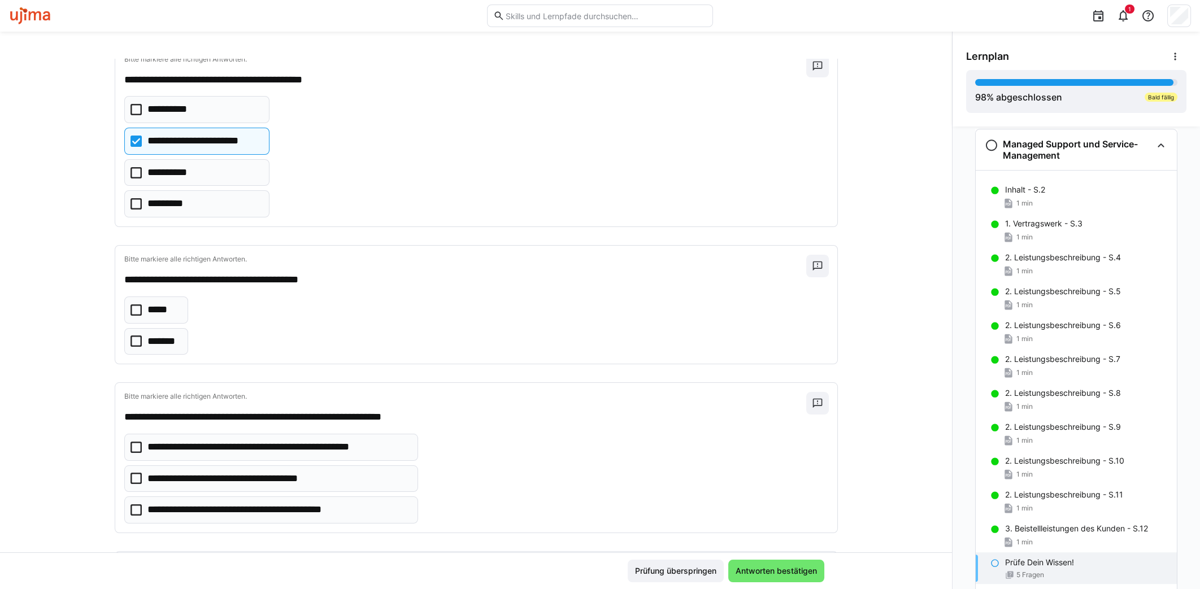
scroll to position [141, 0]
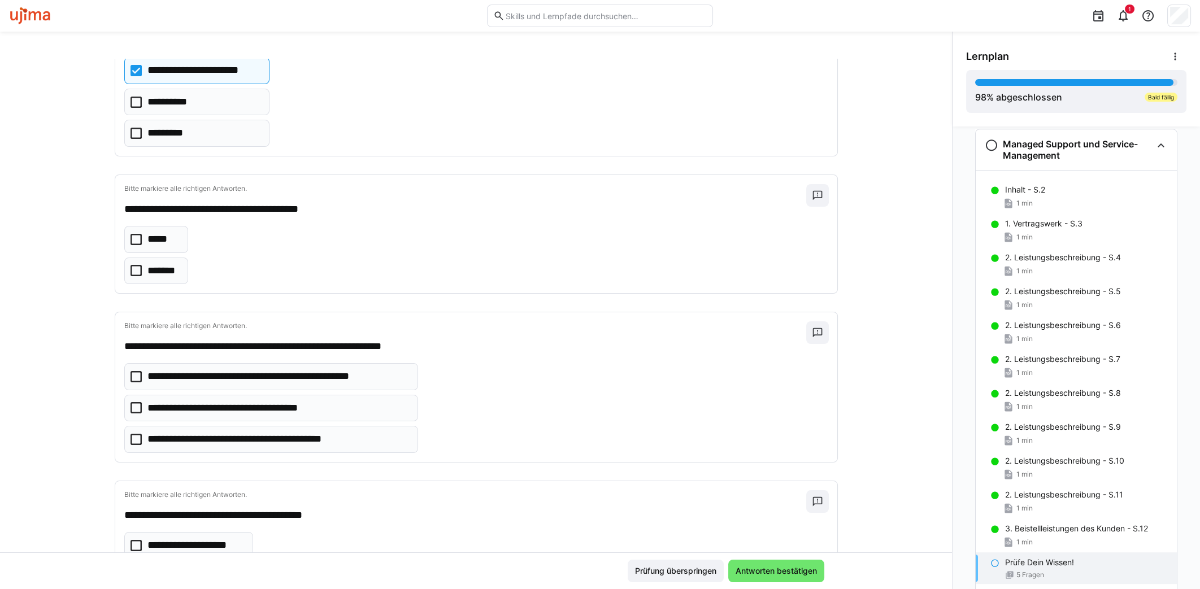
click at [158, 240] on p "*****" at bounding box center [157, 239] width 21 height 15
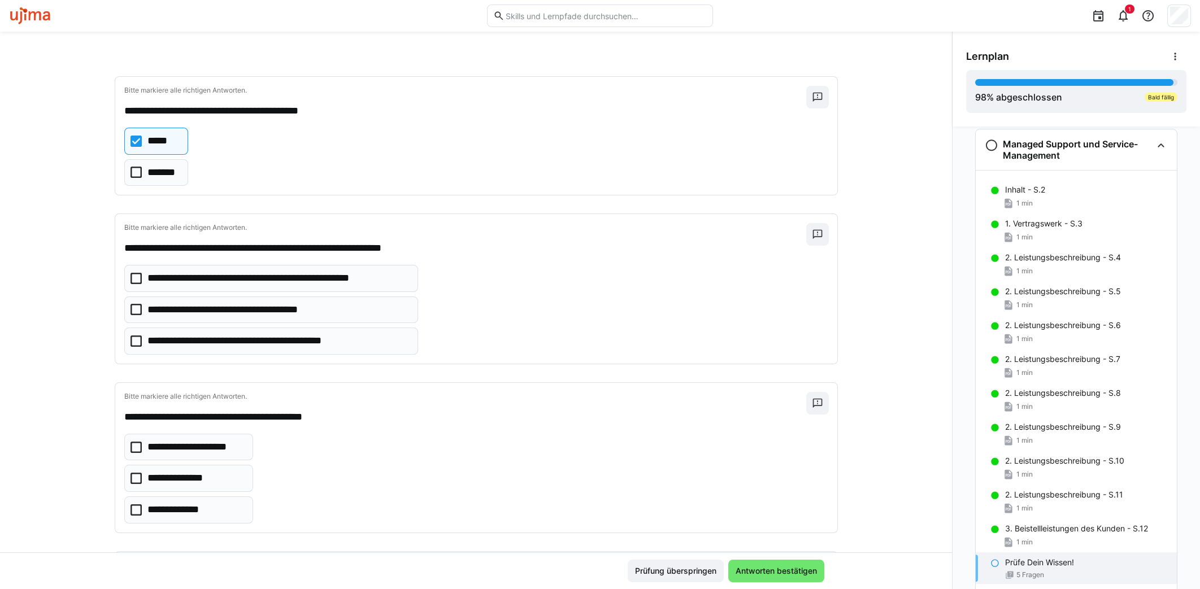
scroll to position [282, 0]
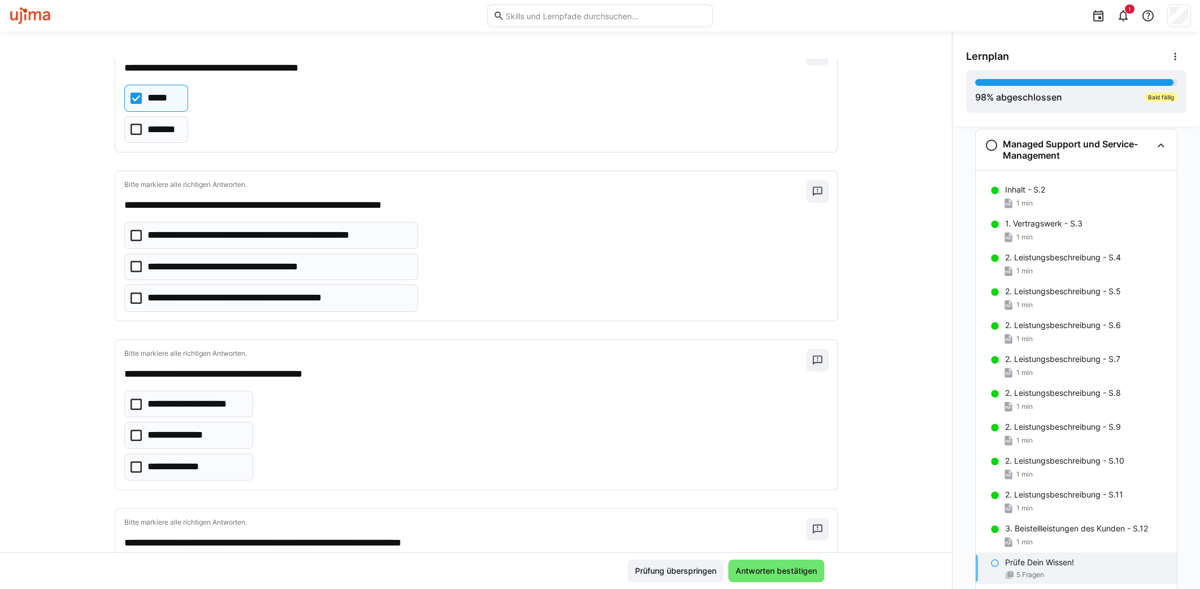
click at [299, 239] on eds-checkbox "**********" at bounding box center [271, 235] width 294 height 27
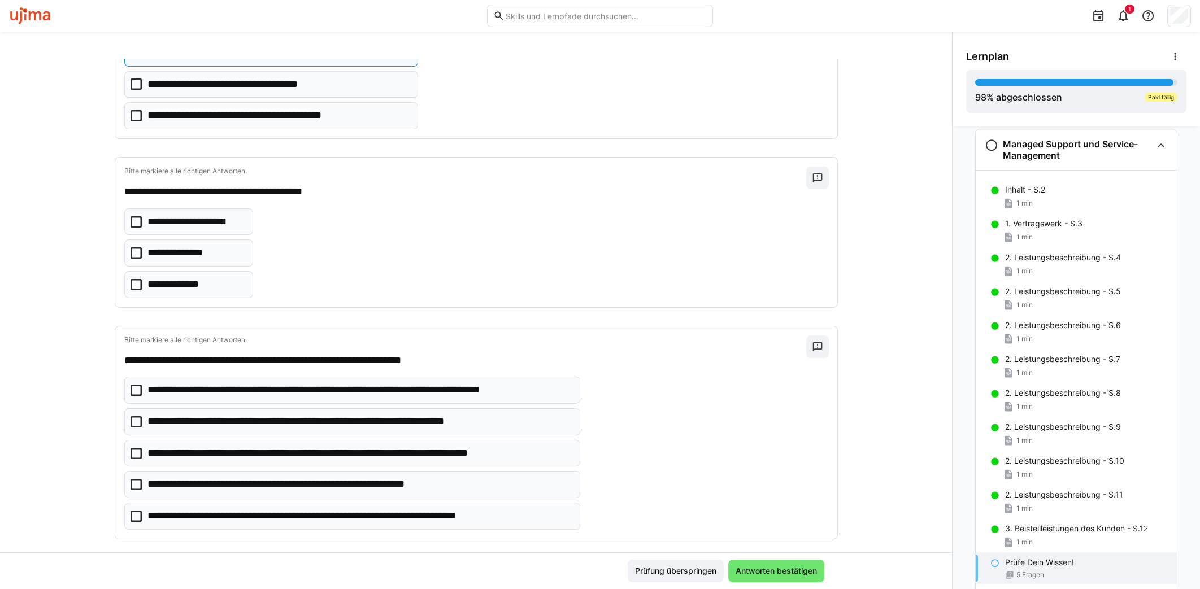
scroll to position [467, 0]
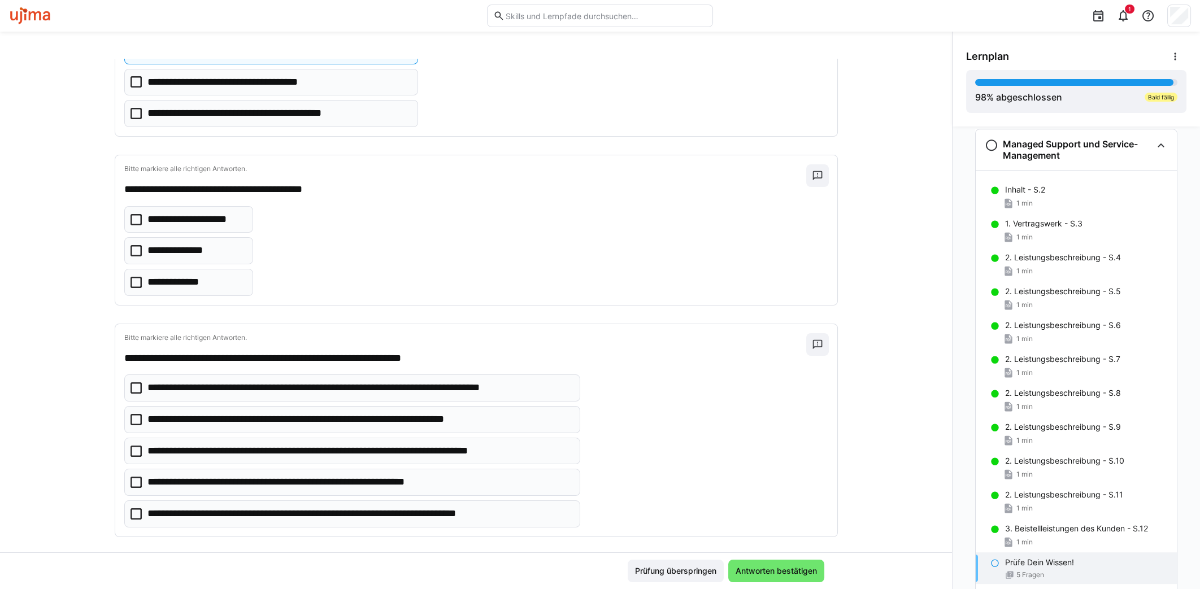
click at [220, 275] on eds-checkbox "**********" at bounding box center [188, 282] width 129 height 27
click at [264, 475] on p "**********" at bounding box center [313, 482] width 332 height 15
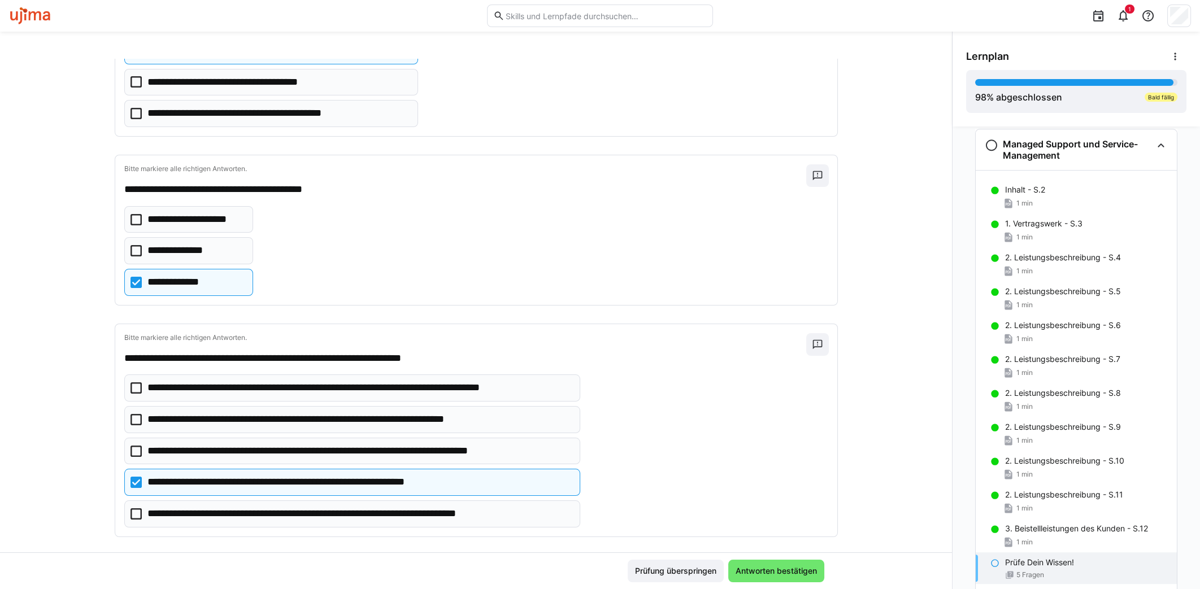
click at [267, 507] on p "**********" at bounding box center [338, 514] width 382 height 15
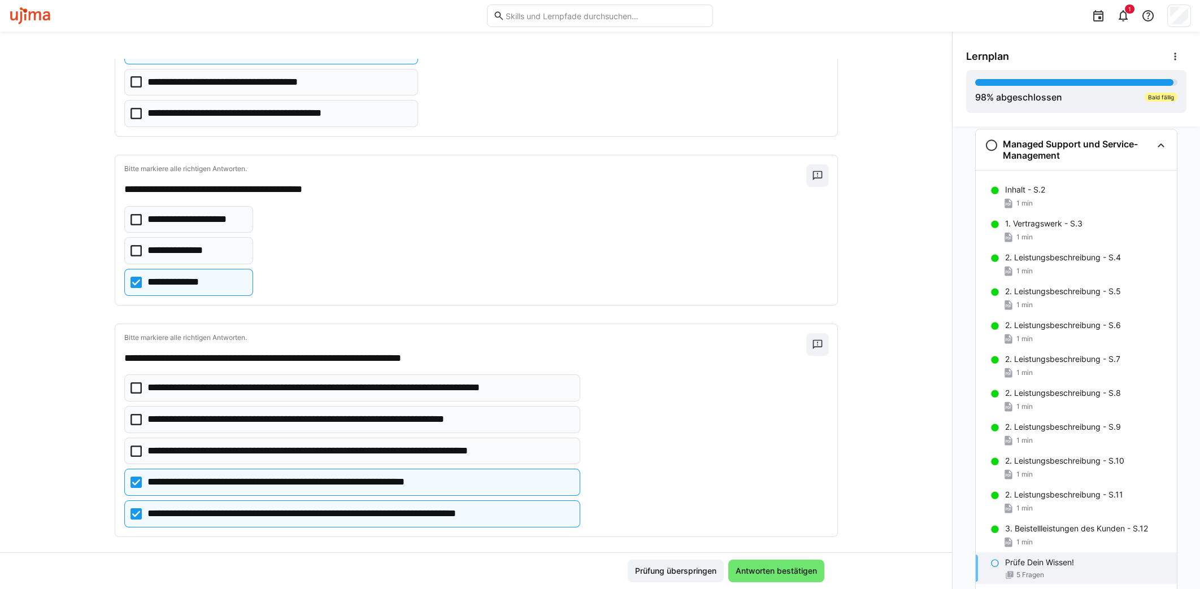
click at [232, 510] on p "**********" at bounding box center [338, 514] width 382 height 15
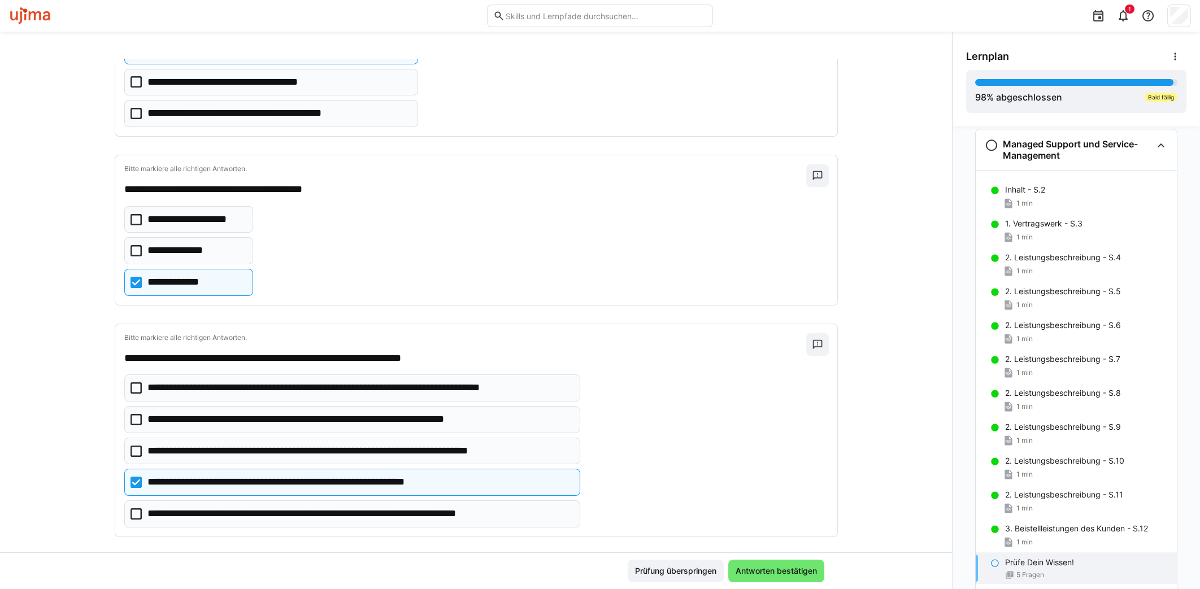
click at [281, 446] on p "**********" at bounding box center [346, 451] width 399 height 15
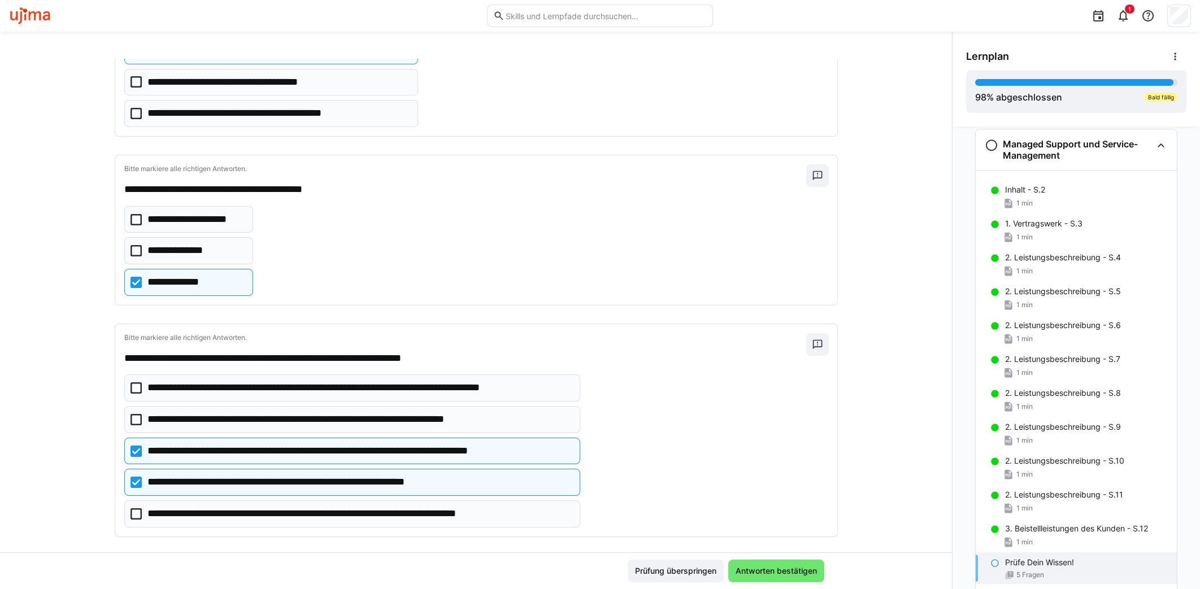
click at [472, 412] on p "**********" at bounding box center [326, 419] width 359 height 15
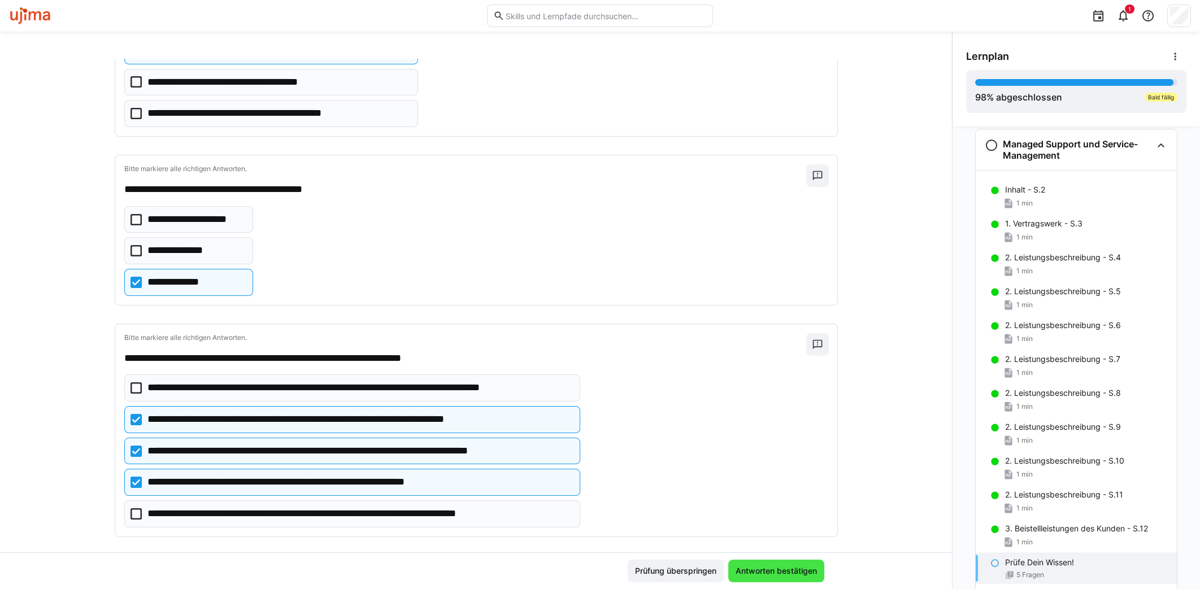
click at [784, 574] on span "Antworten bestätigen" at bounding box center [776, 571] width 85 height 11
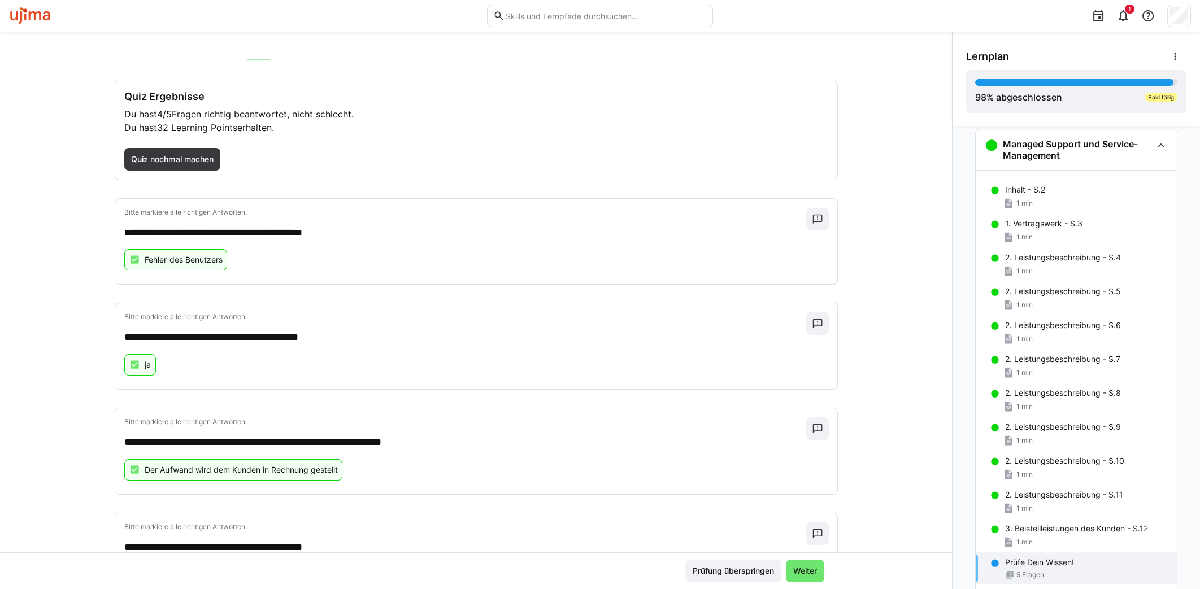
scroll to position [0, 0]
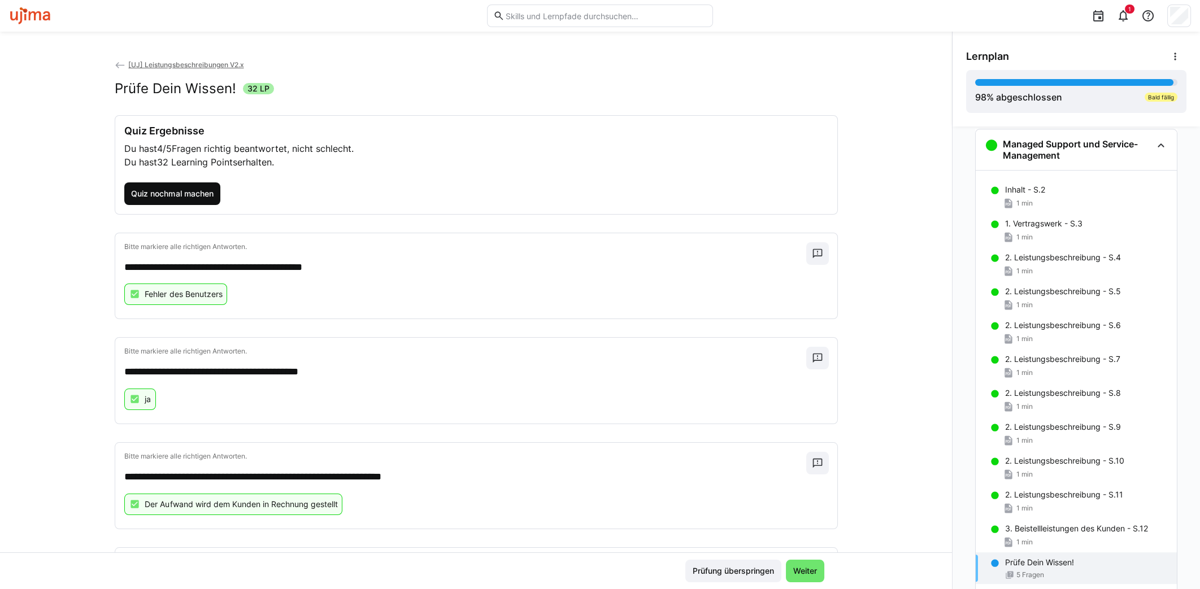
click at [196, 193] on span "Quiz nochmal machen" at bounding box center [171, 193] width 85 height 11
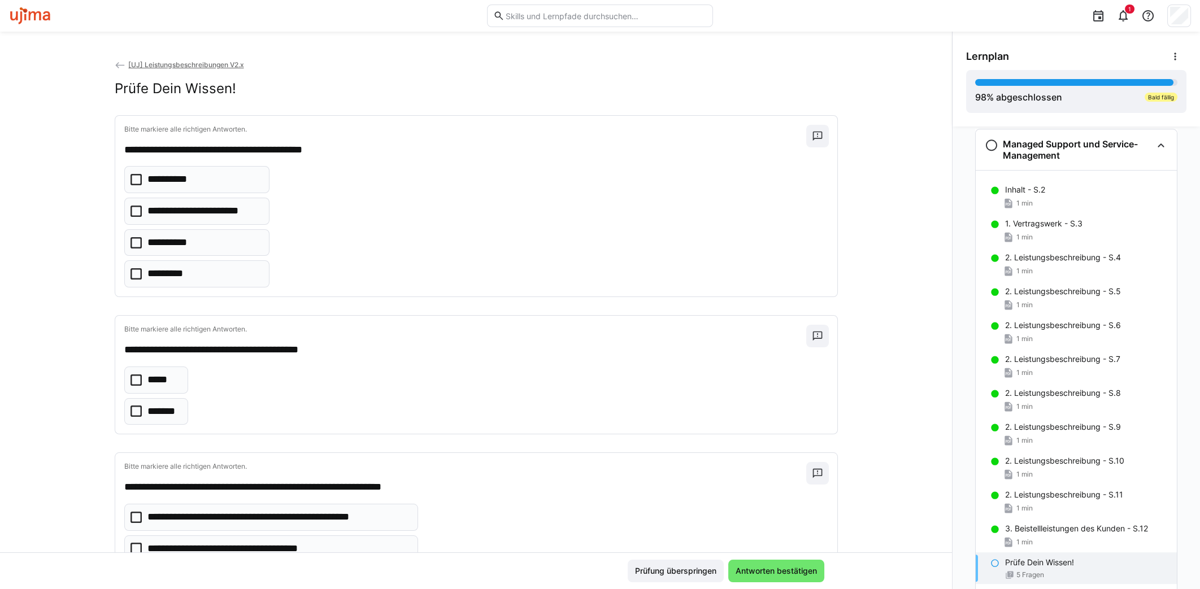
click at [184, 216] on p "**********" at bounding box center [204, 211] width 114 height 15
click at [151, 376] on p "*****" at bounding box center [157, 380] width 21 height 15
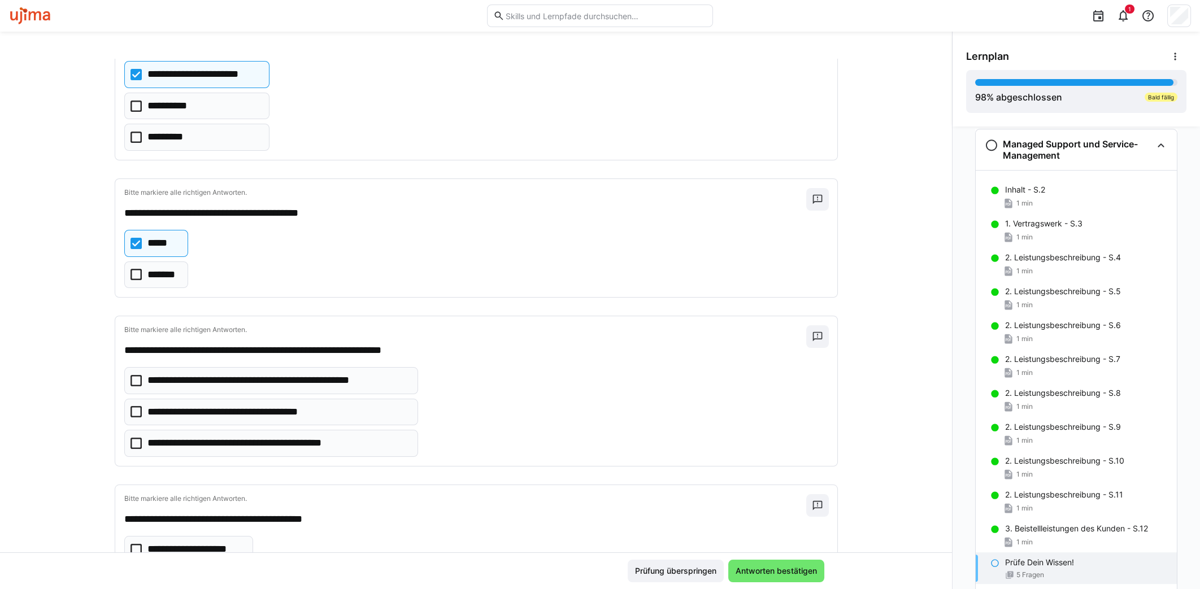
scroll to position [141, 0]
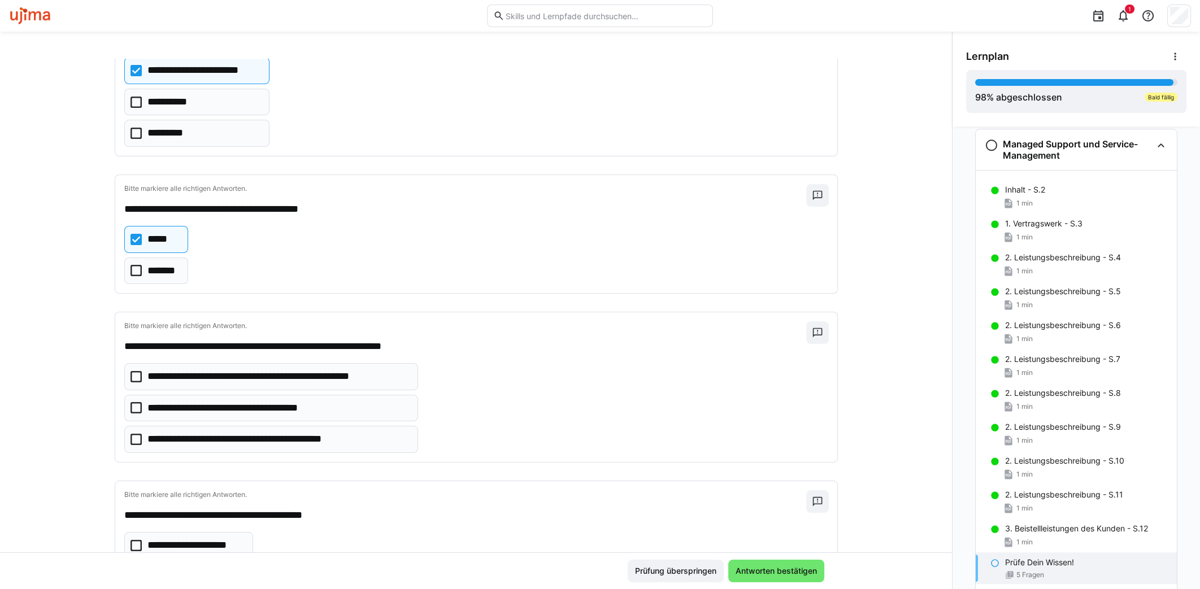
click at [193, 376] on p "**********" at bounding box center [278, 377] width 262 height 15
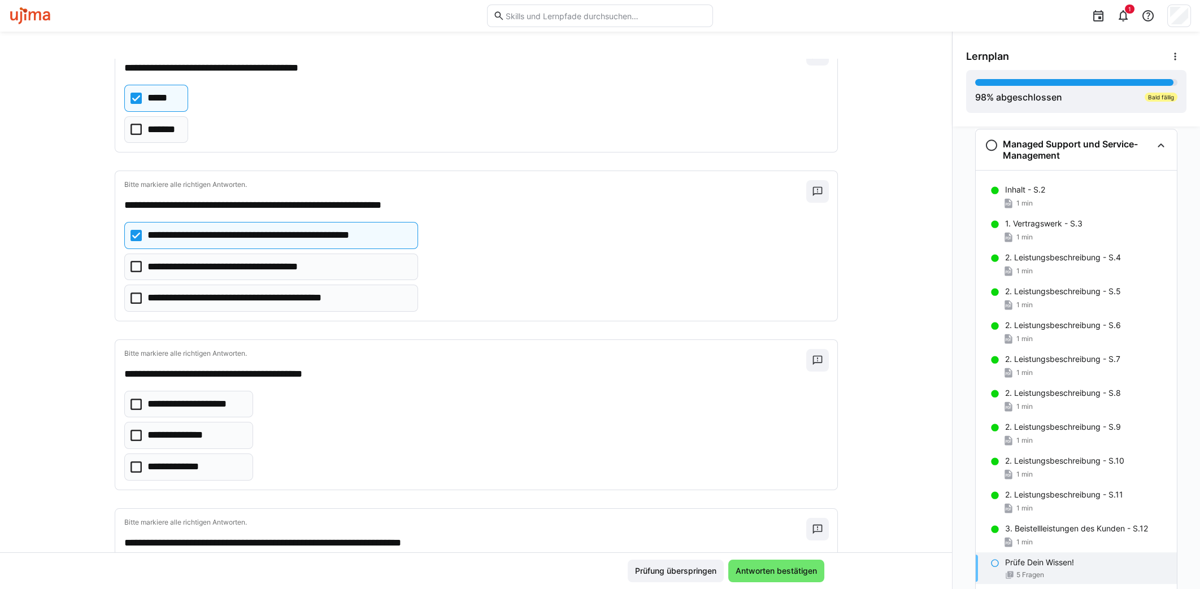
click at [176, 454] on eds-checkbox "**********" at bounding box center [188, 467] width 129 height 27
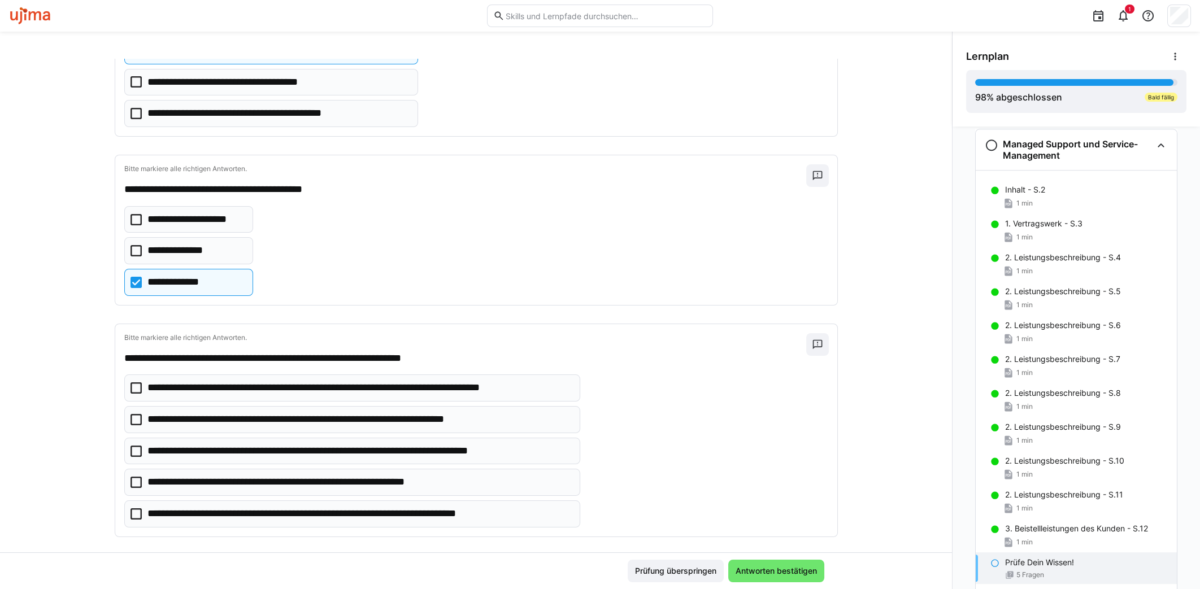
click at [306, 414] on p "**********" at bounding box center [326, 419] width 359 height 15
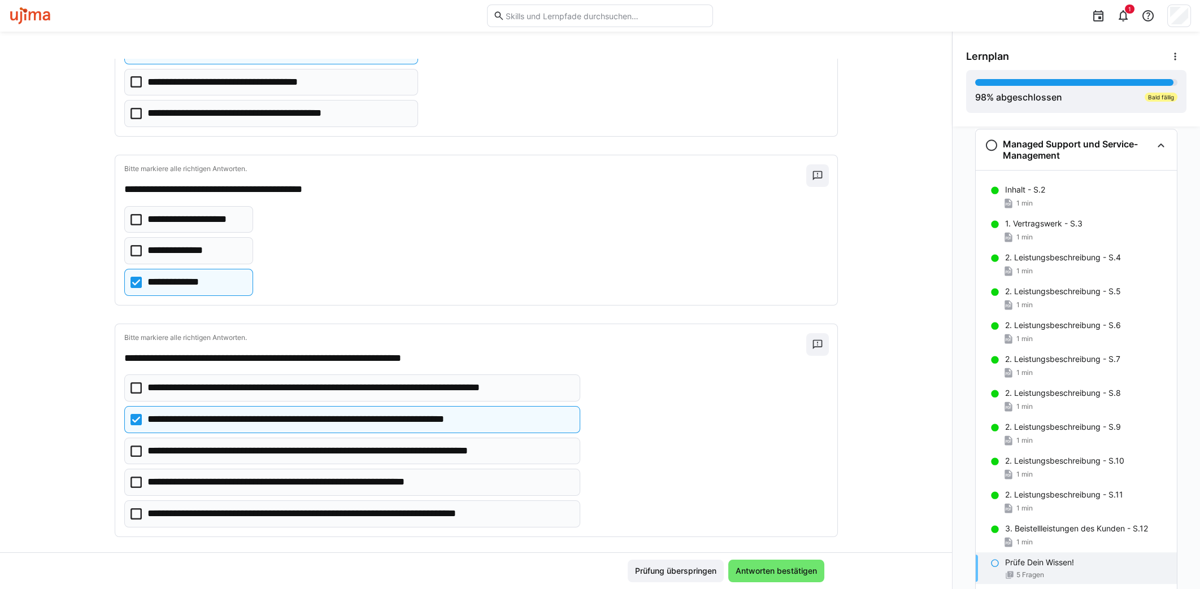
click at [290, 475] on p "**********" at bounding box center [313, 482] width 332 height 15
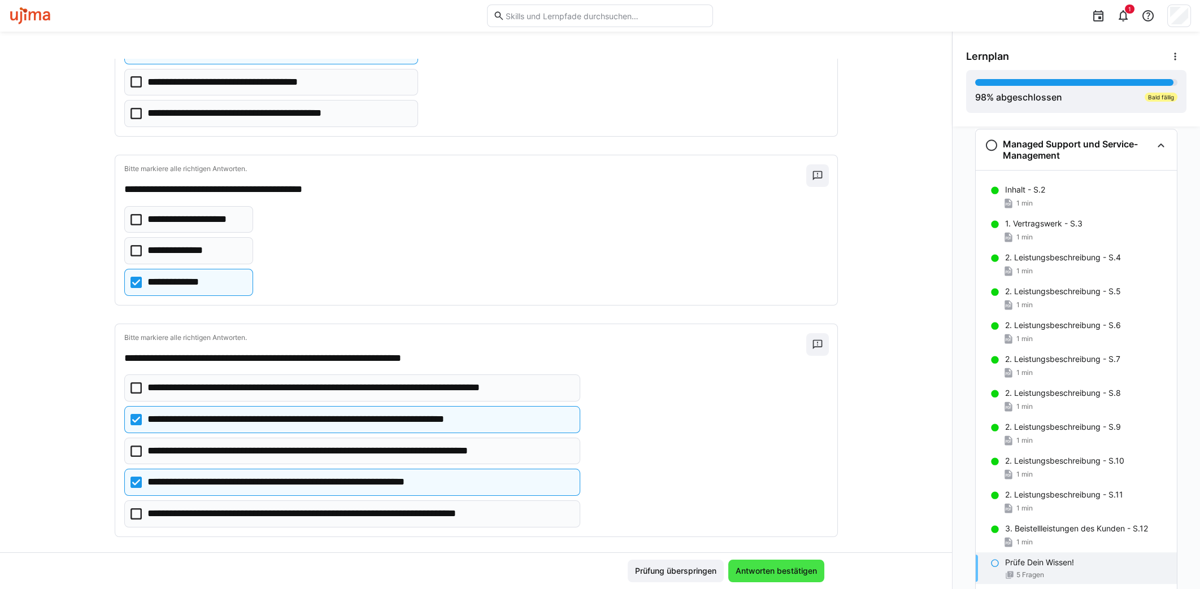
click at [777, 572] on span "Antworten bestätigen" at bounding box center [776, 571] width 85 height 11
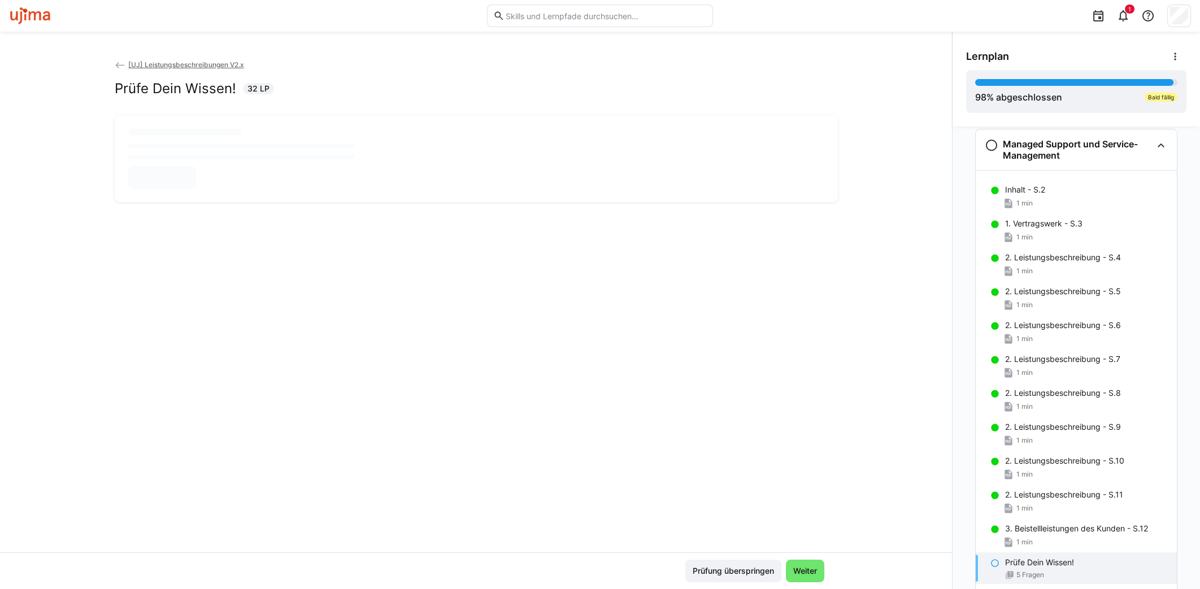
scroll to position [0, 0]
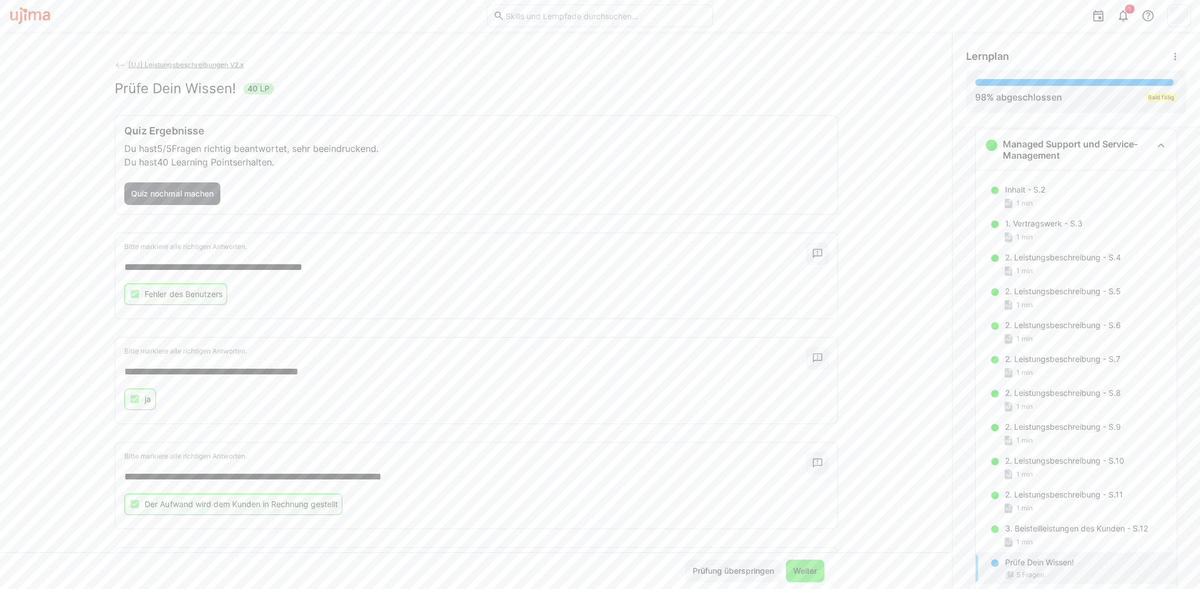
click at [816, 571] on span "Weiter" at bounding box center [805, 571] width 38 height 23
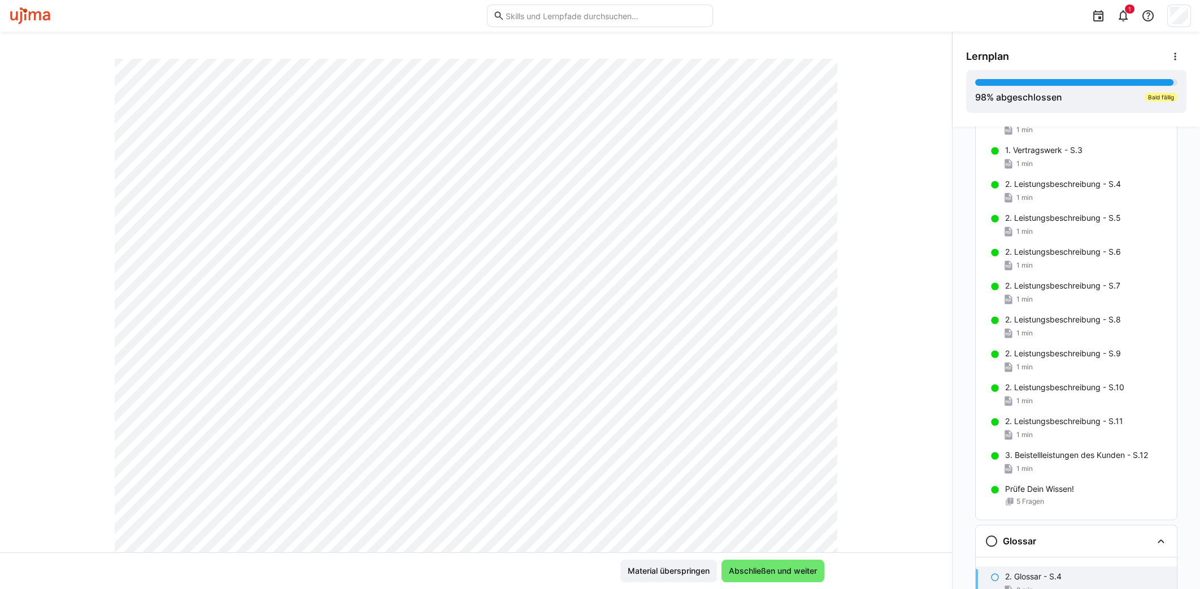
scroll to position [30, 0]
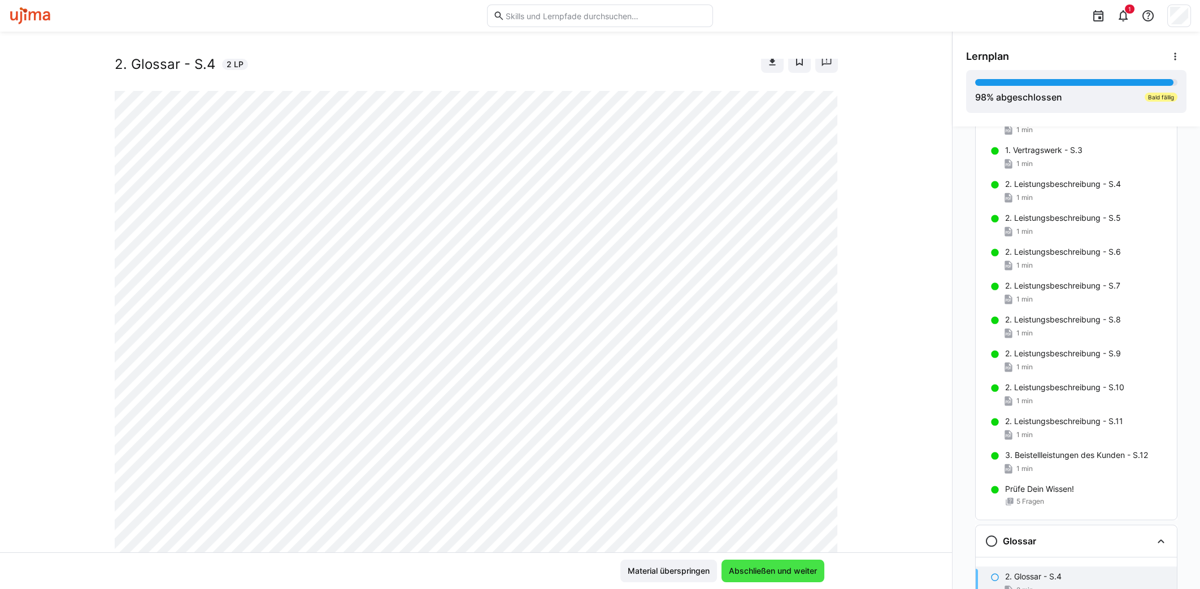
click at [788, 574] on span "Abschließen und weiter" at bounding box center [773, 571] width 92 height 11
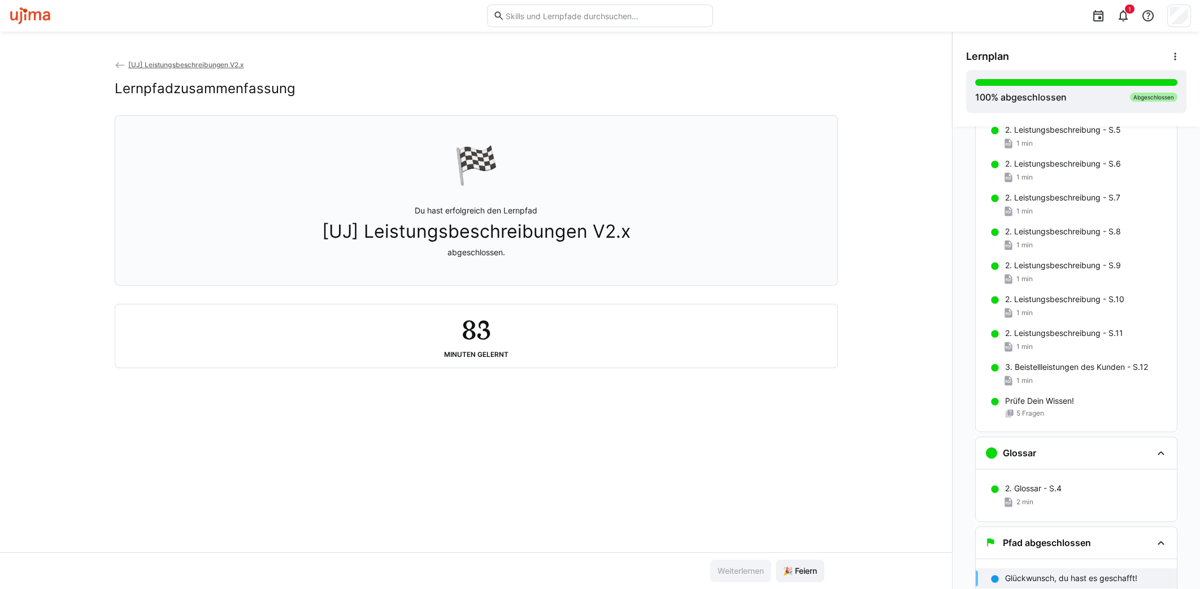
scroll to position [1896, 0]
drag, startPoint x: 501, startPoint y: 353, endPoint x: 458, endPoint y: 361, distance: 43.8
click at [458, 359] on div "83 Minuten gelernt" at bounding box center [476, 336] width 704 height 45
click at [465, 423] on div "[UJ] Leistungsbeschreibungen V2.x Lernpfadzusammenfassung 🏁 Du hast erfolgreich…" at bounding box center [476, 306] width 952 height 494
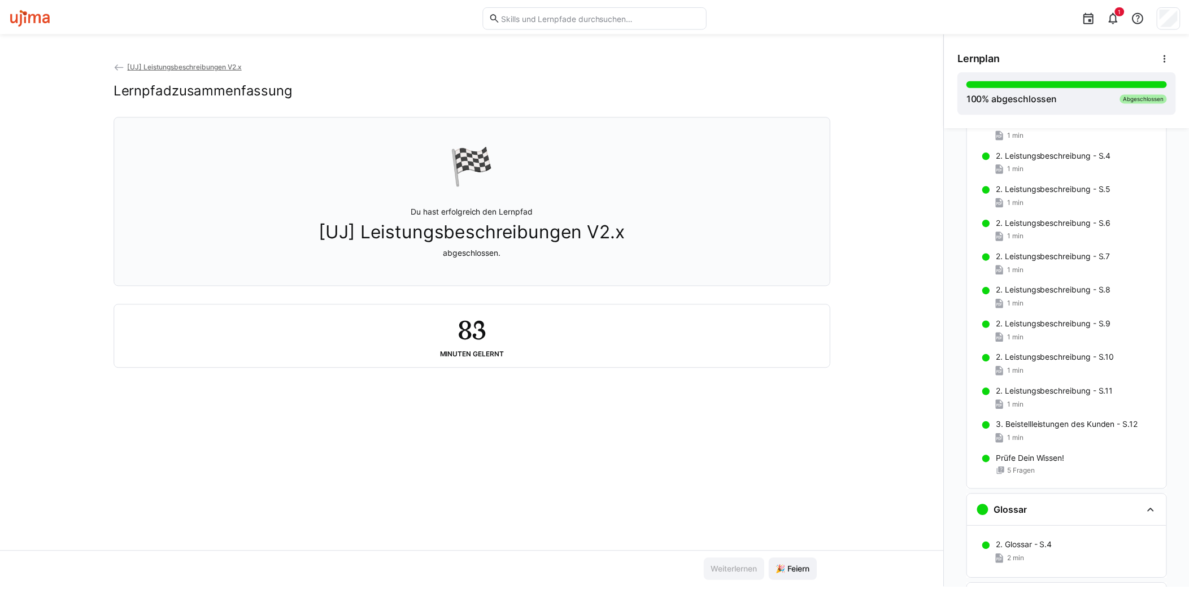
scroll to position [1934, 0]
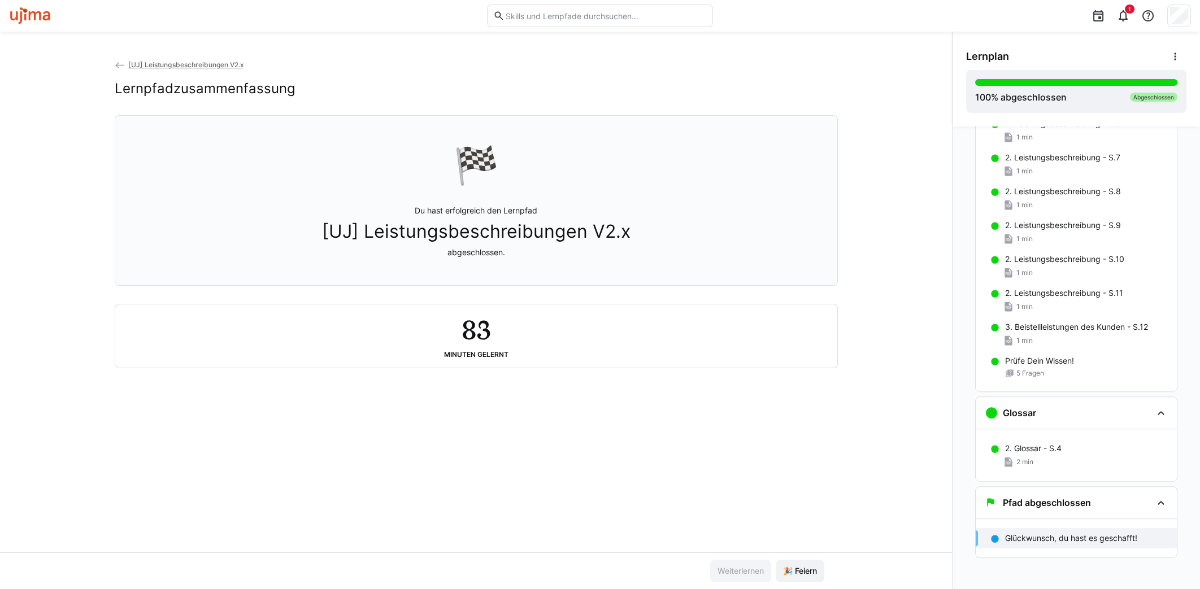
click at [1096, 536] on p "Glückwunsch, du hast es geschafft!" at bounding box center [1071, 538] width 132 height 11
click at [812, 571] on span "🎉 Feiern" at bounding box center [799, 571] width 37 height 11
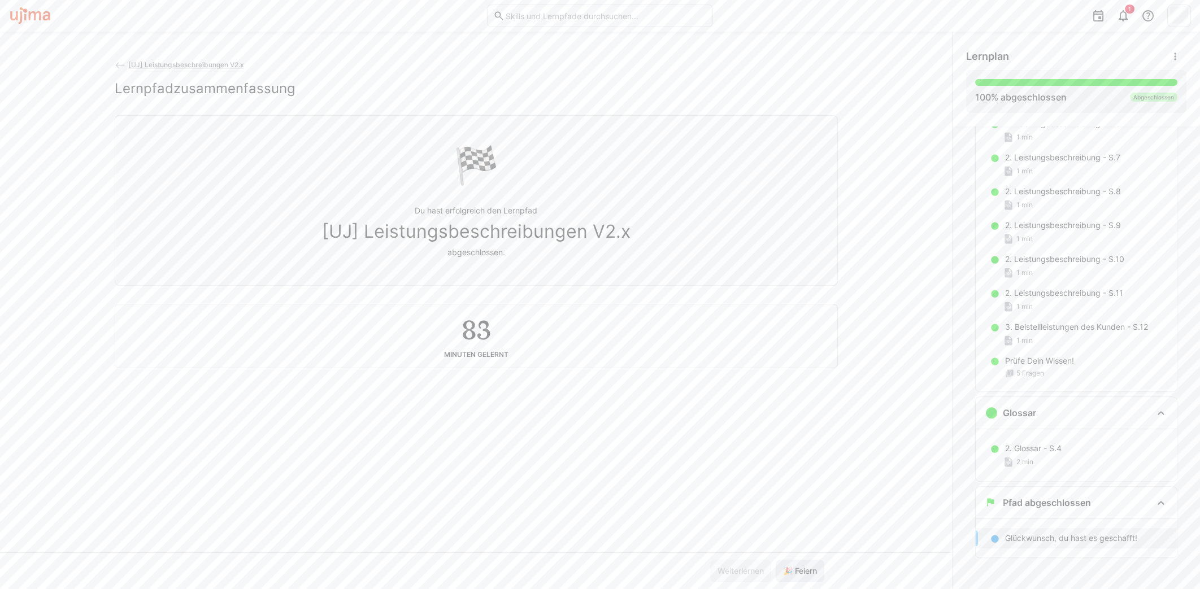
click at [812, 571] on span "🎉 Feiern" at bounding box center [799, 571] width 37 height 11
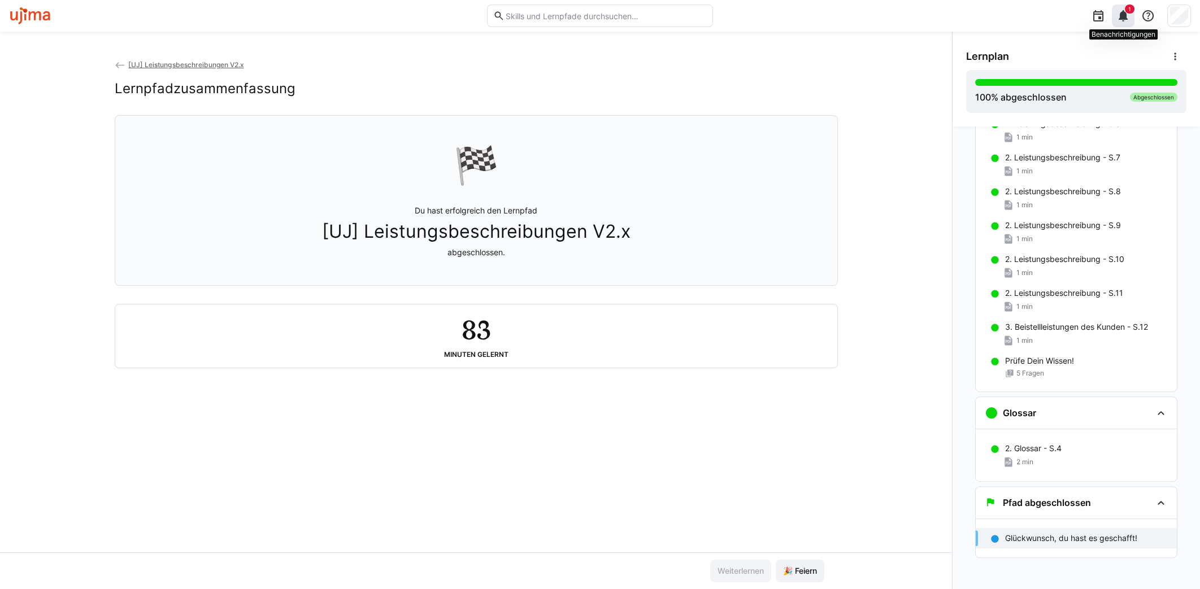
click at [1125, 18] on eds-icon at bounding box center [1123, 16] width 14 height 14
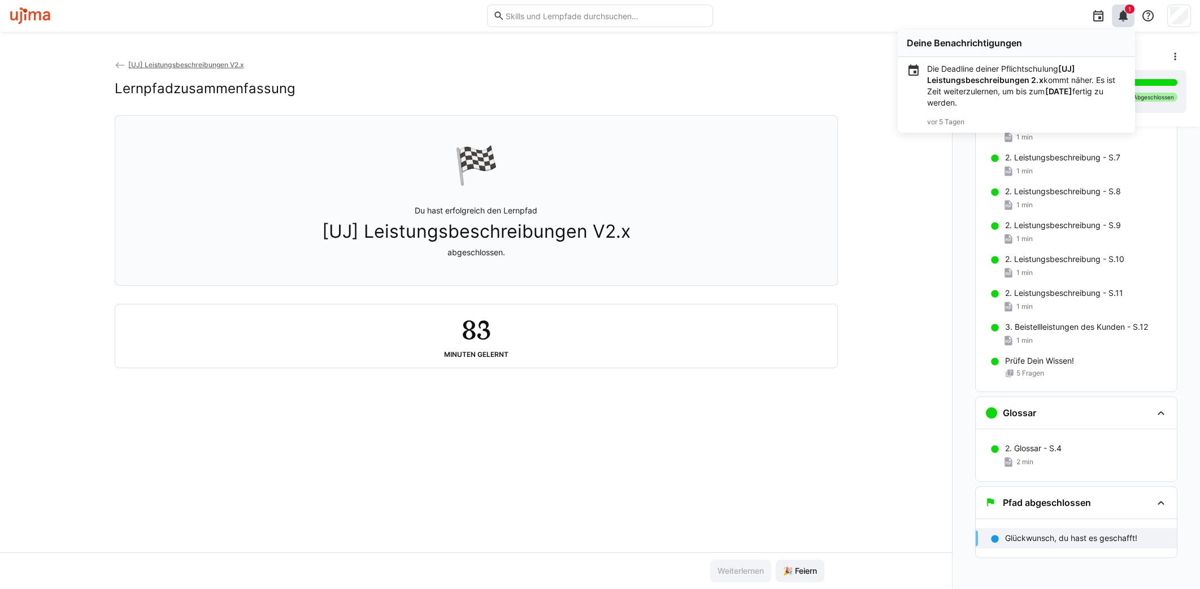
click at [1100, 82] on p "Die Deadline deiner Pflichtschulung [UJ] Leistungsbeschreibungen 2.x kommt nähe…" at bounding box center [1026, 85] width 198 height 45
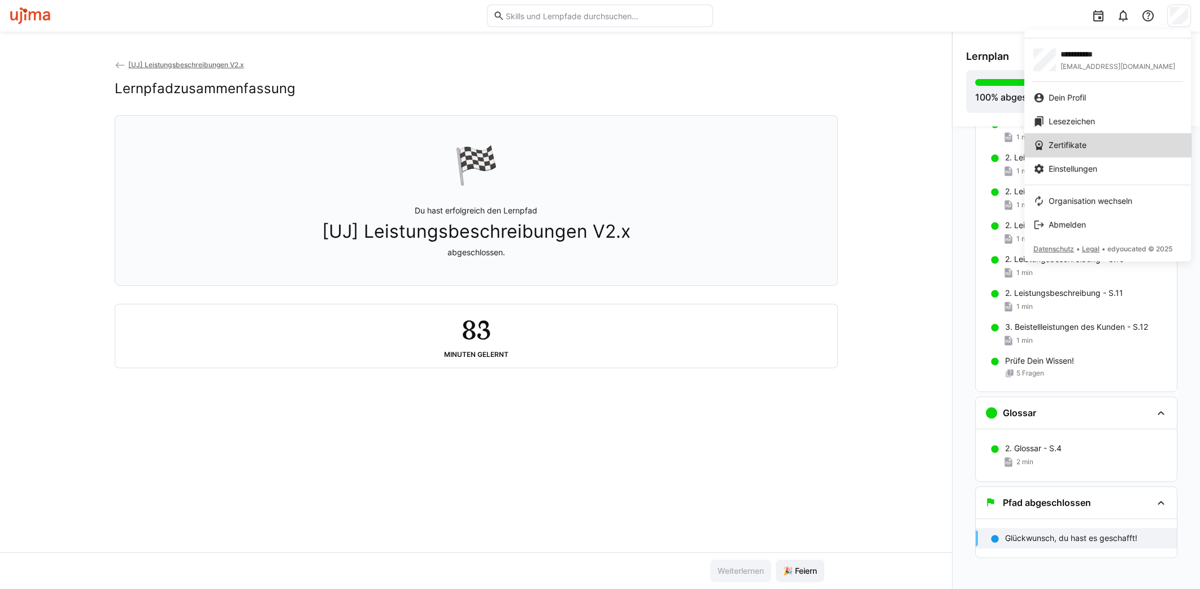
click at [1109, 142] on div "Zertifikate" at bounding box center [1107, 145] width 149 height 11
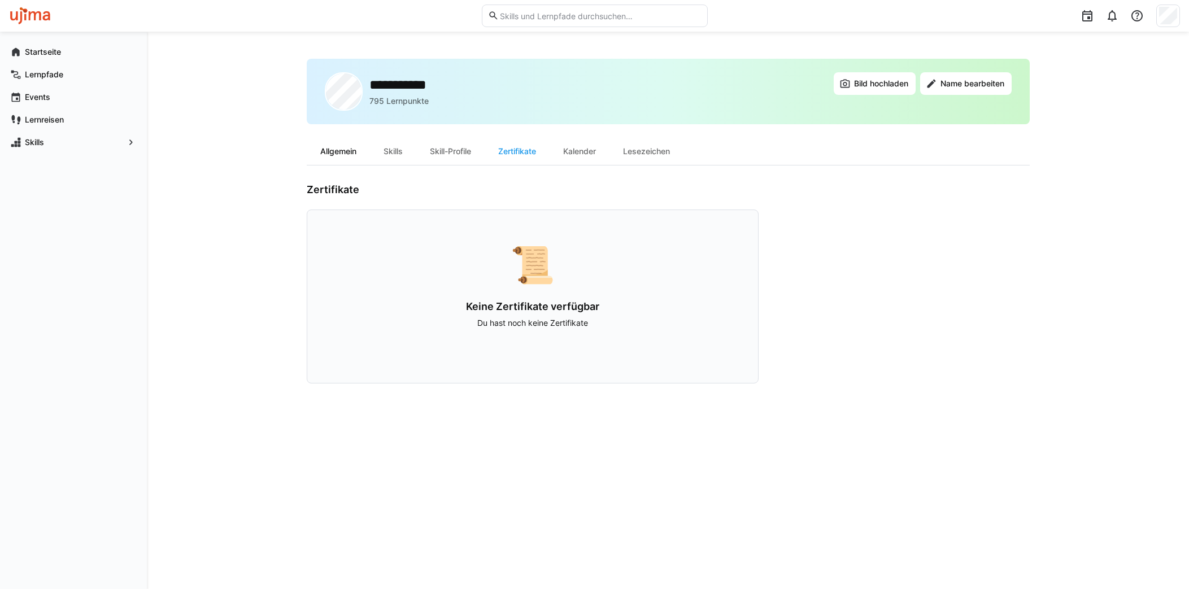
click at [350, 151] on div "Allgemein" at bounding box center [338, 151] width 63 height 27
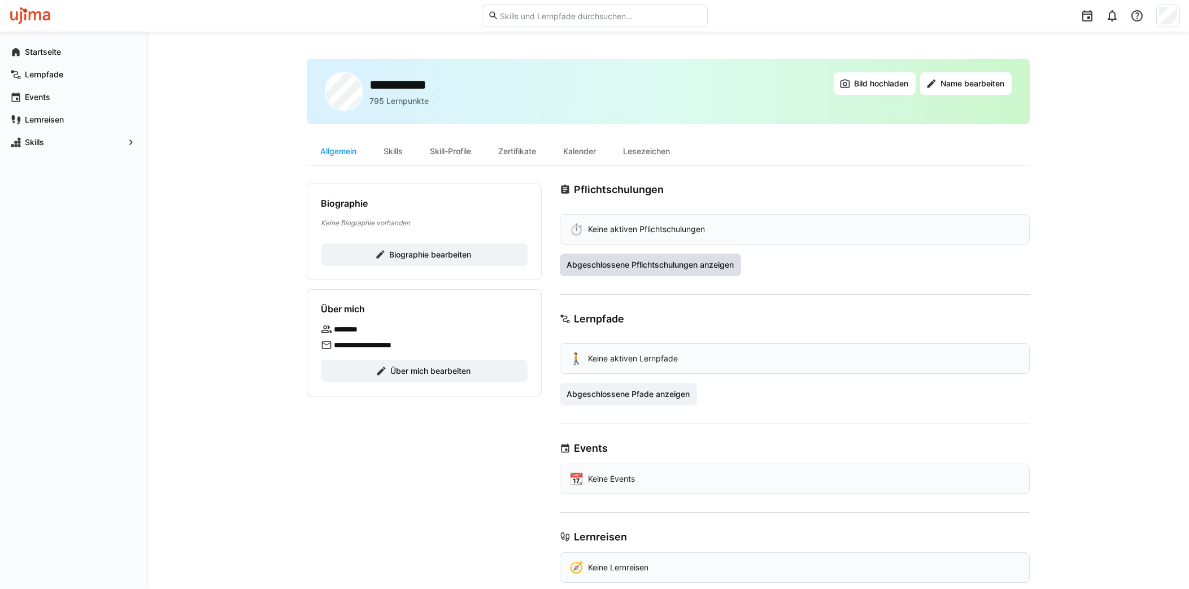
click at [721, 262] on span "Abgeschlossene Pflichtschulungen anzeigen" at bounding box center [650, 264] width 171 height 11
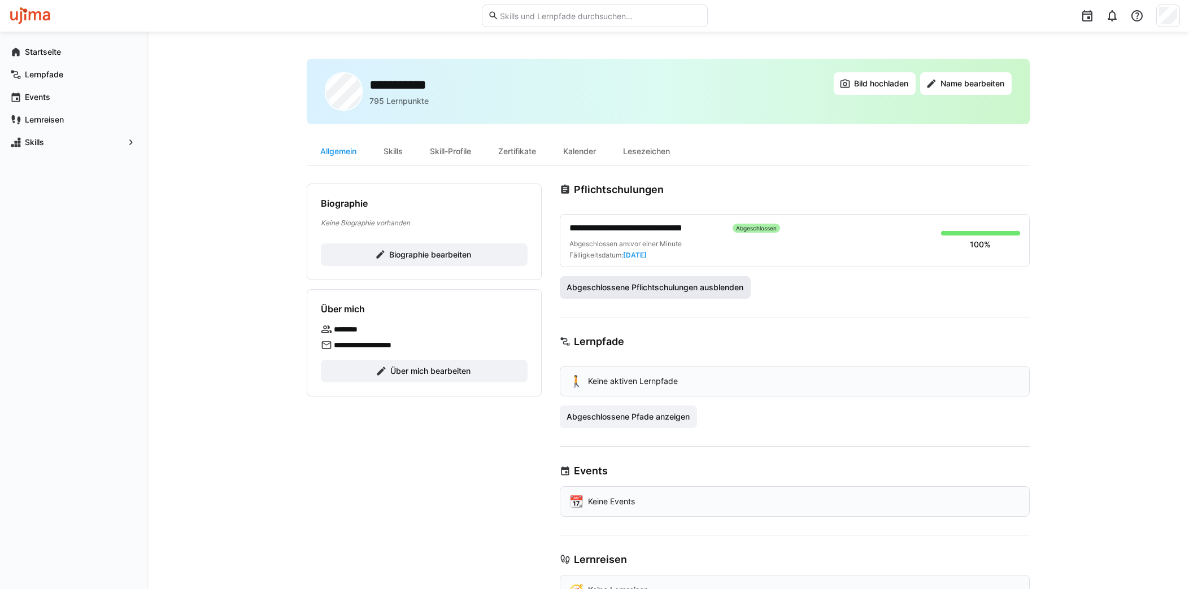
scroll to position [39, 0]
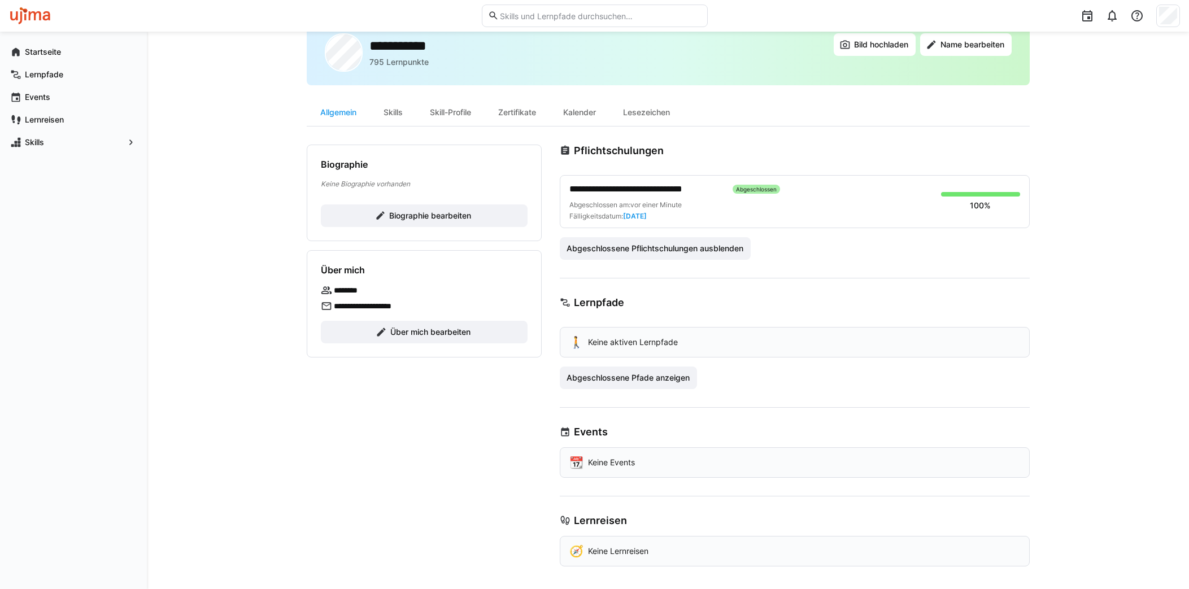
click at [676, 188] on span "**********" at bounding box center [647, 189] width 155 height 14
